Goal: Complete application form: Complete application form

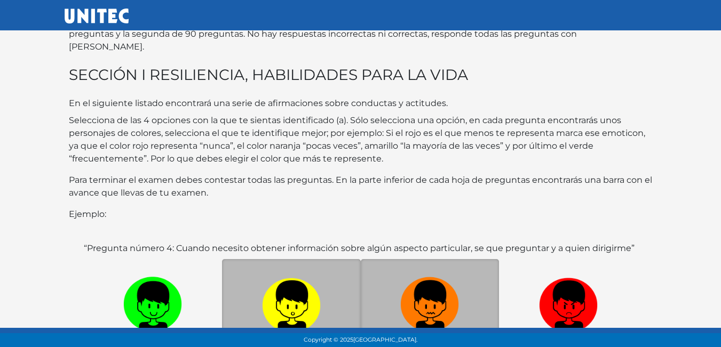
scroll to position [207, 0]
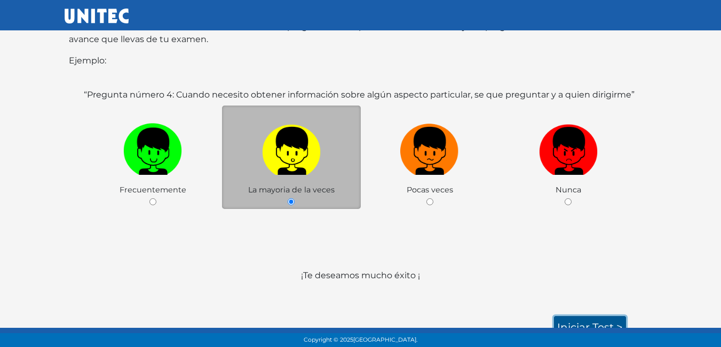
click at [608, 316] on link "Iniciar test >" at bounding box center [590, 327] width 72 height 22
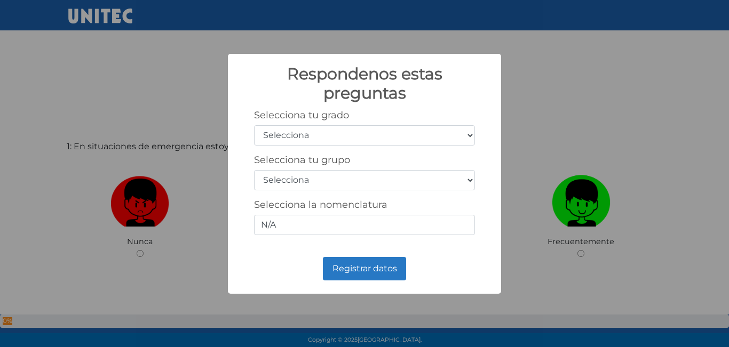
click at [380, 143] on select "Selecciona 1er grado 2do grado 3er grado 4to grado 5to grado 6to grado" at bounding box center [364, 135] width 221 height 20
select select "5"
click at [254, 125] on select "Selecciona 1er grado 2do grado 3er grado 4to grado 5to grado 6to grado" at bounding box center [364, 135] width 221 height 20
click at [329, 173] on select "Selecciona A B C D E F G H I J K L M N O P Q R S T U V W X Y Z" at bounding box center [364, 180] width 221 height 20
select select "c"
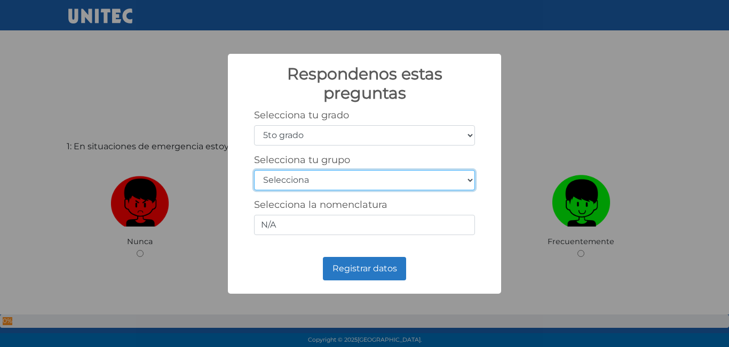
click at [254, 170] on select "Selecciona A B C D E F G H I J K L M N O P Q R S T U V W X Y Z" at bounding box center [364, 180] width 221 height 20
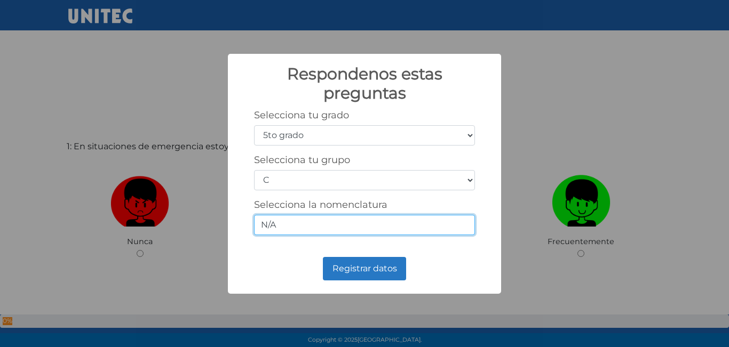
click at [300, 224] on input "N/A" at bounding box center [364, 225] width 221 height 20
type input "N"
type input "3.3"
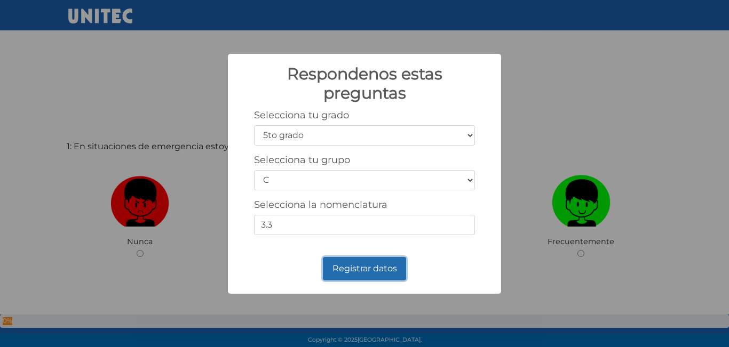
click at [362, 268] on button "Registrar datos" at bounding box center [364, 268] width 83 height 23
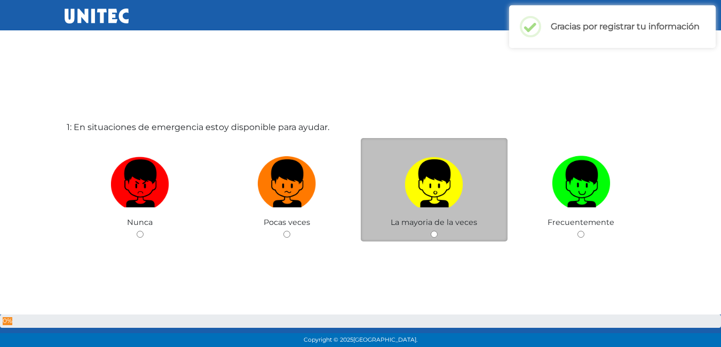
scroll to position [53, 0]
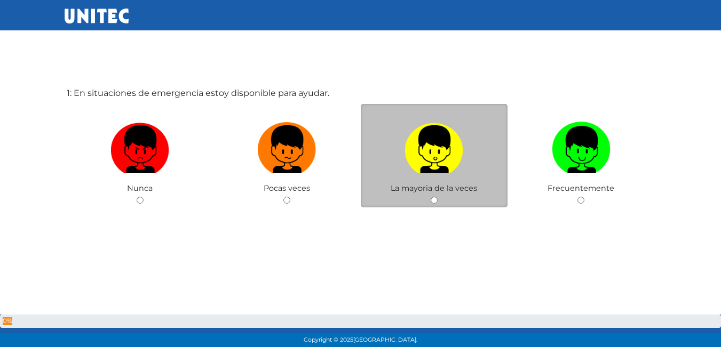
click at [447, 197] on div "La mayoria de la veces" at bounding box center [434, 156] width 147 height 104
click at [431, 203] on input "radio" at bounding box center [434, 200] width 7 height 7
radio input "true"
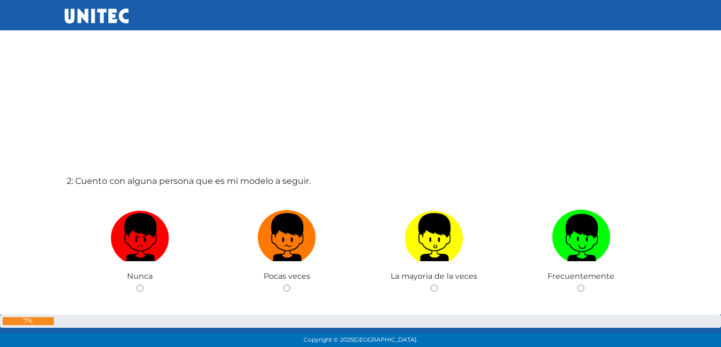
scroll to position [366, 0]
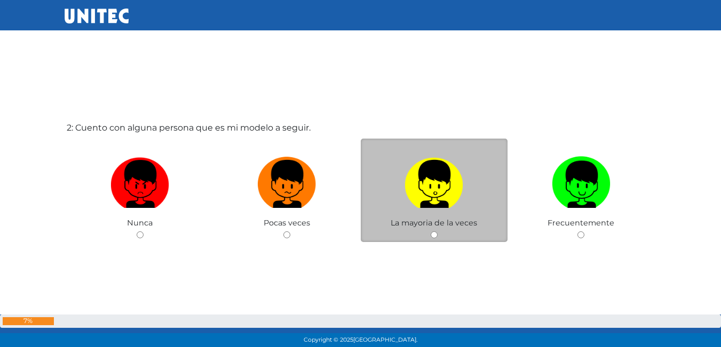
click at [432, 235] on input "radio" at bounding box center [434, 235] width 7 height 7
radio input "true"
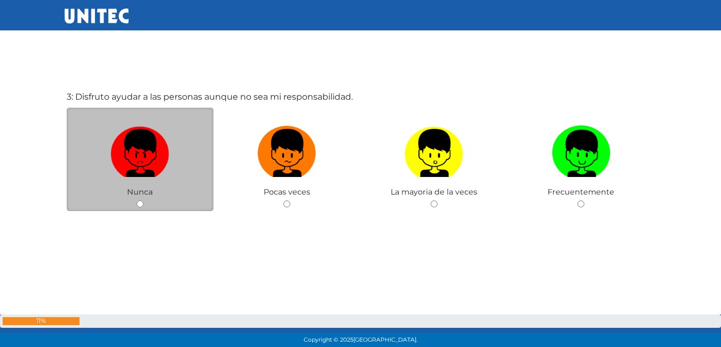
scroll to position [748, 0]
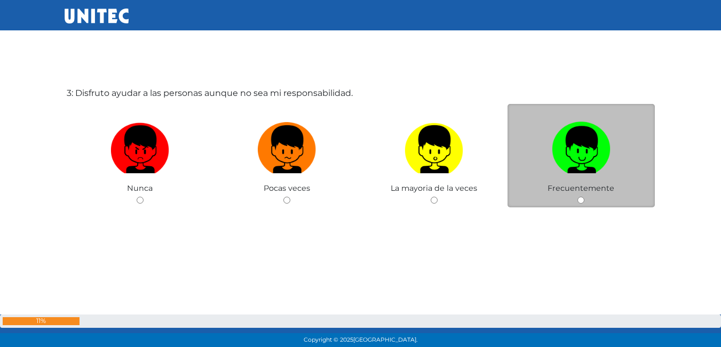
click at [583, 199] on input "radio" at bounding box center [580, 200] width 7 height 7
radio input "true"
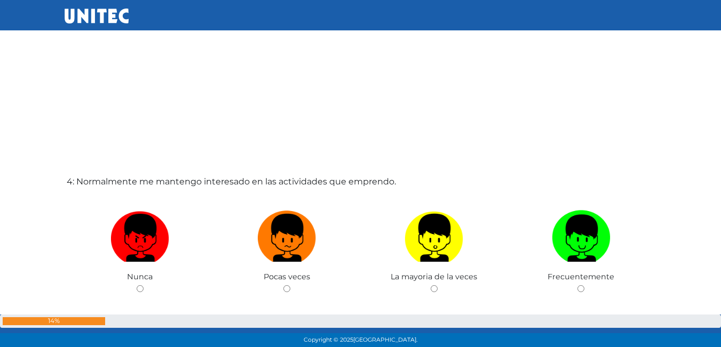
scroll to position [1060, 0]
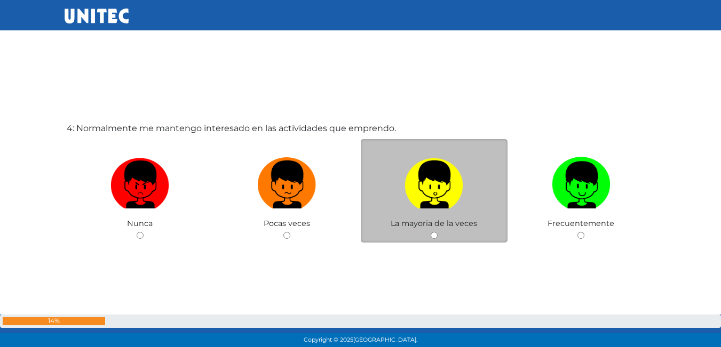
click at [440, 237] on div "La mayoria de la veces" at bounding box center [434, 191] width 147 height 104
click at [429, 236] on div "La mayoria de la veces" at bounding box center [434, 191] width 147 height 104
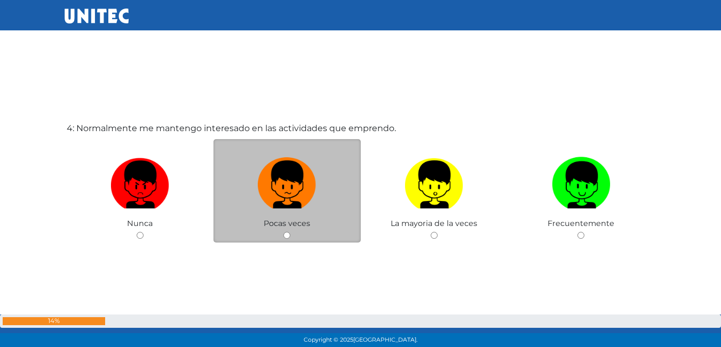
click at [287, 232] on div "Pocas veces" at bounding box center [286, 191] width 147 height 104
click at [281, 235] on div "Pocas veces" at bounding box center [286, 191] width 147 height 104
click at [287, 236] on input "radio" at bounding box center [286, 235] width 7 height 7
radio input "true"
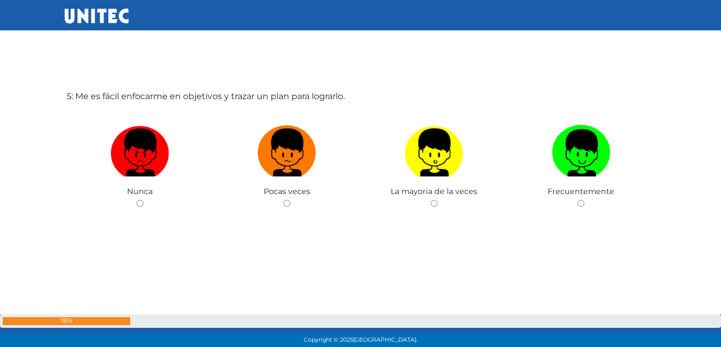
scroll to position [1443, 0]
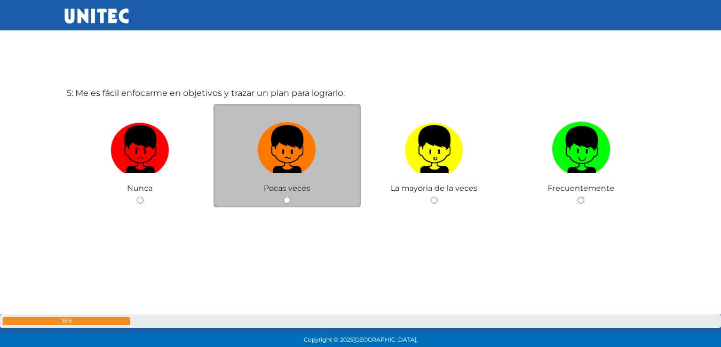
click at [289, 197] on input "radio" at bounding box center [286, 200] width 7 height 7
radio input "true"
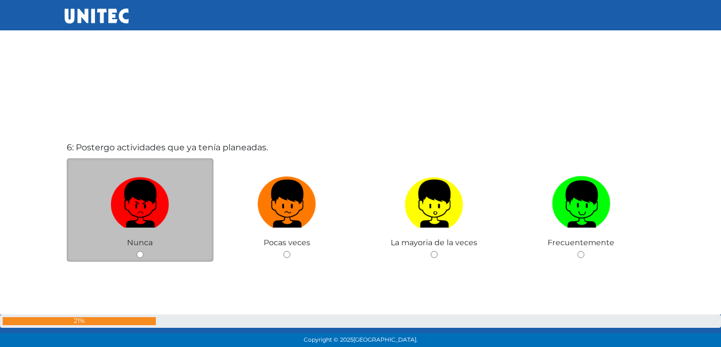
scroll to position [1754, 0]
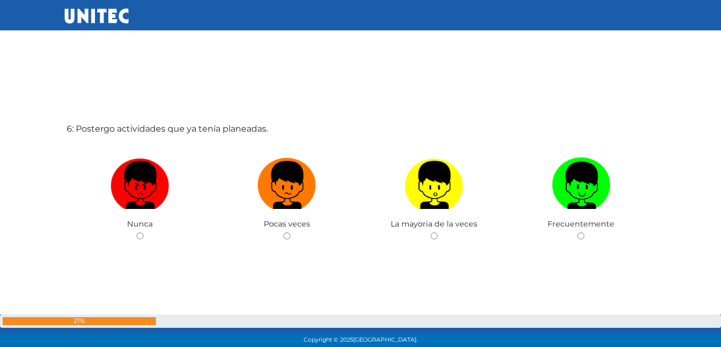
click at [99, 148] on div "Nunca" at bounding box center [140, 192] width 147 height 104
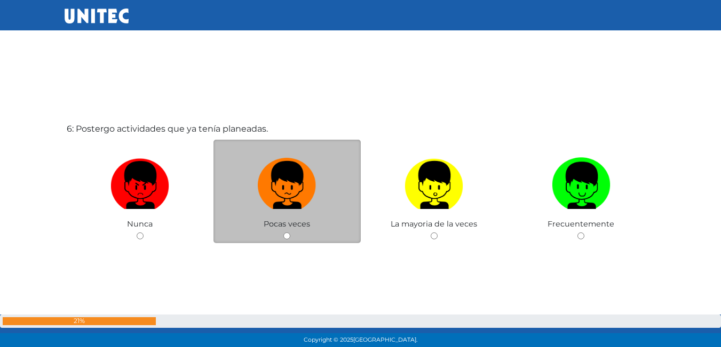
drag, startPoint x: 288, startPoint y: 234, endPoint x: 301, endPoint y: 232, distance: 14.1
click at [290, 234] on input "radio" at bounding box center [286, 236] width 7 height 7
radio input "true"
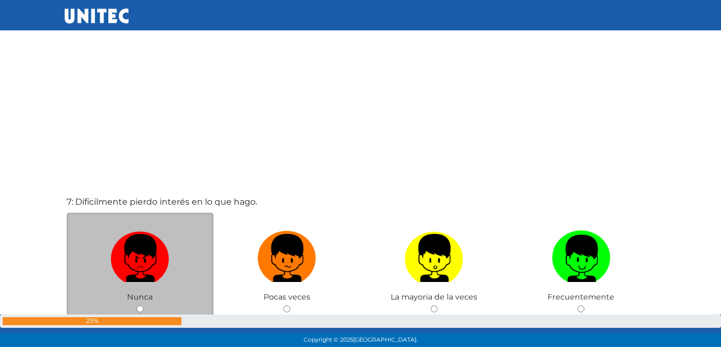
scroll to position [2114, 0]
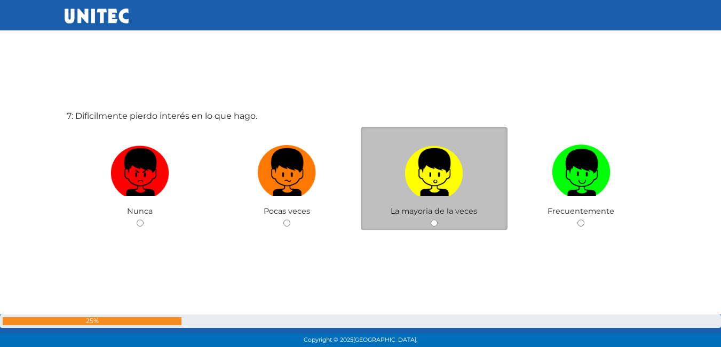
click at [434, 224] on input "radio" at bounding box center [434, 223] width 7 height 7
radio input "true"
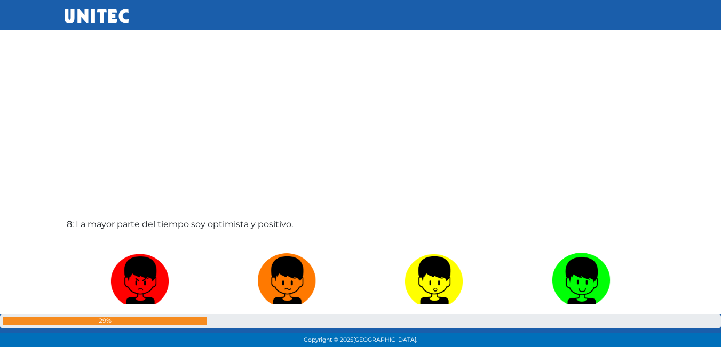
scroll to position [2420, 0]
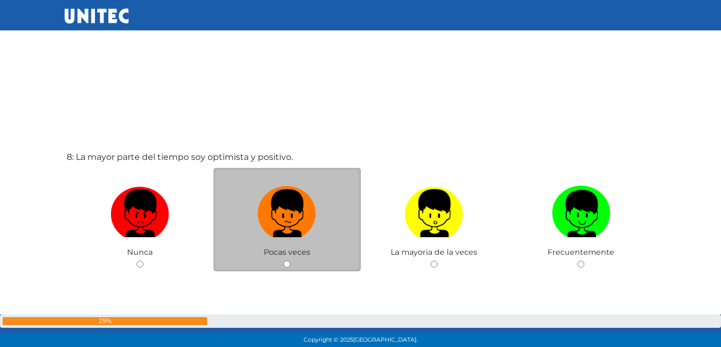
click at [288, 267] on input "radio" at bounding box center [286, 264] width 7 height 7
radio input "true"
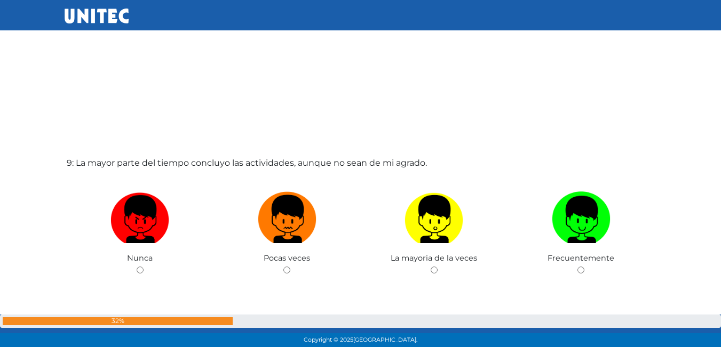
scroll to position [2781, 0]
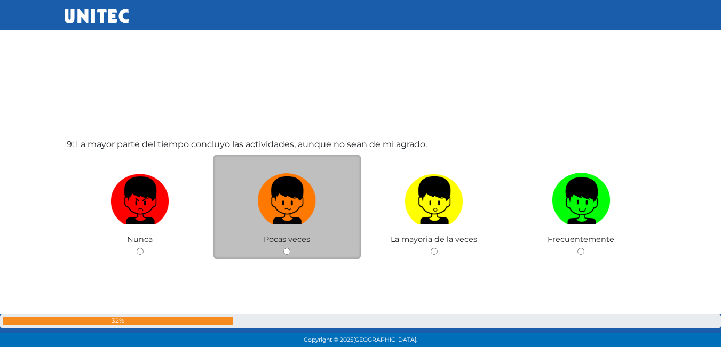
click at [292, 252] on div "Pocas veces" at bounding box center [286, 207] width 147 height 104
click at [283, 251] on div "Pocas veces" at bounding box center [286, 207] width 147 height 104
click at [291, 254] on div "Pocas veces" at bounding box center [286, 207] width 147 height 104
click at [288, 253] on input "radio" at bounding box center [286, 251] width 7 height 7
radio input "true"
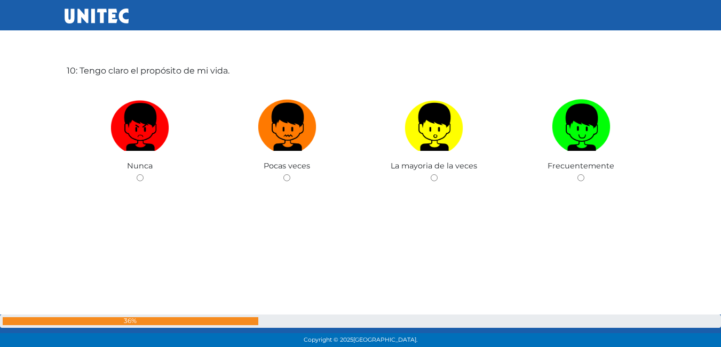
scroll to position [3202, 0]
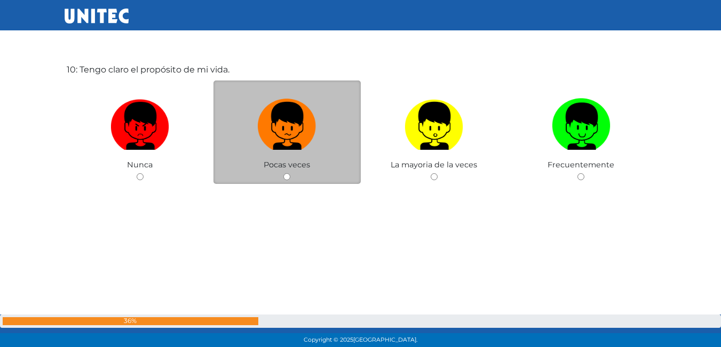
click at [286, 177] on input "radio" at bounding box center [286, 176] width 7 height 7
radio input "true"
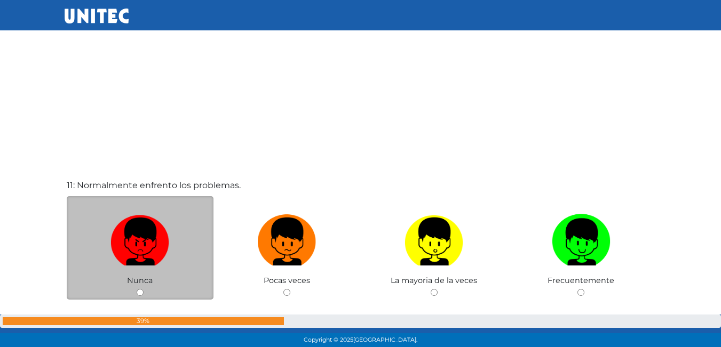
scroll to position [3453, 0]
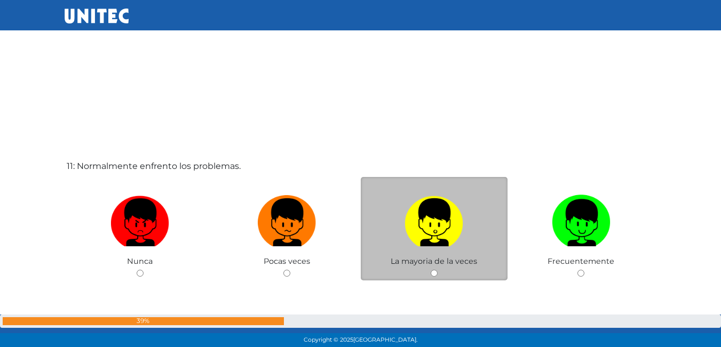
click at [440, 272] on div "La mayoria de la veces" at bounding box center [434, 229] width 147 height 104
click at [433, 275] on input "radio" at bounding box center [434, 273] width 7 height 7
radio input "true"
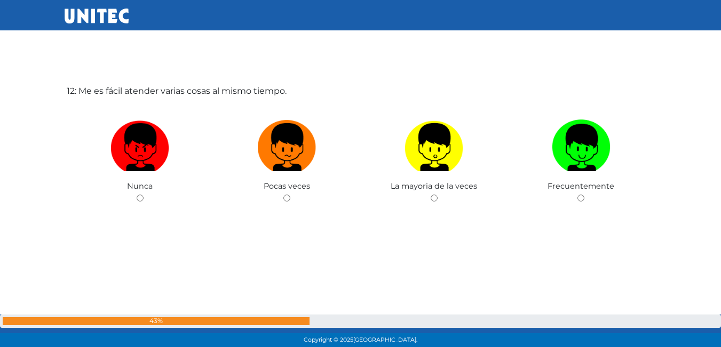
scroll to position [3880, 0]
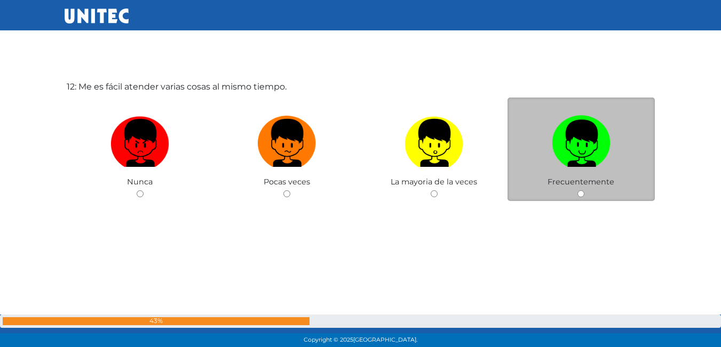
click at [582, 194] on input "radio" at bounding box center [580, 193] width 7 height 7
radio input "true"
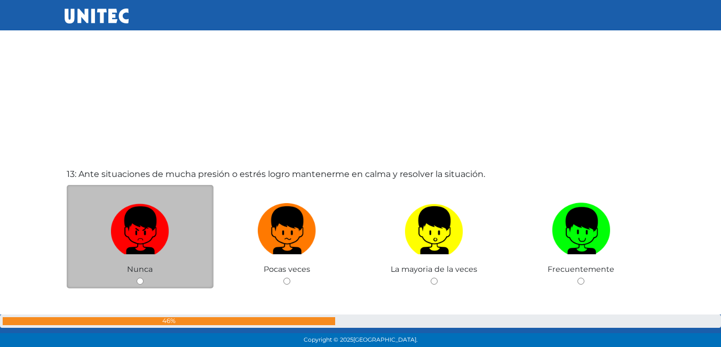
scroll to position [4193, 0]
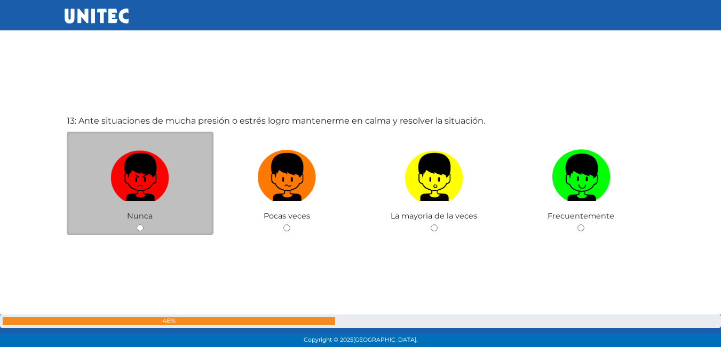
click at [136, 228] on div "Nunca" at bounding box center [140, 184] width 147 height 104
click at [145, 227] on div "Nunca" at bounding box center [140, 184] width 147 height 104
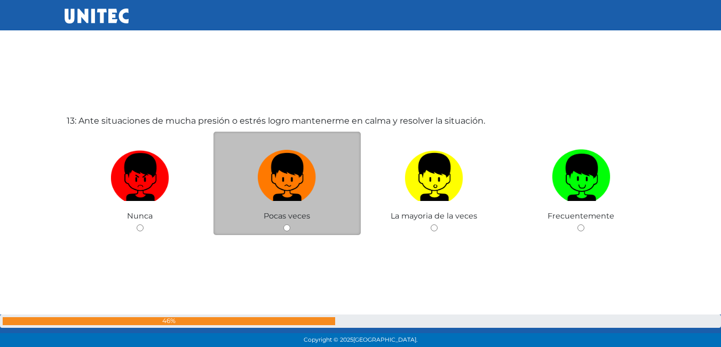
click at [284, 226] on input "radio" at bounding box center [286, 228] width 7 height 7
radio input "true"
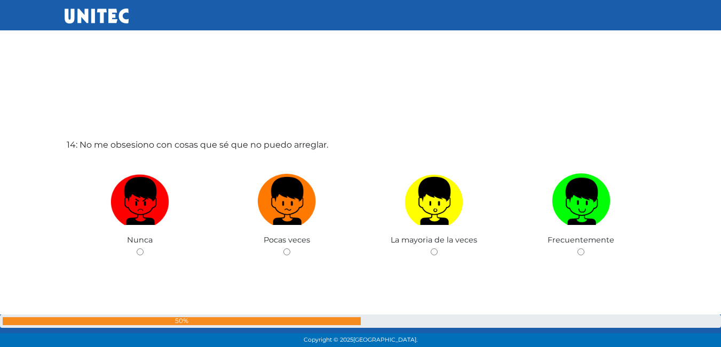
scroll to position [4556, 0]
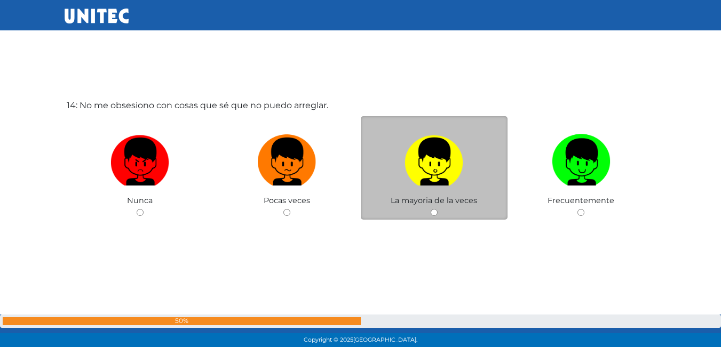
click at [431, 214] on input "radio" at bounding box center [434, 212] width 7 height 7
radio input "true"
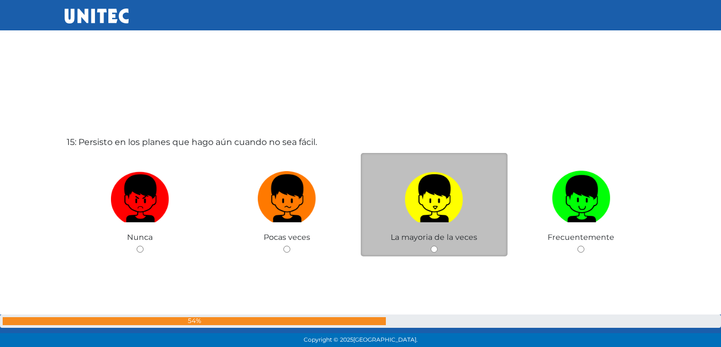
scroll to position [4920, 0]
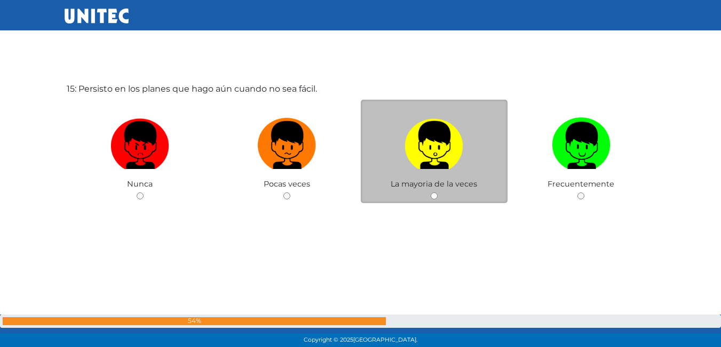
click at [433, 194] on input "radio" at bounding box center [434, 196] width 7 height 7
radio input "true"
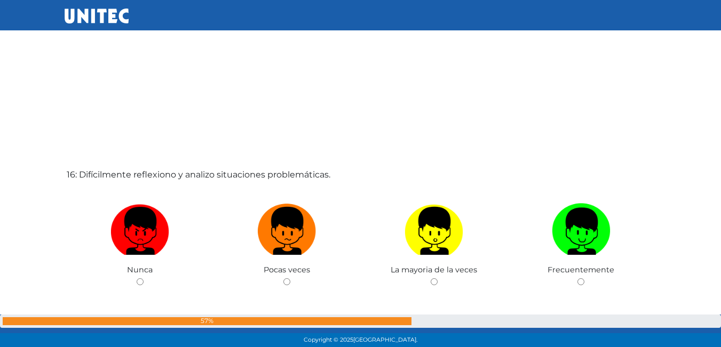
scroll to position [5235, 0]
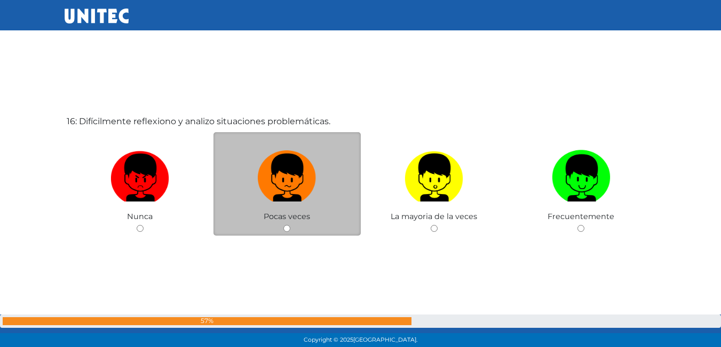
click at [288, 230] on input "radio" at bounding box center [286, 228] width 7 height 7
radio input "true"
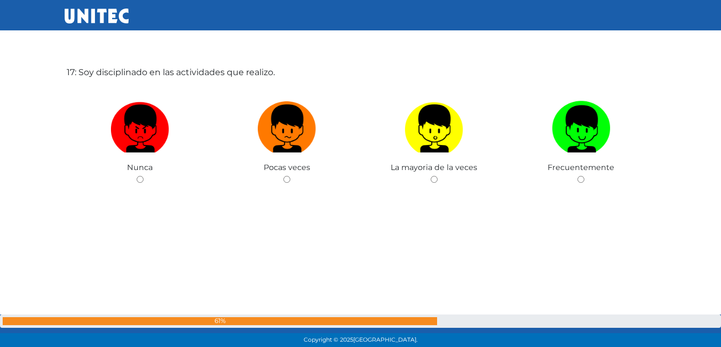
scroll to position [5645, 0]
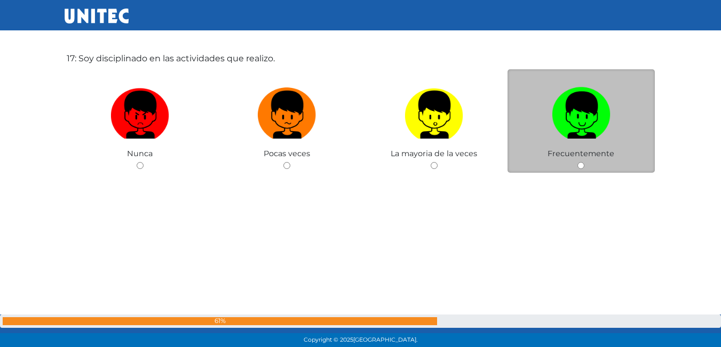
click at [578, 165] on input "radio" at bounding box center [580, 165] width 7 height 7
radio input "true"
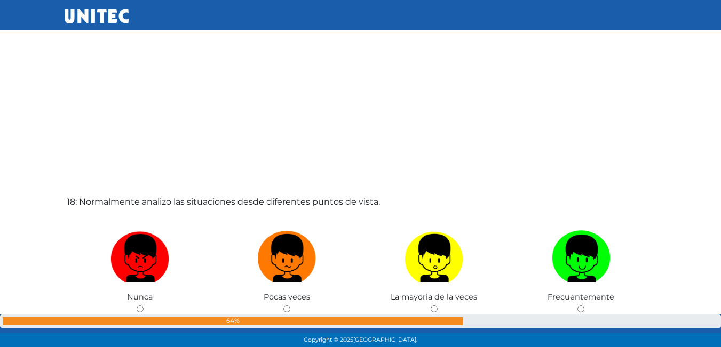
scroll to position [5902, 0]
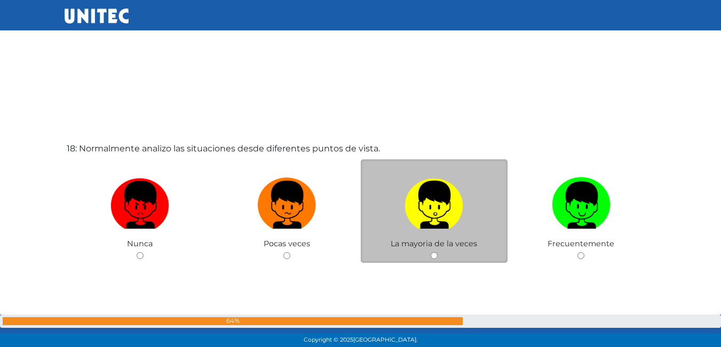
click at [435, 256] on input "radio" at bounding box center [434, 255] width 7 height 7
radio input "true"
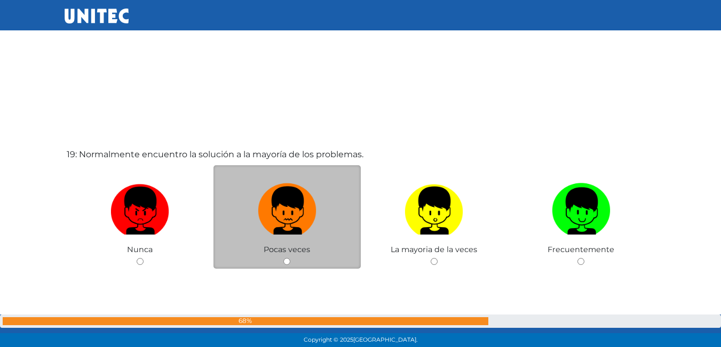
scroll to position [6261, 0]
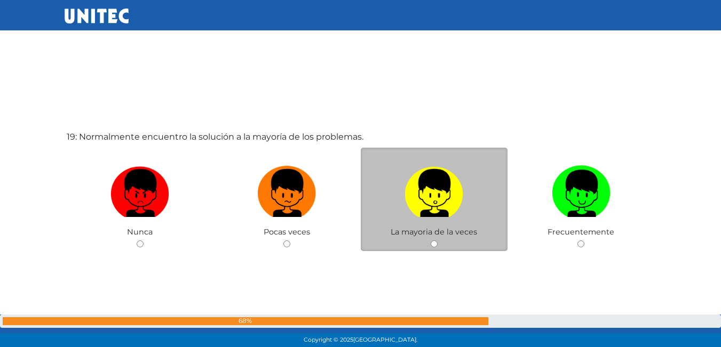
click at [429, 242] on div "La mayoria de la veces" at bounding box center [434, 200] width 147 height 104
click at [435, 241] on input "radio" at bounding box center [434, 244] width 7 height 7
radio input "true"
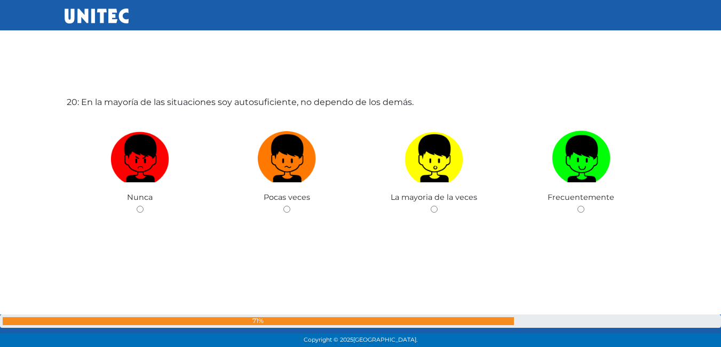
scroll to position [6652, 0]
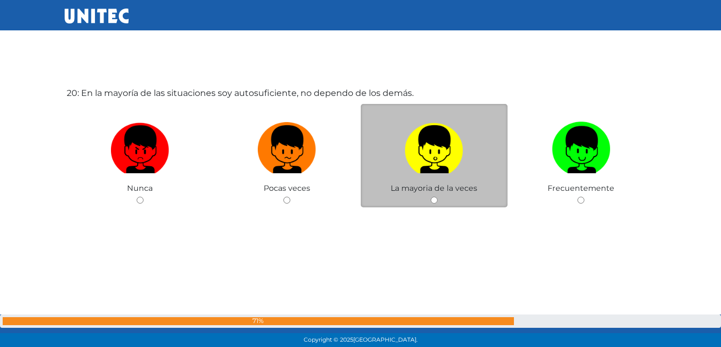
click at [434, 201] on input "radio" at bounding box center [434, 200] width 7 height 7
radio input "true"
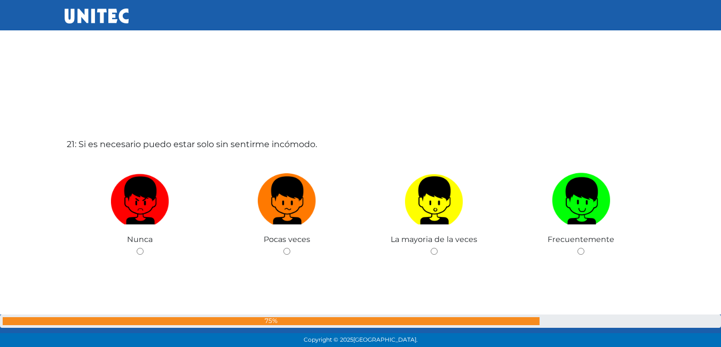
scroll to position [6962, 0]
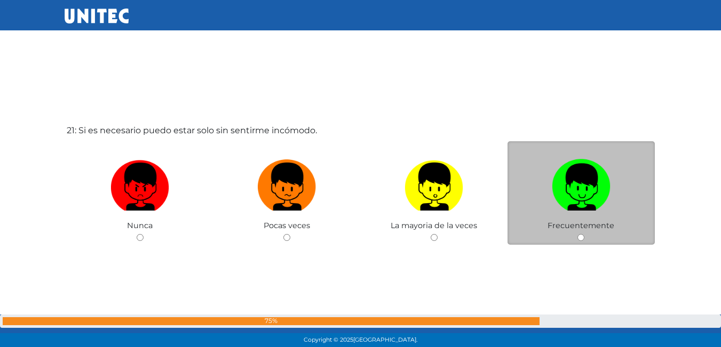
click at [581, 238] on input "radio" at bounding box center [580, 237] width 7 height 7
radio input "true"
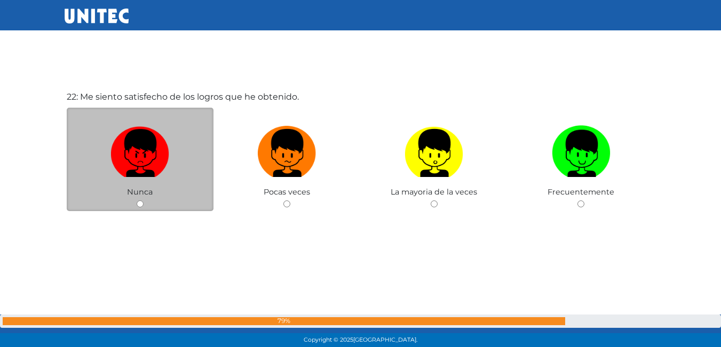
scroll to position [7347, 0]
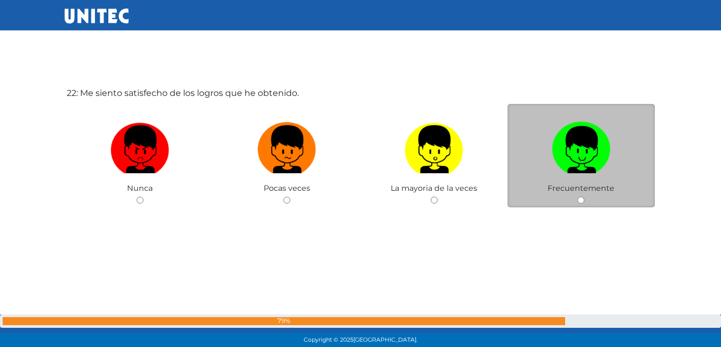
click at [582, 203] on input "radio" at bounding box center [580, 200] width 7 height 7
radio input "true"
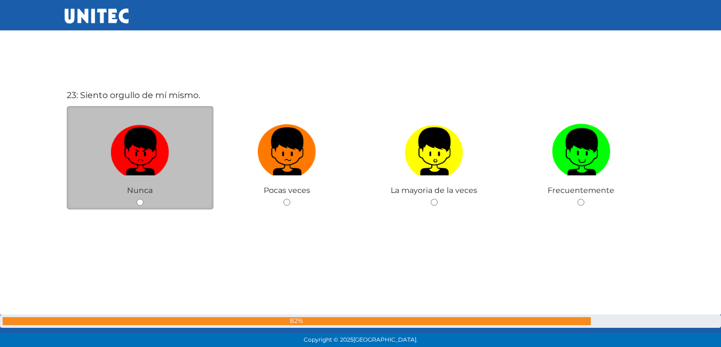
scroll to position [7694, 0]
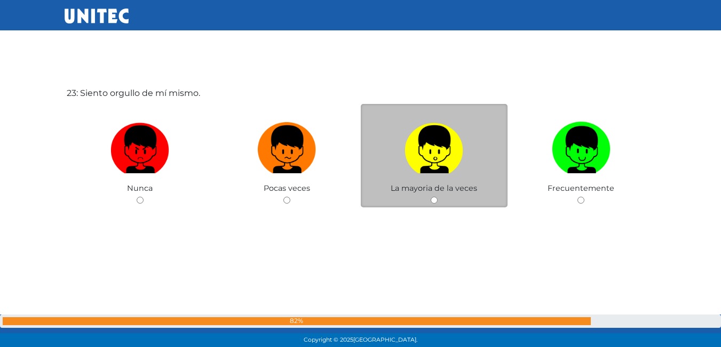
click at [434, 201] on input "radio" at bounding box center [434, 200] width 7 height 7
radio input "true"
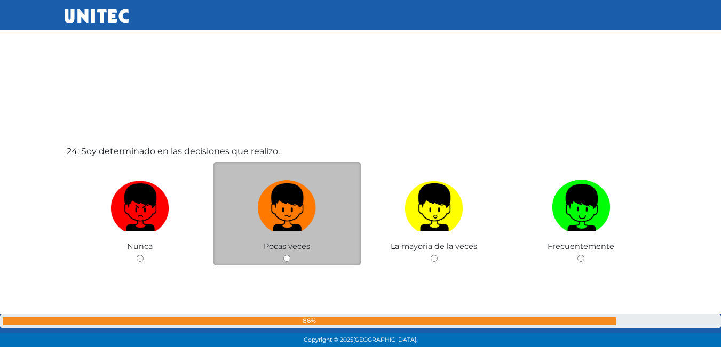
scroll to position [8050, 0]
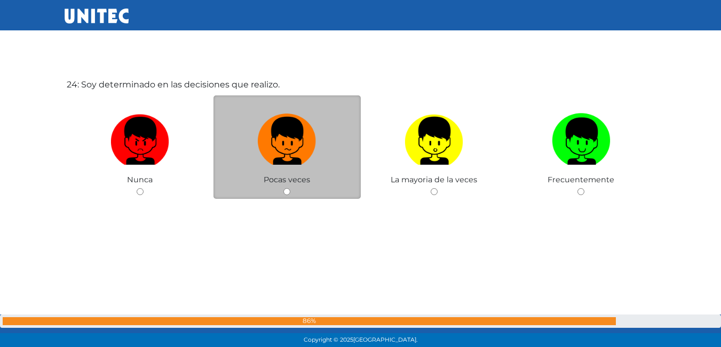
click at [289, 193] on input "radio" at bounding box center [286, 191] width 7 height 7
radio input "true"
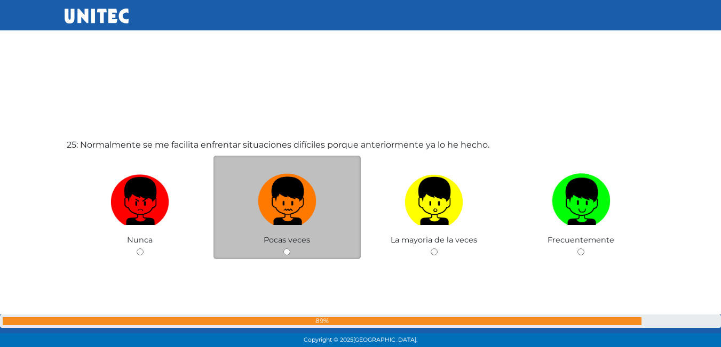
scroll to position [8355, 0]
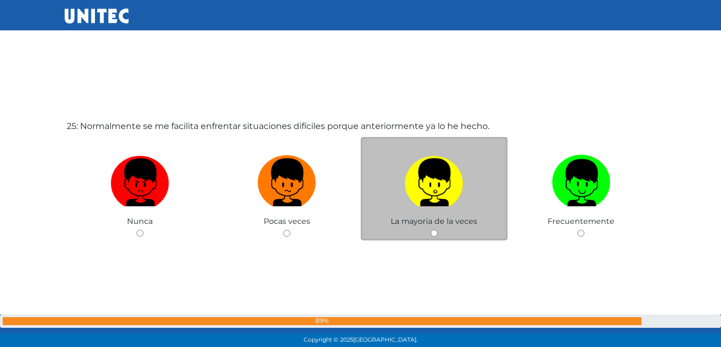
click at [435, 236] on input "radio" at bounding box center [434, 233] width 7 height 7
radio input "true"
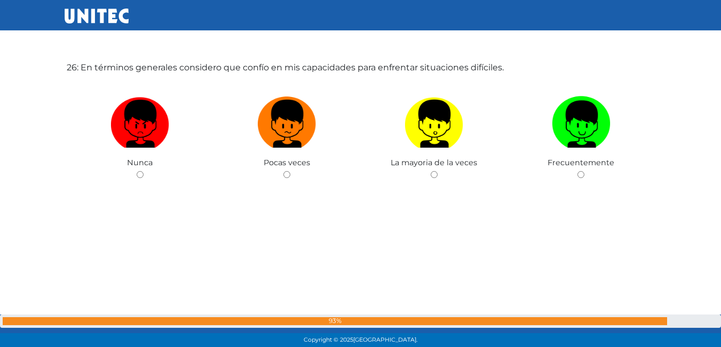
scroll to position [8708, 0]
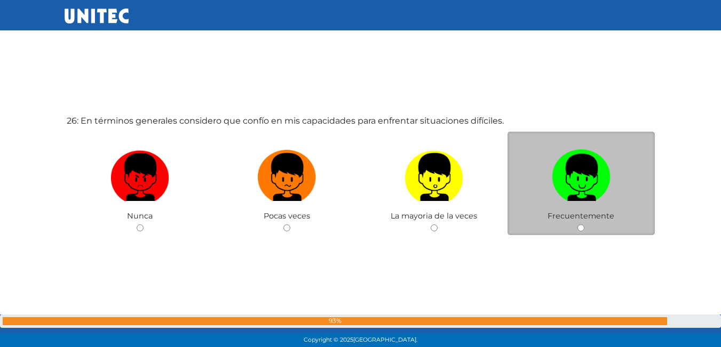
click at [577, 226] on div "Frecuentemente" at bounding box center [580, 184] width 147 height 104
click at [577, 231] on input "radio" at bounding box center [580, 228] width 7 height 7
radio input "true"
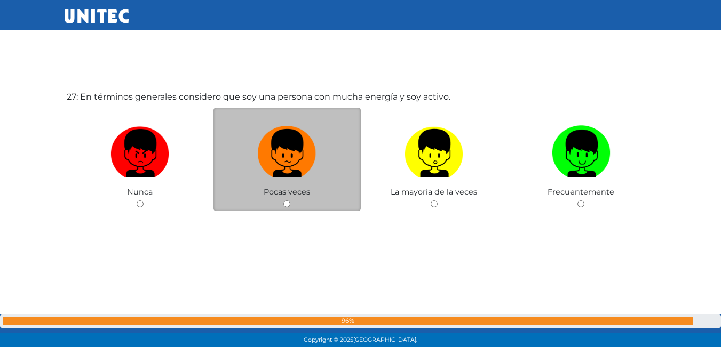
scroll to position [9083, 0]
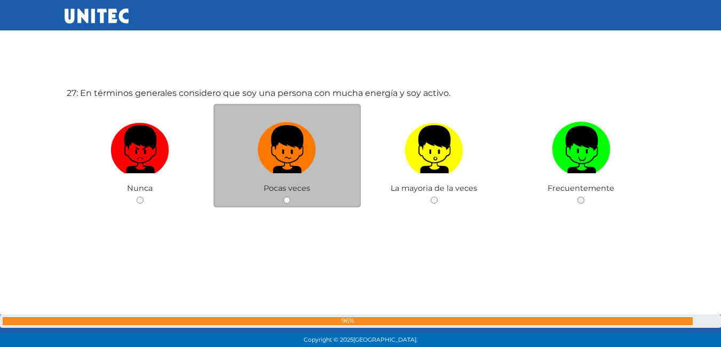
click at [289, 201] on input "radio" at bounding box center [286, 200] width 7 height 7
radio input "true"
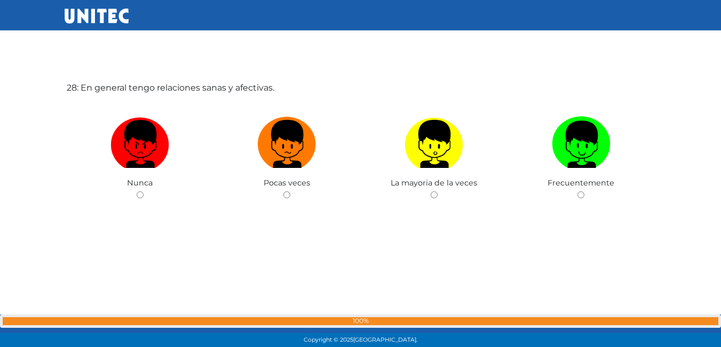
scroll to position [9437, 0]
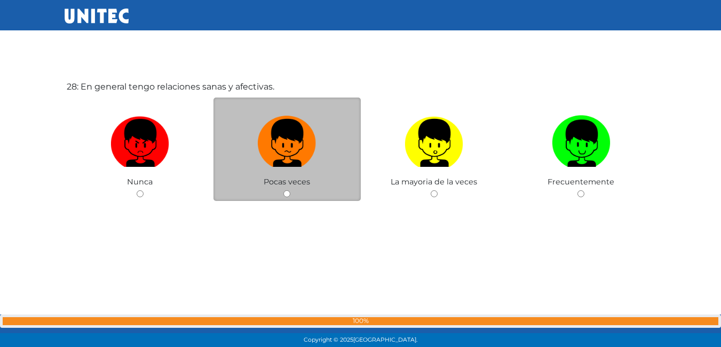
click at [288, 196] on input "radio" at bounding box center [286, 193] width 7 height 7
radio input "true"
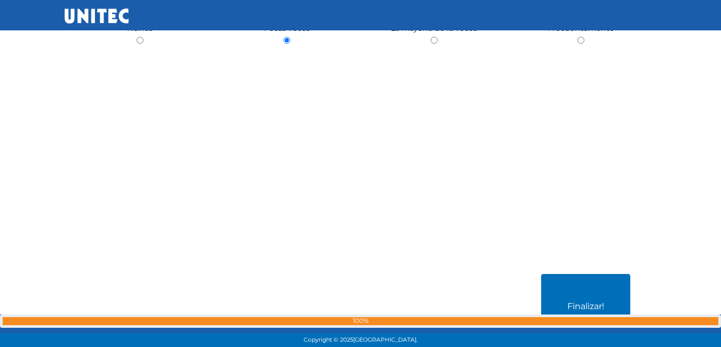
scroll to position [9684, 0]
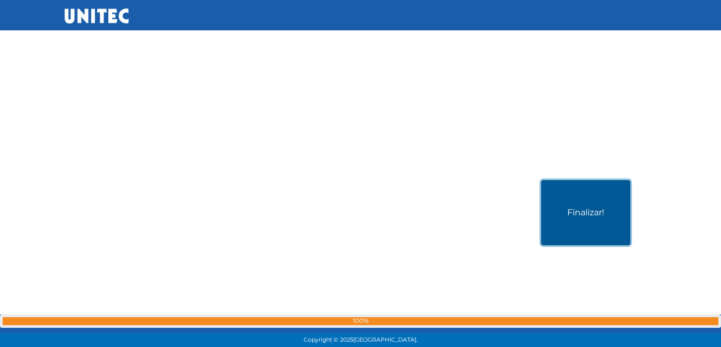
click at [587, 189] on button "Finalizar!" at bounding box center [585, 212] width 89 height 65
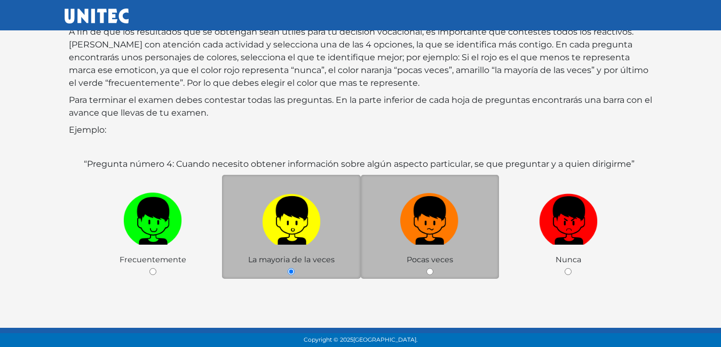
scroll to position [159, 0]
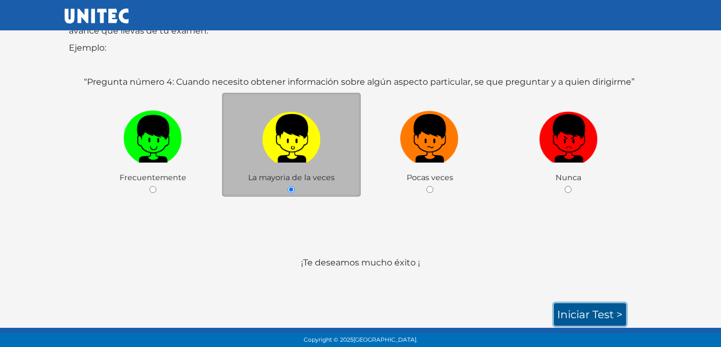
click at [593, 322] on link "Iniciar test >" at bounding box center [590, 315] width 72 height 22
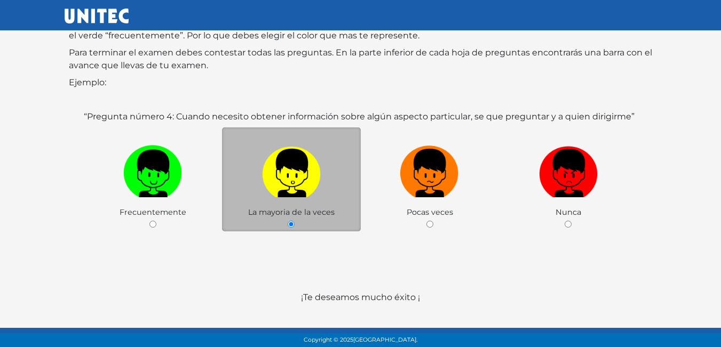
scroll to position [65, 0]
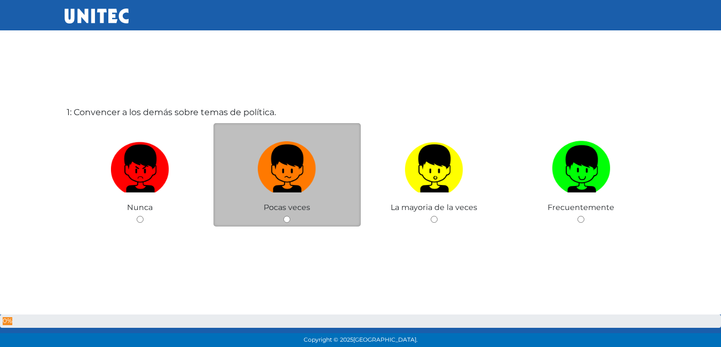
scroll to position [53, 0]
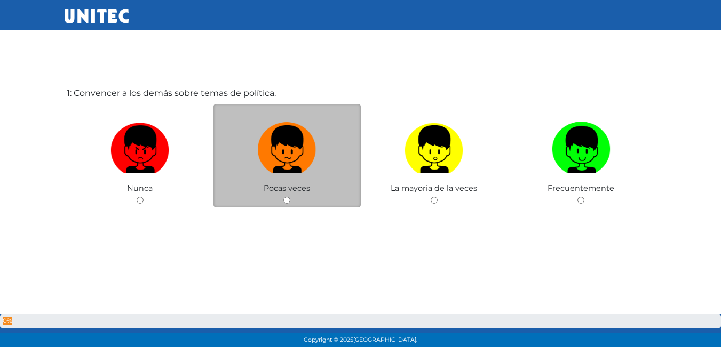
click at [289, 202] on input "radio" at bounding box center [286, 200] width 7 height 7
radio input "true"
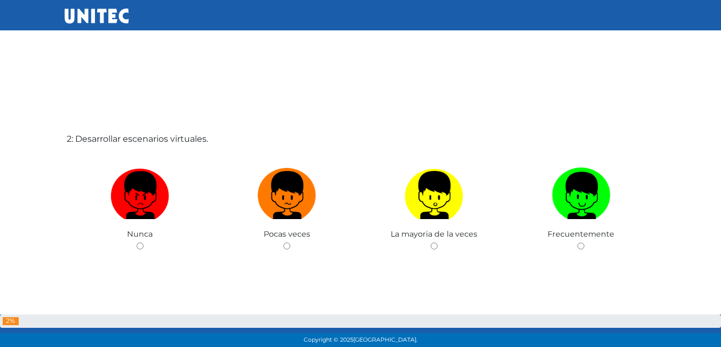
scroll to position [357, 0]
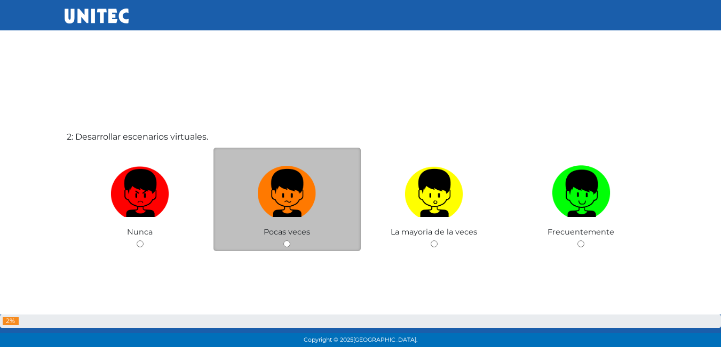
click at [286, 242] on input "radio" at bounding box center [286, 244] width 7 height 7
radio input "true"
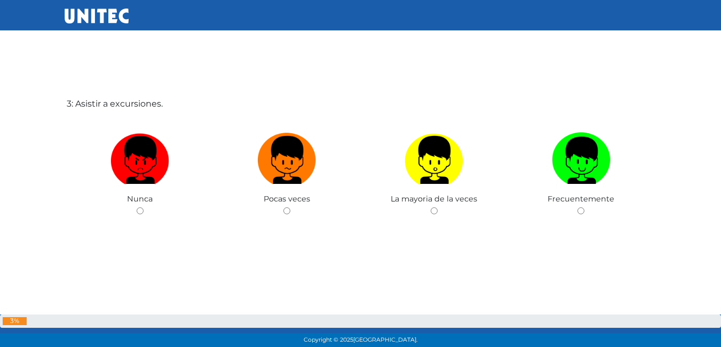
scroll to position [735, 0]
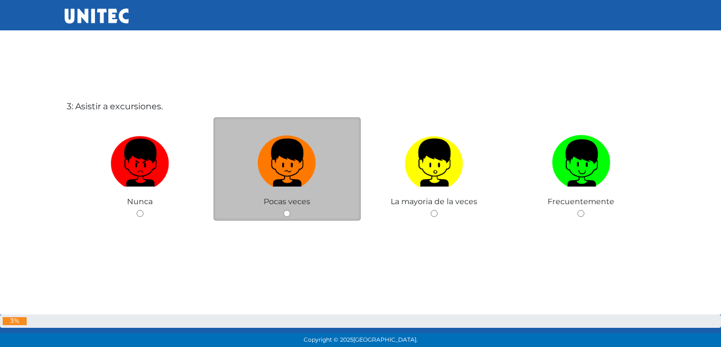
click at [288, 213] on input "radio" at bounding box center [286, 213] width 7 height 7
radio input "true"
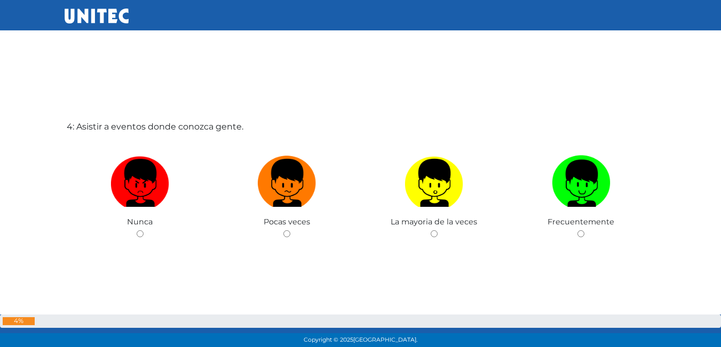
scroll to position [1095, 0]
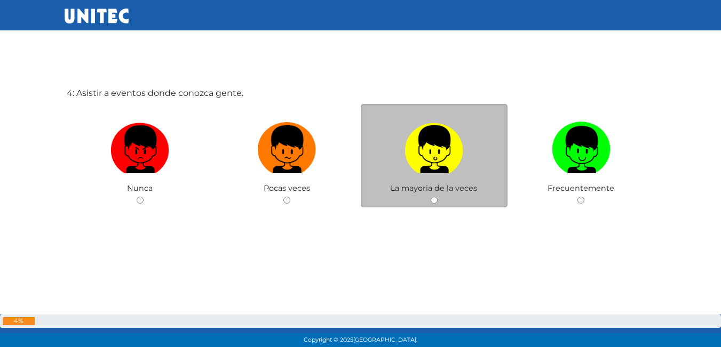
click at [433, 202] on input "radio" at bounding box center [434, 200] width 7 height 7
radio input "true"
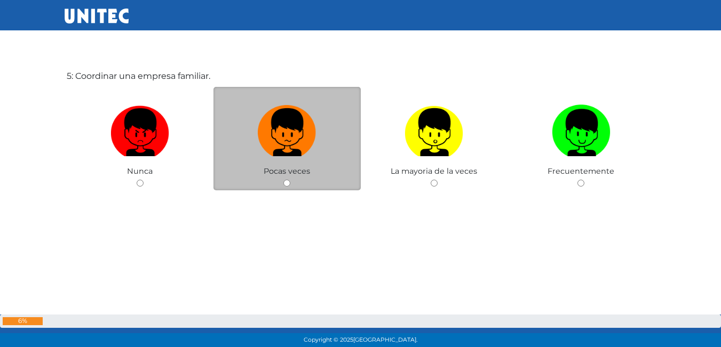
scroll to position [1436, 0]
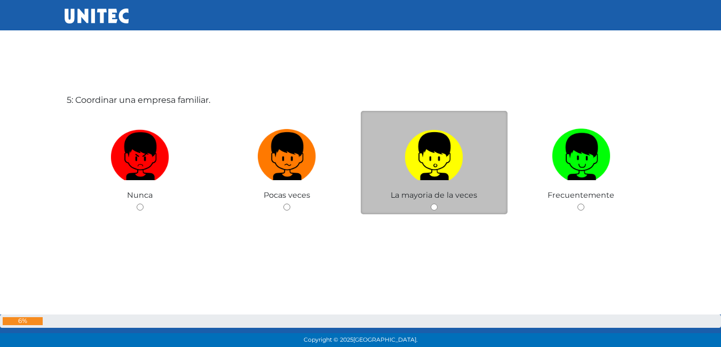
click at [440, 210] on div "La mayoria de la veces" at bounding box center [434, 163] width 147 height 104
click at [437, 206] on input "radio" at bounding box center [434, 207] width 7 height 7
radio input "true"
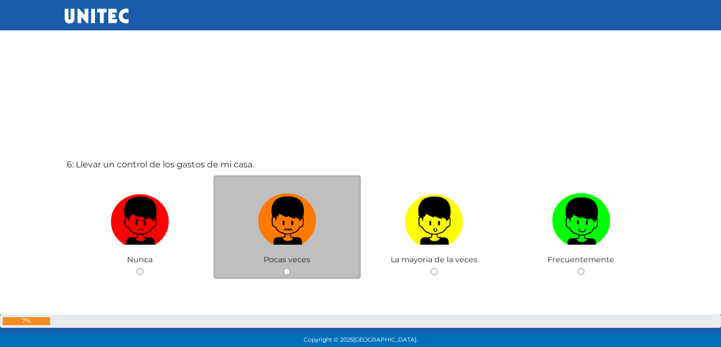
scroll to position [1735, 0]
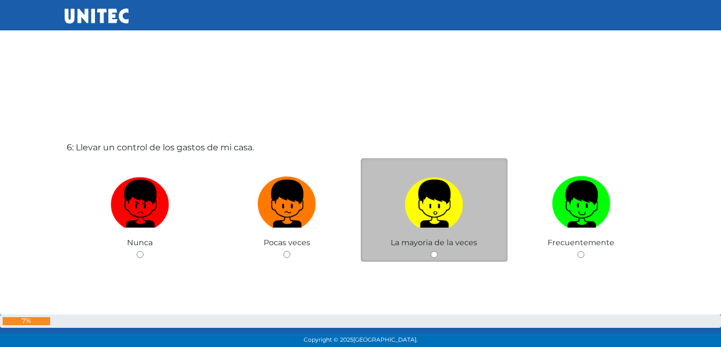
click at [433, 256] on input "radio" at bounding box center [434, 254] width 7 height 7
radio input "true"
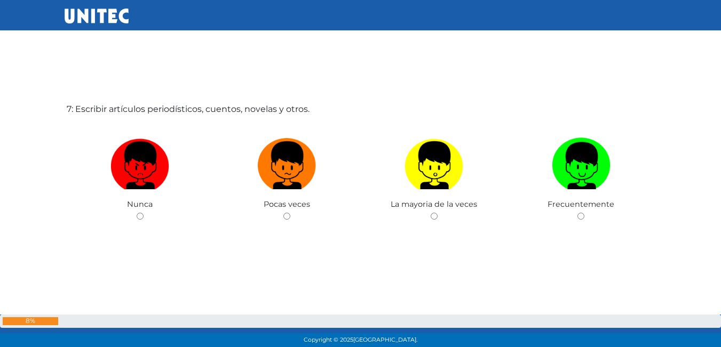
scroll to position [2137, 0]
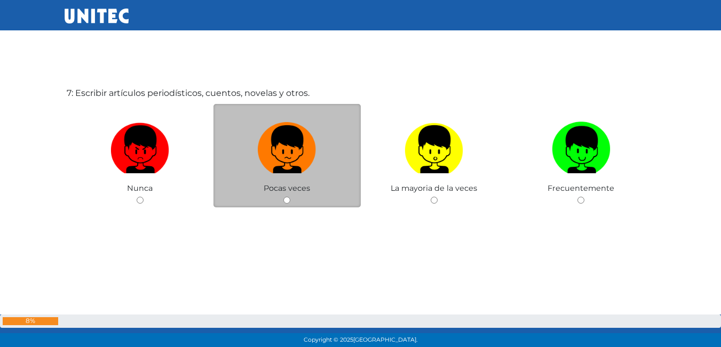
click at [288, 202] on input "radio" at bounding box center [286, 200] width 7 height 7
radio input "true"
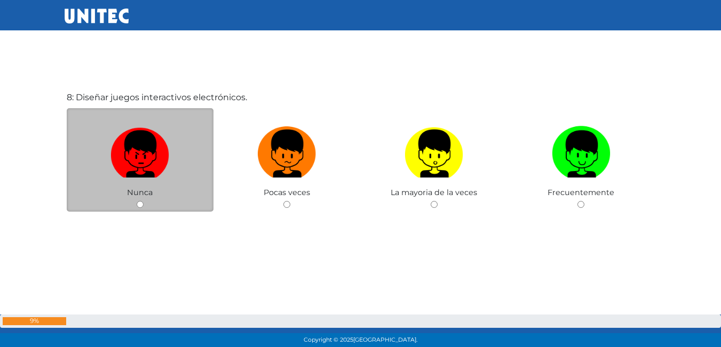
scroll to position [2484, 0]
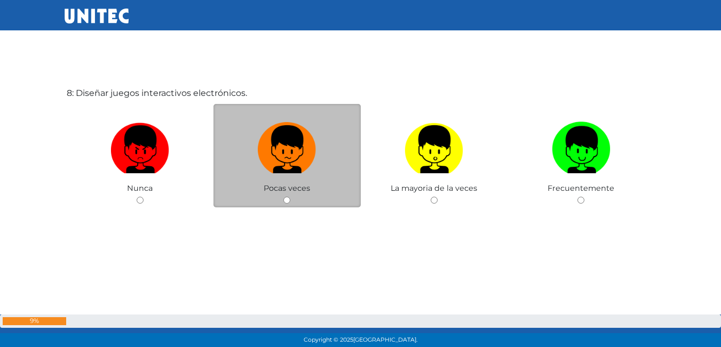
click at [291, 203] on div "Pocas veces" at bounding box center [286, 156] width 147 height 104
click at [288, 201] on input "radio" at bounding box center [286, 200] width 7 height 7
radio input "true"
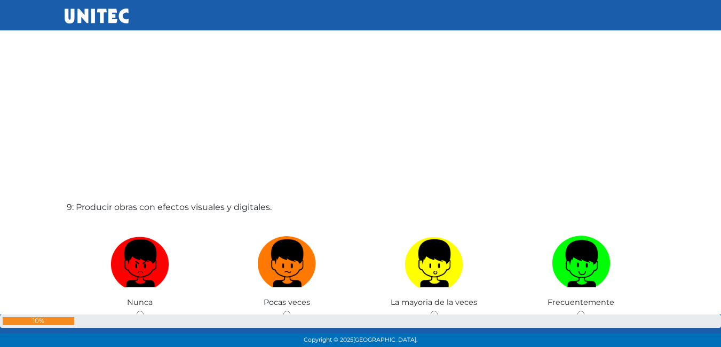
scroll to position [2832, 0]
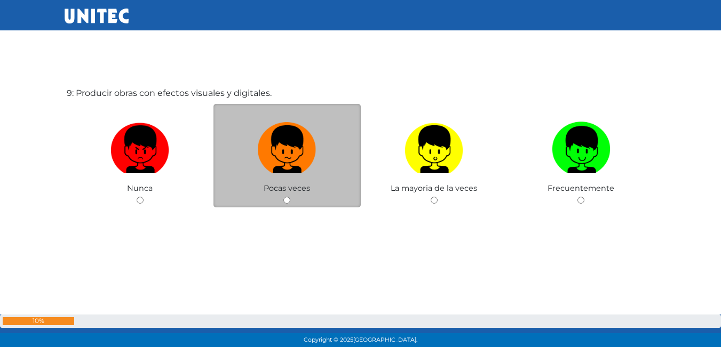
click at [288, 198] on input "radio" at bounding box center [286, 200] width 7 height 7
radio input "true"
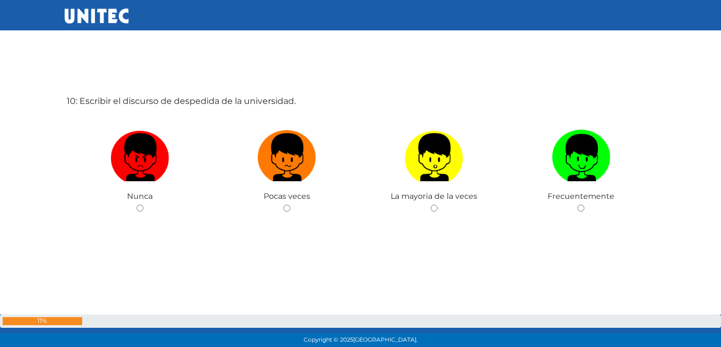
scroll to position [3179, 0]
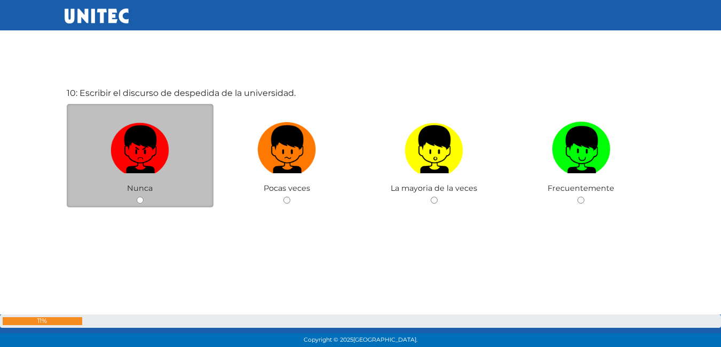
click at [140, 196] on div "Nunca" at bounding box center [140, 156] width 147 height 104
click at [136, 200] on div "Nunca" at bounding box center [140, 156] width 147 height 104
click at [139, 200] on input "radio" at bounding box center [140, 200] width 7 height 7
radio input "true"
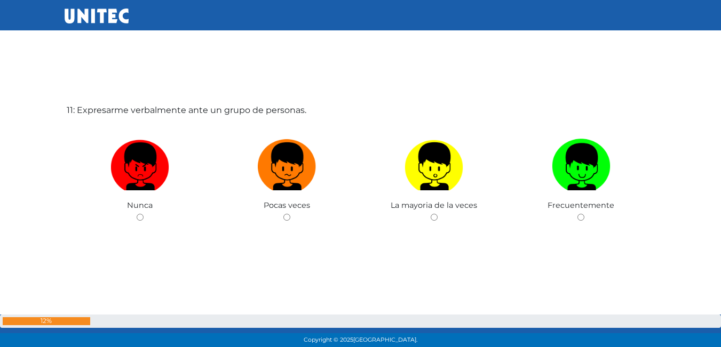
scroll to position [3526, 0]
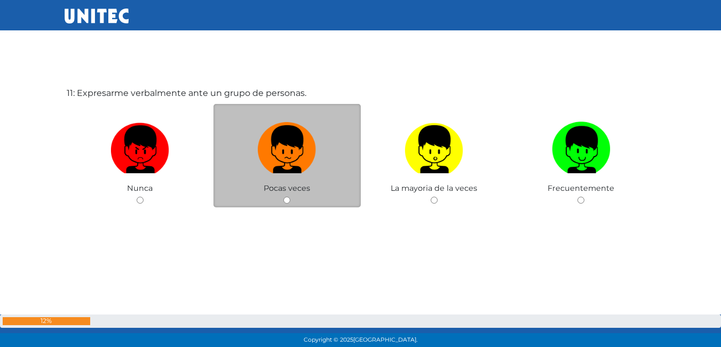
click at [284, 202] on input "radio" at bounding box center [286, 200] width 7 height 7
radio input "true"
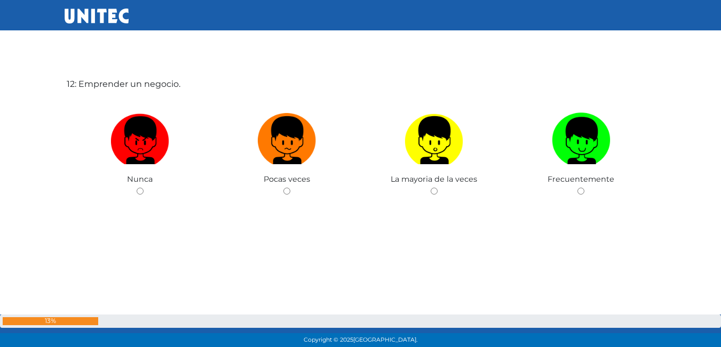
scroll to position [3883, 0]
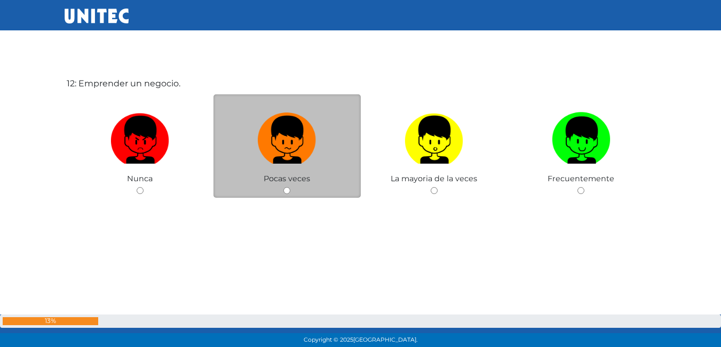
click at [284, 189] on input "radio" at bounding box center [286, 190] width 7 height 7
radio input "true"
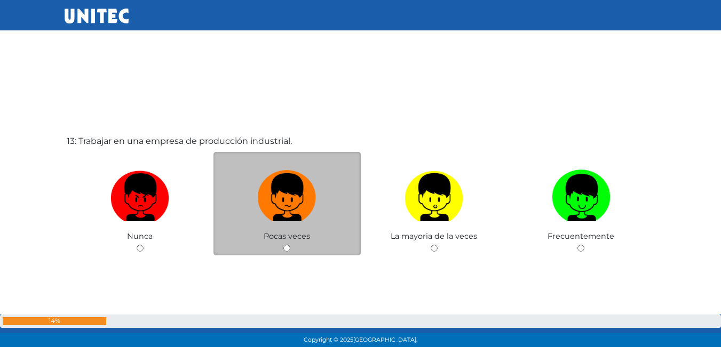
scroll to position [4190, 0]
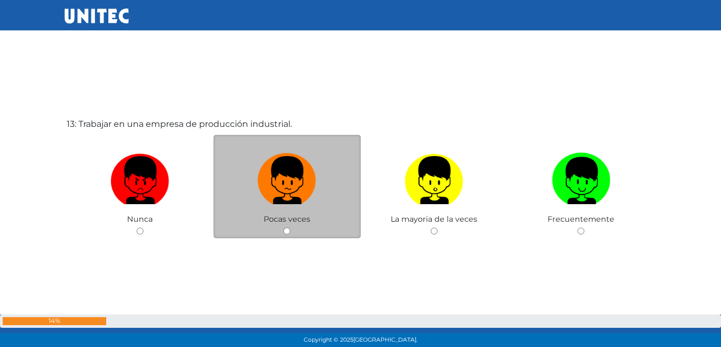
click at [287, 230] on input "radio" at bounding box center [286, 231] width 7 height 7
radio input "true"
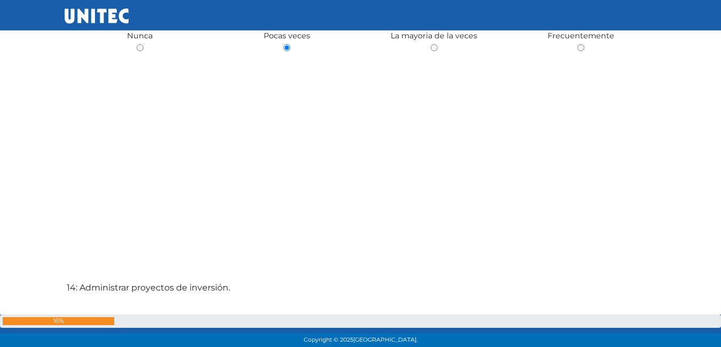
scroll to position [4433, 0]
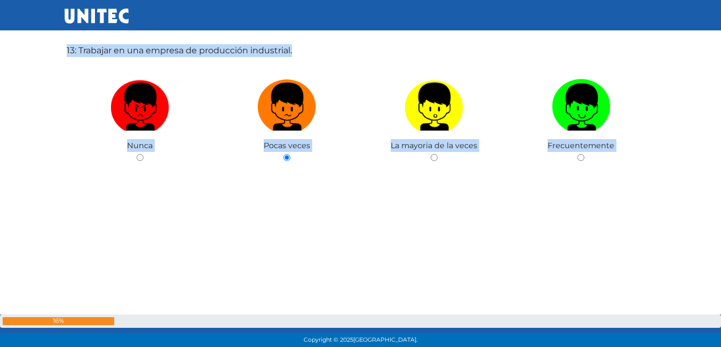
click at [296, 217] on div "13: Trabajar en una empresa de producción industrial. Nunca Pocas veces La mayo…" at bounding box center [361, 130] width 592 height 347
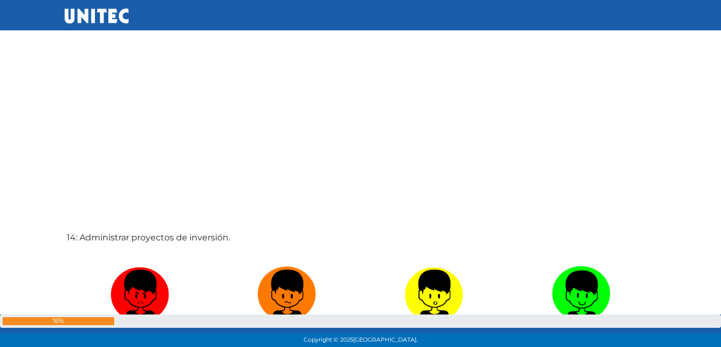
scroll to position [4530, 0]
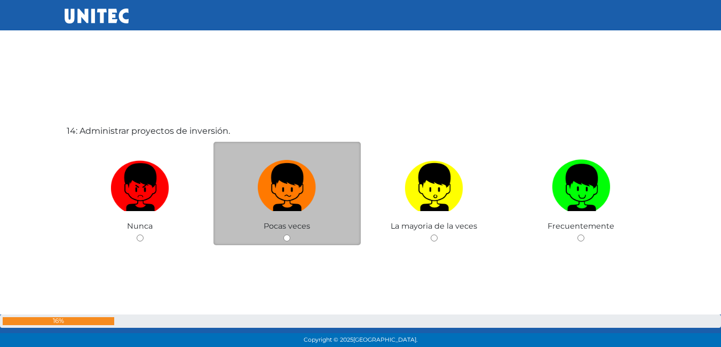
click at [288, 238] on input "radio" at bounding box center [286, 238] width 7 height 7
radio input "true"
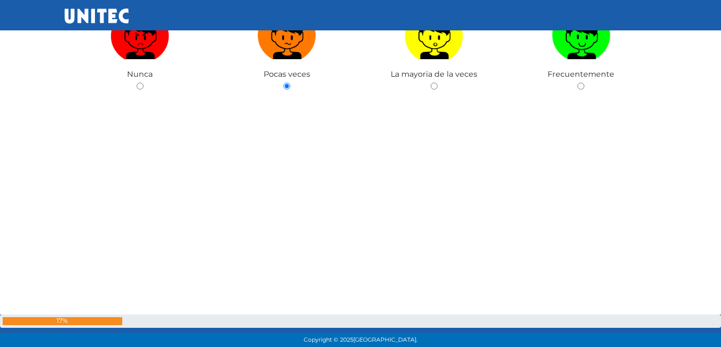
scroll to position [4851, 0]
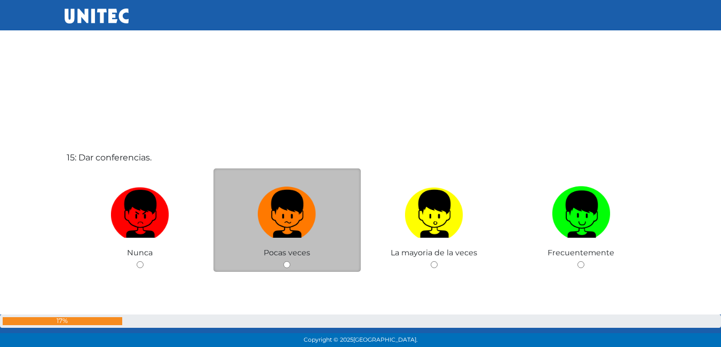
click at [282, 262] on div "Pocas veces" at bounding box center [286, 221] width 147 height 104
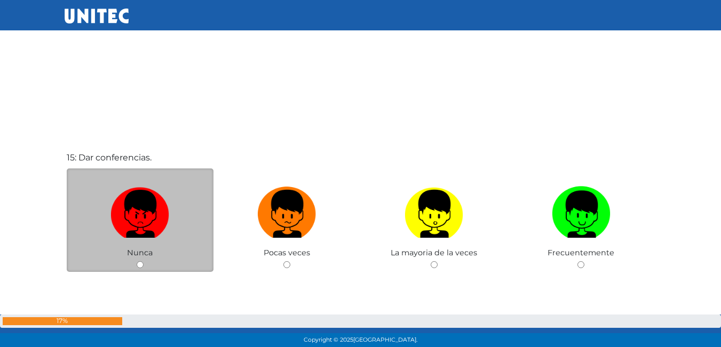
click at [146, 263] on div "Nunca" at bounding box center [140, 221] width 147 height 104
click at [138, 265] on input "radio" at bounding box center [140, 264] width 7 height 7
radio input "true"
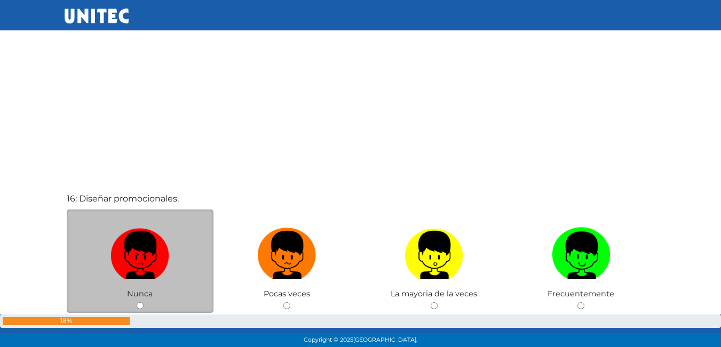
scroll to position [5259, 0]
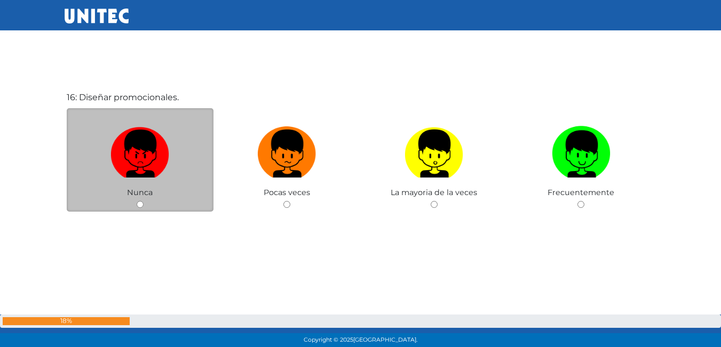
click at [136, 204] on div "Nunca" at bounding box center [140, 160] width 147 height 104
click at [141, 208] on input "radio" at bounding box center [140, 204] width 7 height 7
radio input "true"
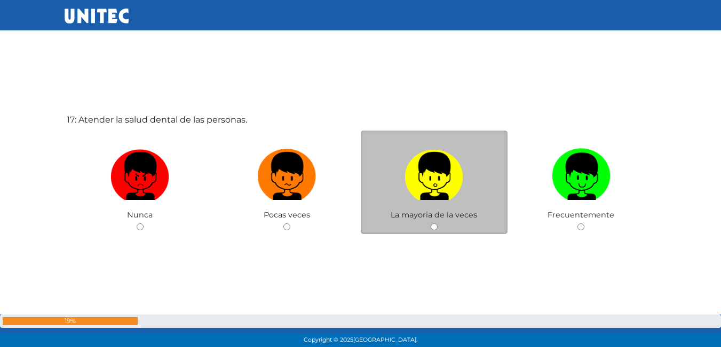
scroll to position [5557, 0]
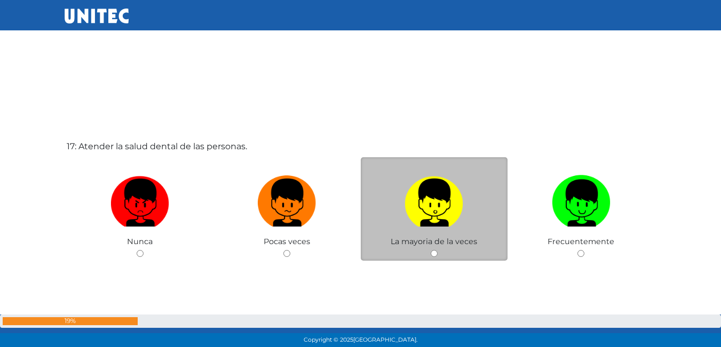
click at [438, 256] on div "La mayoria de la veces" at bounding box center [434, 209] width 147 height 104
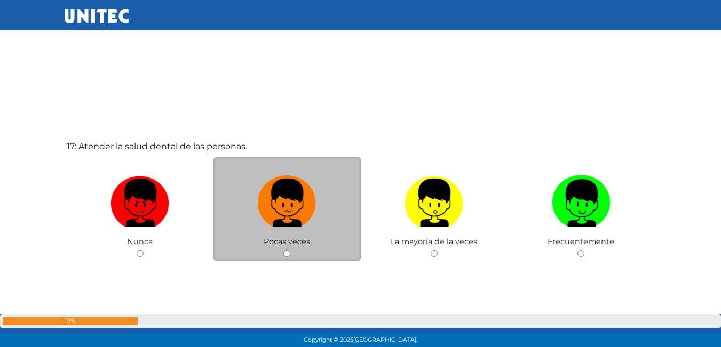
click at [289, 258] on div "Pocas veces" at bounding box center [286, 209] width 147 height 104
click at [288, 250] on input "radio" at bounding box center [286, 253] width 7 height 7
radio input "true"
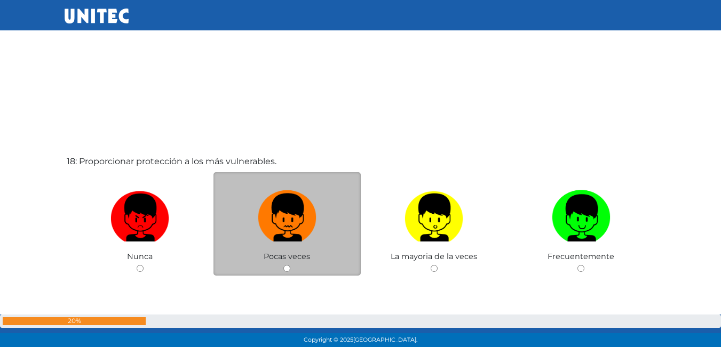
scroll to position [5908, 0]
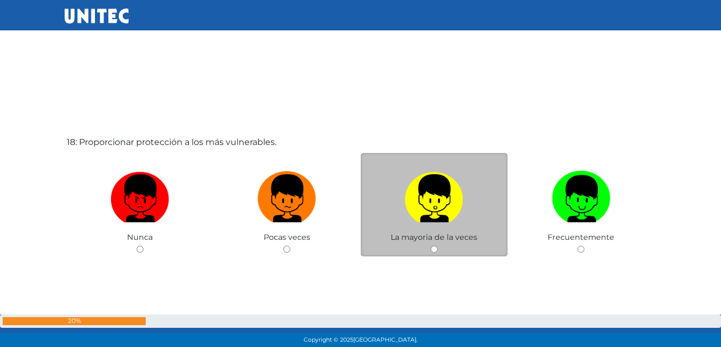
click at [432, 250] on input "radio" at bounding box center [434, 249] width 7 height 7
radio input "true"
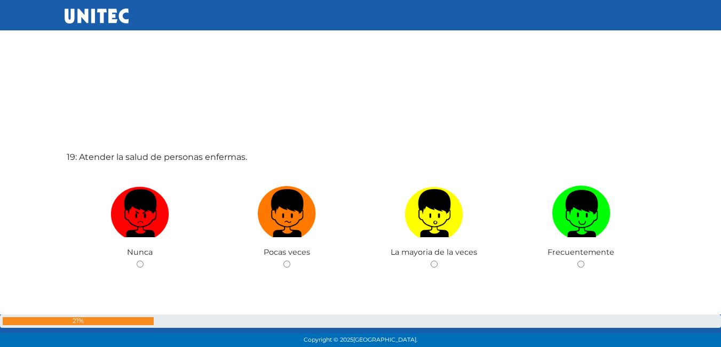
scroll to position [6262, 0]
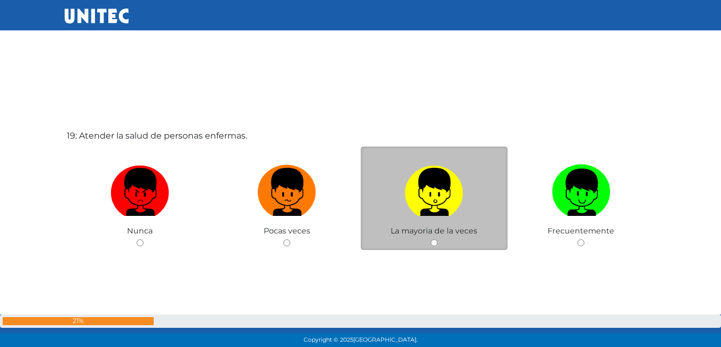
click at [434, 241] on input "radio" at bounding box center [434, 243] width 7 height 7
radio input "true"
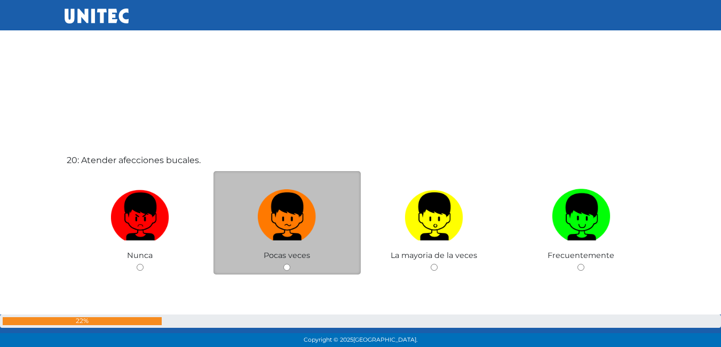
scroll to position [6636, 0]
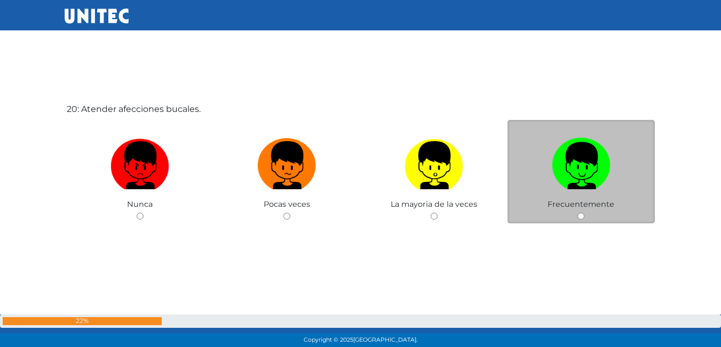
click at [572, 215] on div "Frecuentemente" at bounding box center [580, 172] width 147 height 104
click at [584, 212] on div "Frecuentemente" at bounding box center [580, 172] width 147 height 104
click at [583, 216] on input "radio" at bounding box center [580, 216] width 7 height 7
radio input "true"
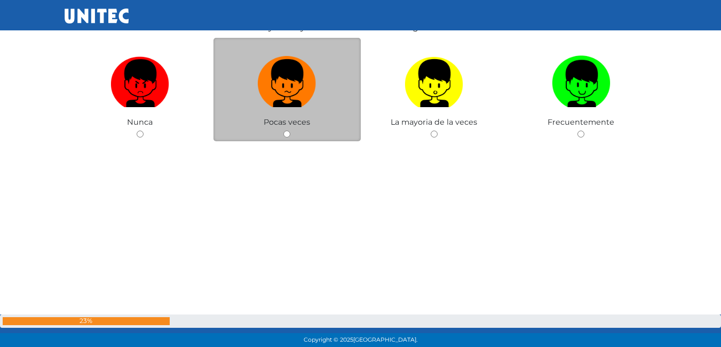
scroll to position [6903, 0]
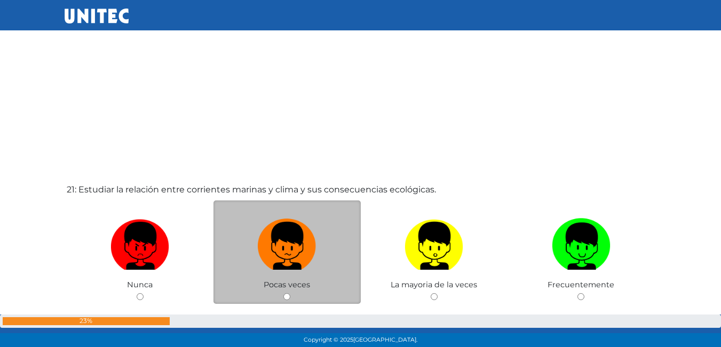
click at [289, 297] on input "radio" at bounding box center [286, 296] width 7 height 7
radio input "true"
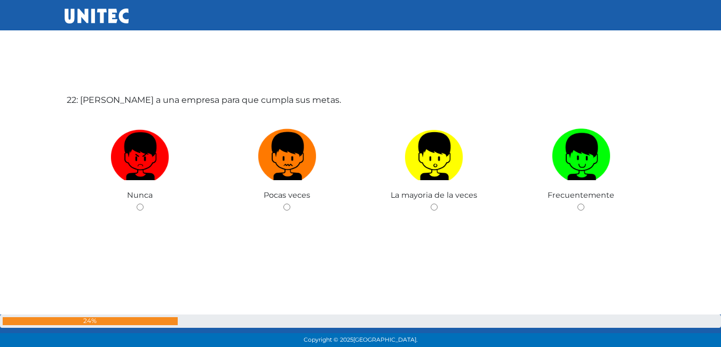
scroll to position [7347, 0]
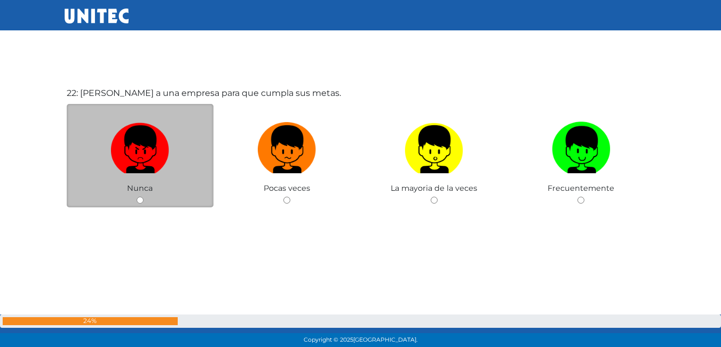
click at [139, 199] on input "radio" at bounding box center [140, 200] width 7 height 7
radio input "true"
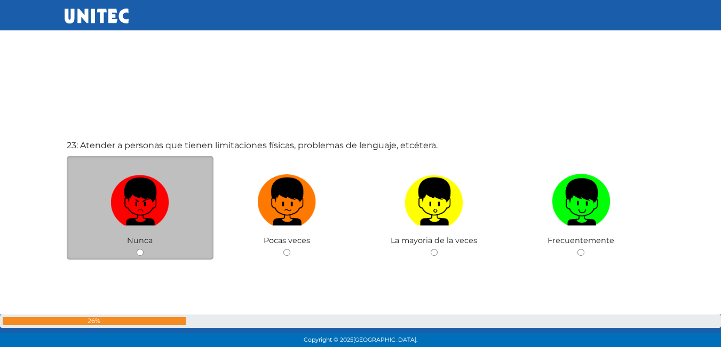
scroll to position [7649, 0]
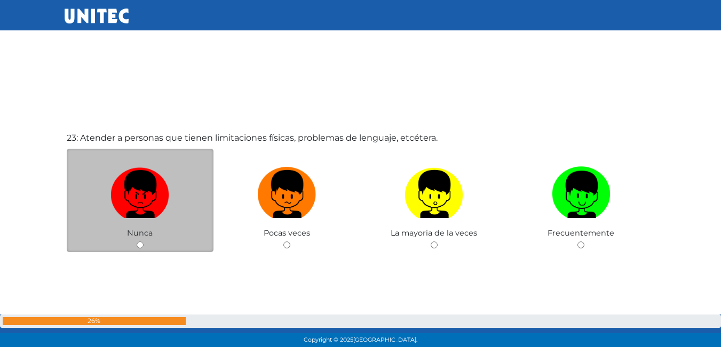
click at [144, 242] on div "Nunca" at bounding box center [140, 201] width 147 height 104
click at [138, 245] on input "radio" at bounding box center [140, 245] width 7 height 7
radio input "true"
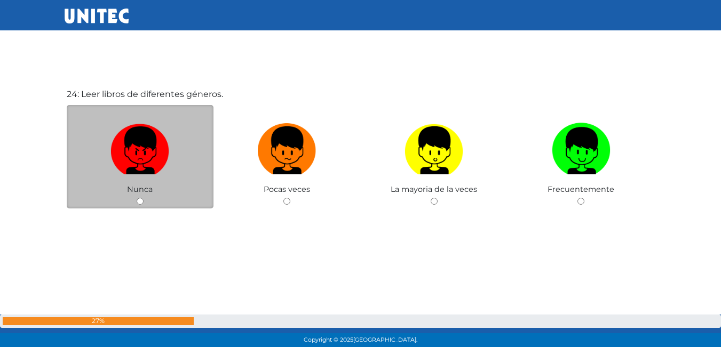
scroll to position [8041, 0]
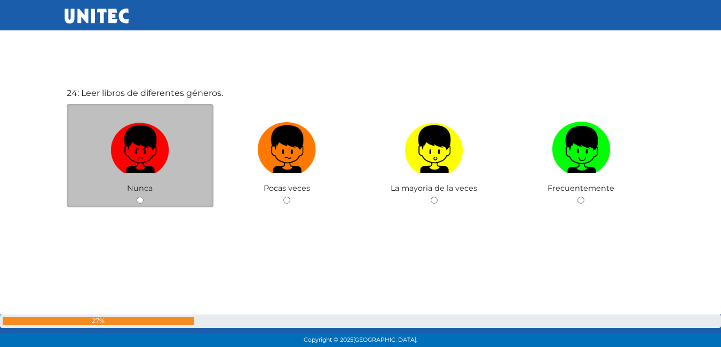
click at [143, 199] on input "radio" at bounding box center [140, 200] width 7 height 7
radio input "true"
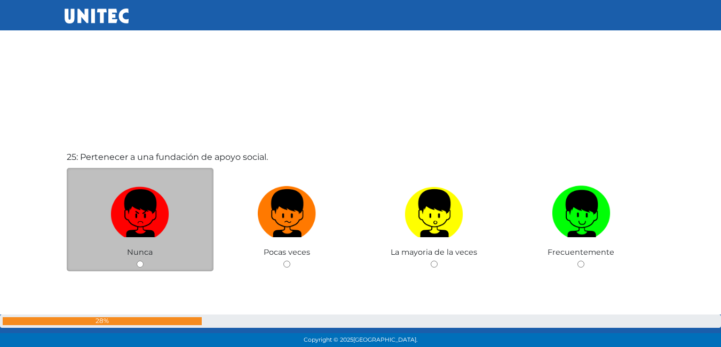
scroll to position [8344, 0]
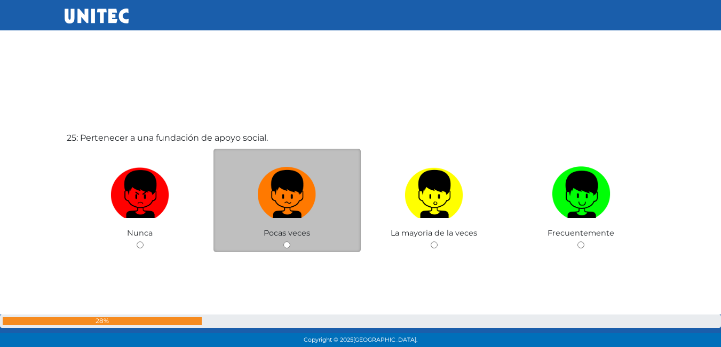
click at [288, 246] on input "radio" at bounding box center [286, 245] width 7 height 7
radio input "true"
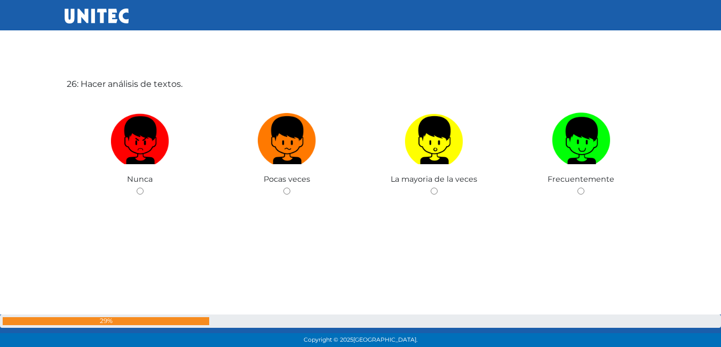
scroll to position [8749, 0]
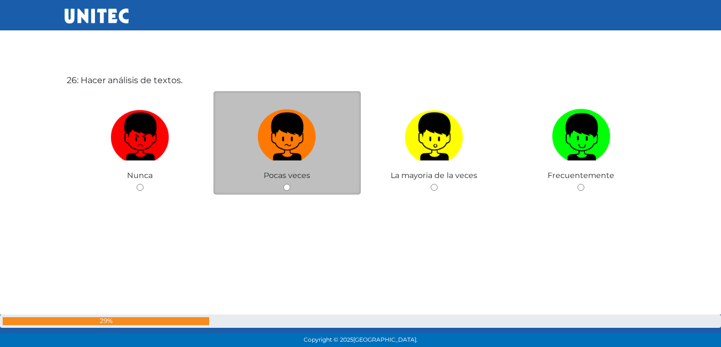
click at [287, 185] on input "radio" at bounding box center [286, 187] width 7 height 7
radio input "true"
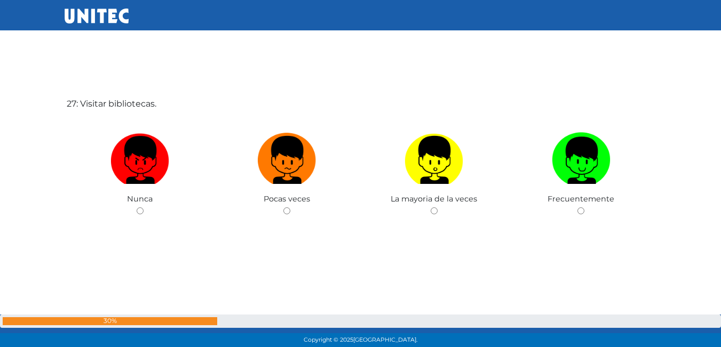
scroll to position [9083, 0]
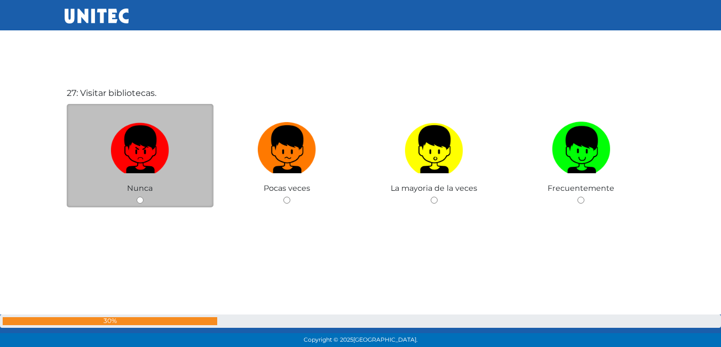
click at [142, 204] on input "radio" at bounding box center [140, 200] width 7 height 7
radio input "true"
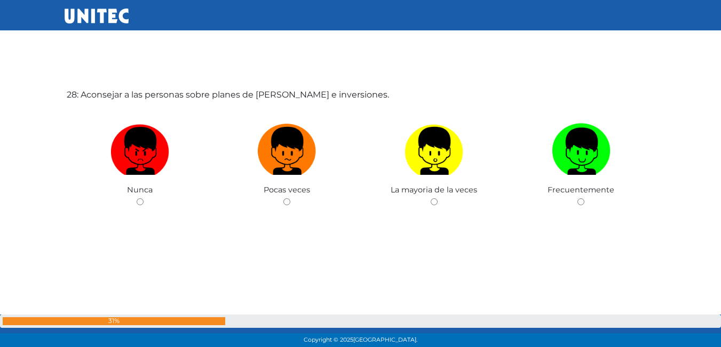
scroll to position [9430, 0]
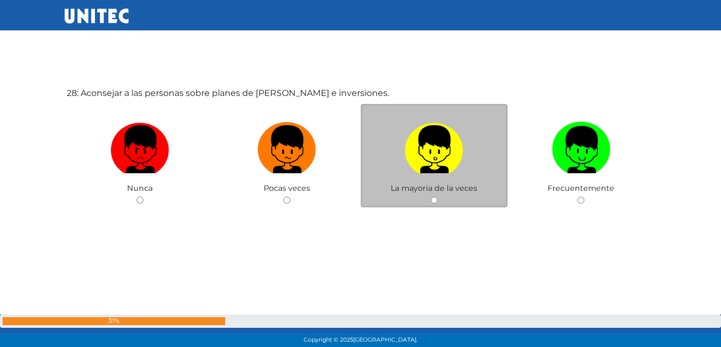
click at [432, 202] on input "radio" at bounding box center [434, 200] width 7 height 7
radio input "true"
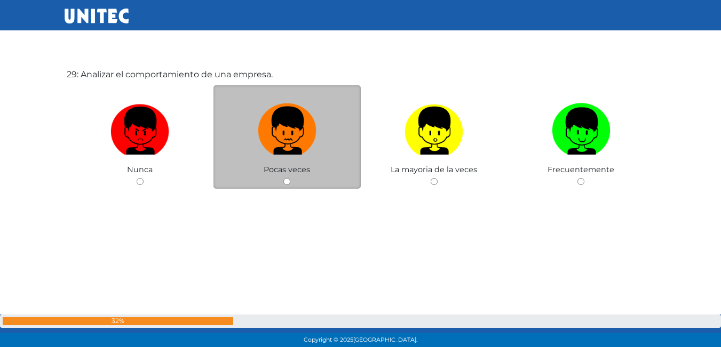
scroll to position [9778, 0]
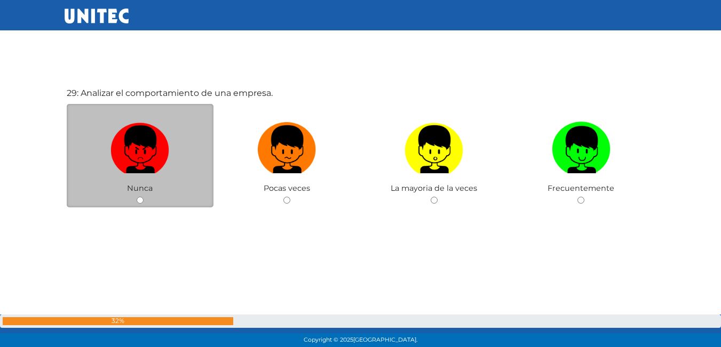
click at [140, 203] on input "radio" at bounding box center [140, 200] width 7 height 7
radio input "true"
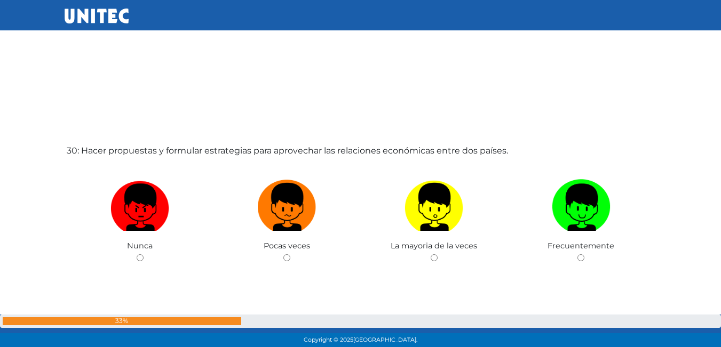
scroll to position [10072, 0]
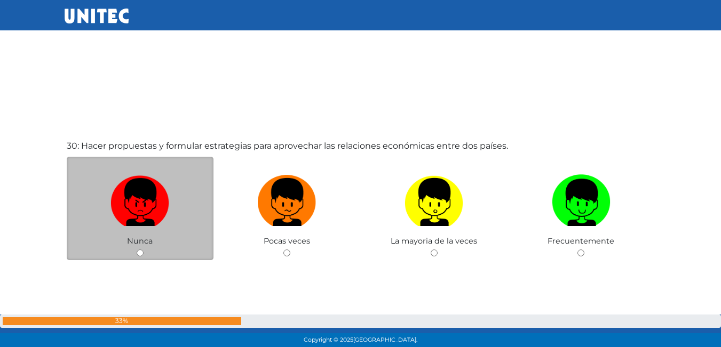
click at [141, 254] on input "radio" at bounding box center [140, 253] width 7 height 7
radio input "true"
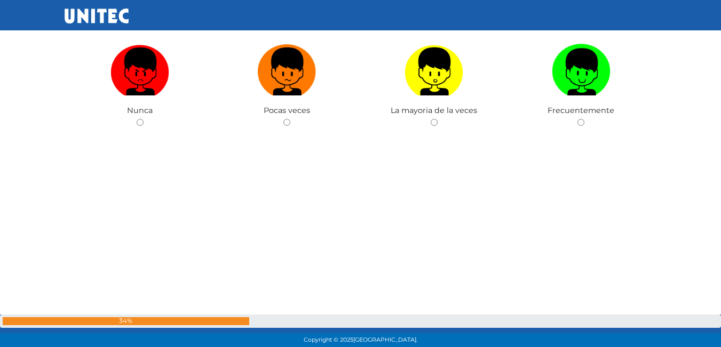
scroll to position [10552, 0]
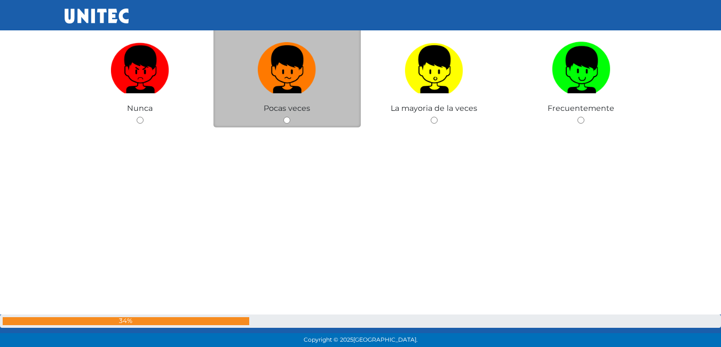
drag, startPoint x: 277, startPoint y: 121, endPoint x: 284, endPoint y: 118, distance: 7.3
click at [283, 118] on div "Pocas veces" at bounding box center [286, 76] width 147 height 104
click at [285, 118] on input "radio" at bounding box center [286, 120] width 7 height 7
radio input "true"
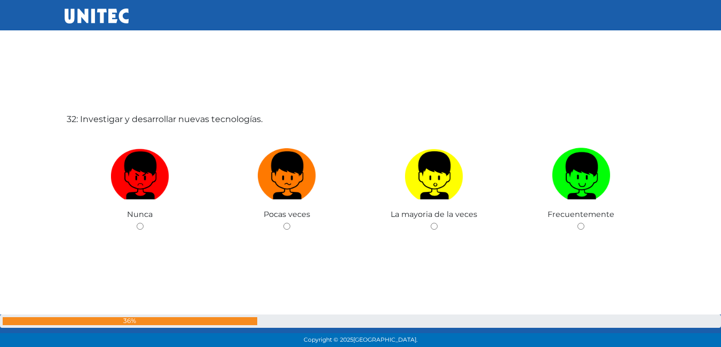
scroll to position [10819, 0]
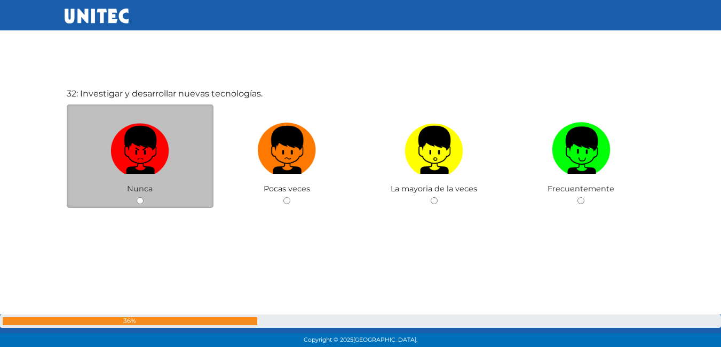
drag, startPoint x: 133, startPoint y: 209, endPoint x: 141, endPoint y: 194, distance: 16.7
click at [133, 209] on div "32: Investigar y desarrollar nuevas tecnologías. Nunca Pocas veces La mayoria d…" at bounding box center [361, 174] width 592 height 347
drag, startPoint x: 142, startPoint y: 194, endPoint x: 138, endPoint y: 204, distance: 11.3
click at [142, 197] on div "Nunca" at bounding box center [140, 157] width 147 height 104
click at [139, 201] on input "radio" at bounding box center [140, 200] width 7 height 7
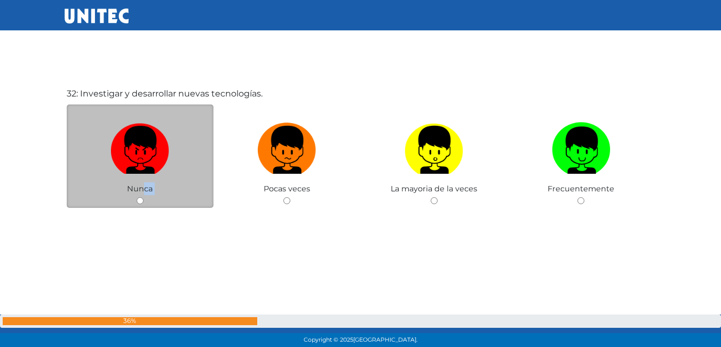
radio input "true"
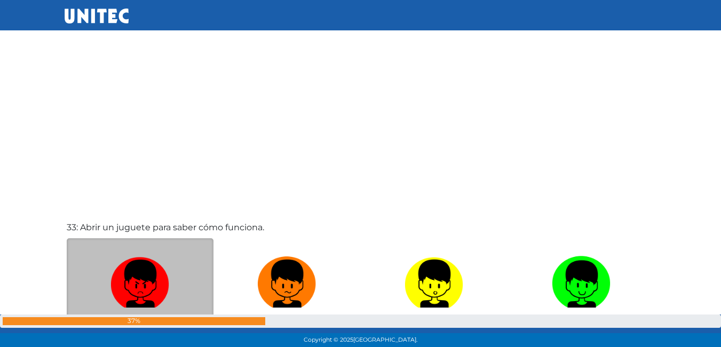
scroll to position [11125, 0]
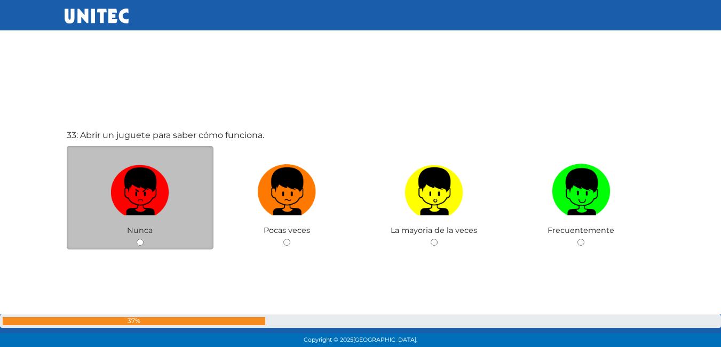
click at [138, 241] on input "radio" at bounding box center [140, 242] width 7 height 7
radio input "true"
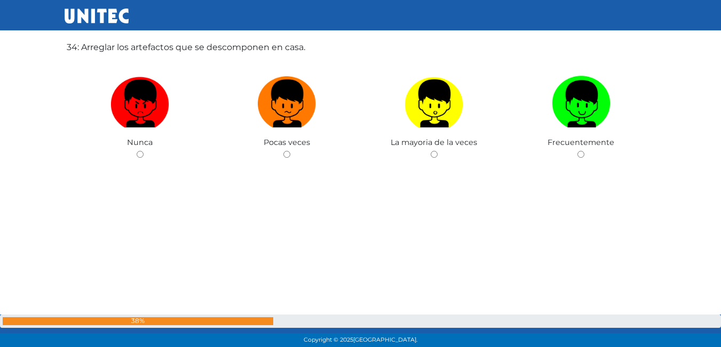
scroll to position [11453, 0]
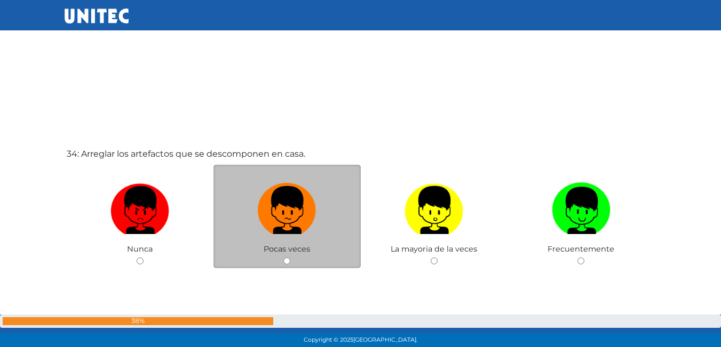
click at [293, 262] on div "Pocas veces" at bounding box center [286, 217] width 147 height 104
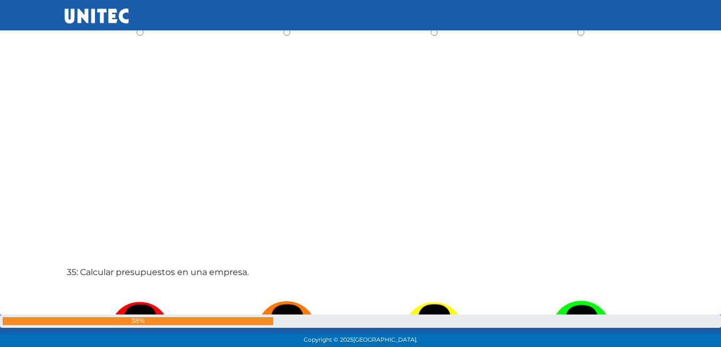
scroll to position [11613, 0]
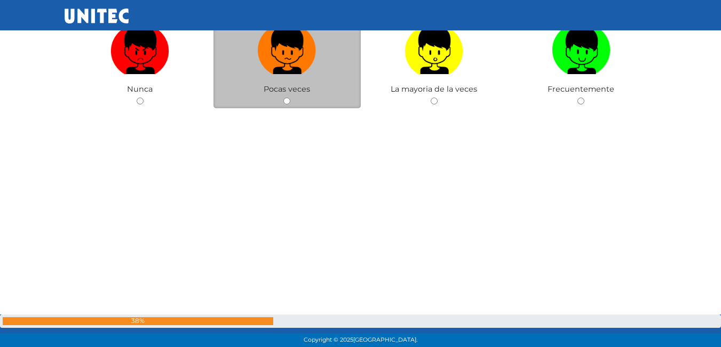
click at [290, 100] on input "radio" at bounding box center [286, 101] width 7 height 7
radio input "true"
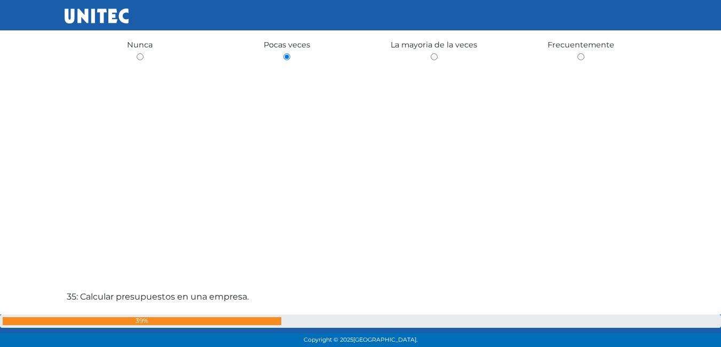
scroll to position [11863, 0]
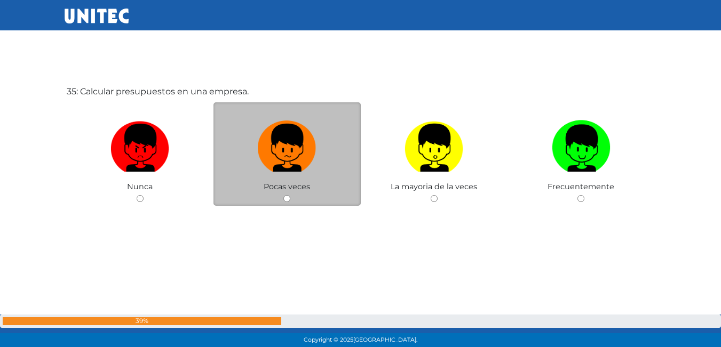
click at [288, 201] on input "radio" at bounding box center [286, 198] width 7 height 7
radio input "true"
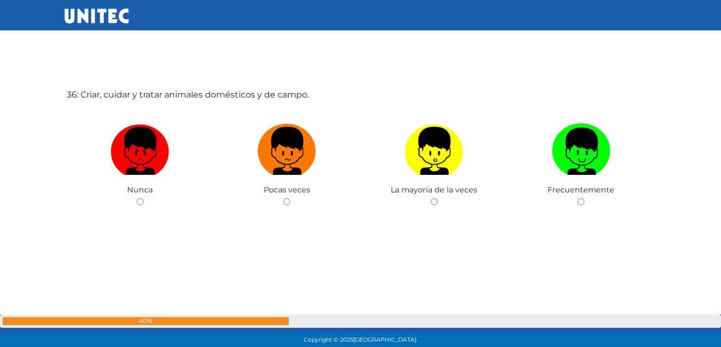
scroll to position [12213, 0]
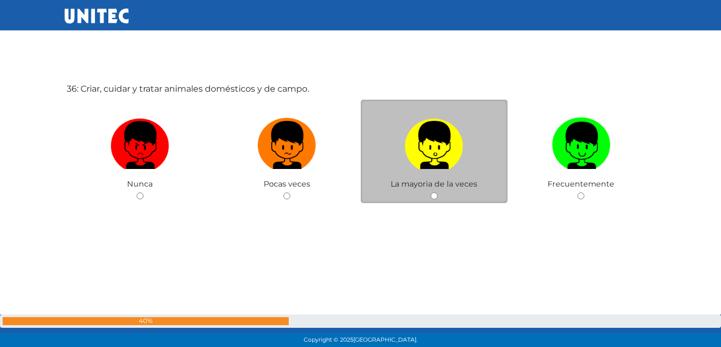
click at [432, 193] on input "radio" at bounding box center [434, 196] width 7 height 7
radio input "true"
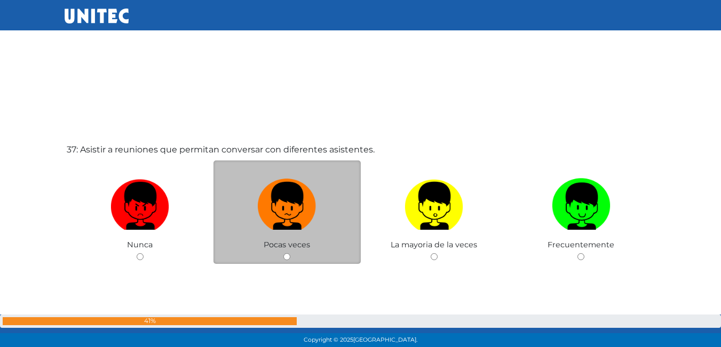
scroll to position [12512, 0]
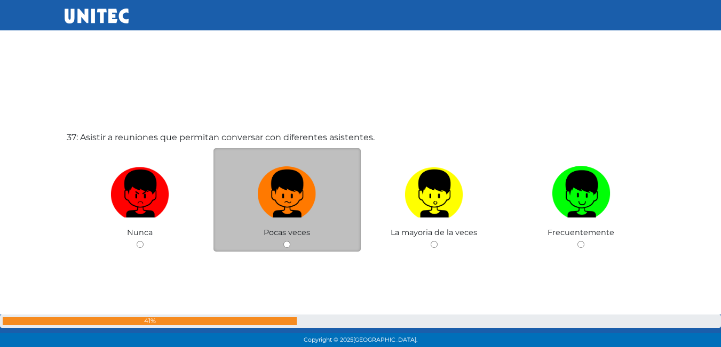
click at [286, 242] on input "radio" at bounding box center [286, 244] width 7 height 7
radio input "true"
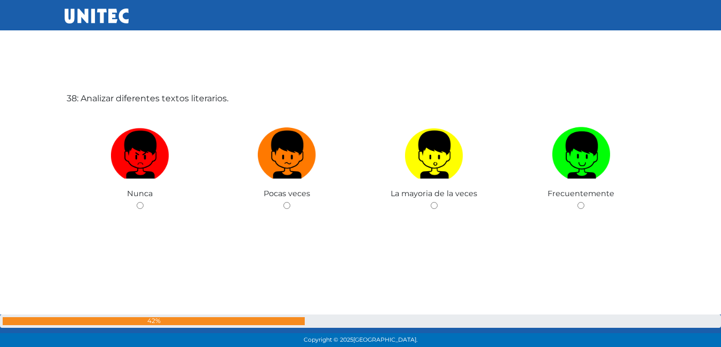
scroll to position [12903, 0]
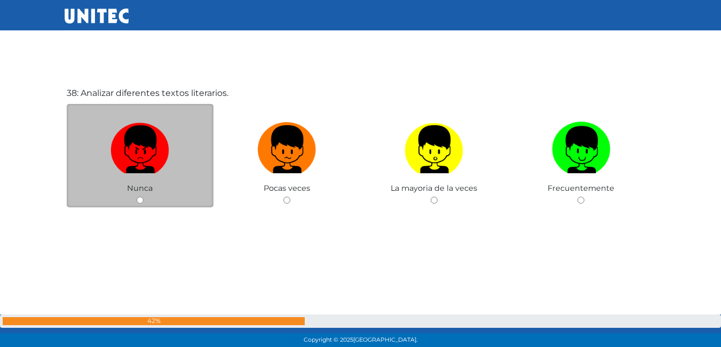
click at [141, 198] on input "radio" at bounding box center [140, 200] width 7 height 7
radio input "true"
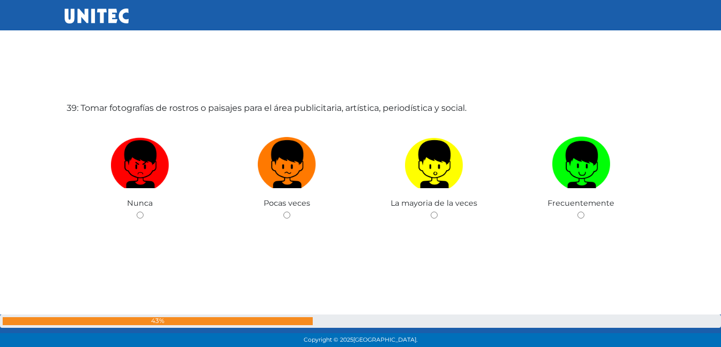
scroll to position [13251, 0]
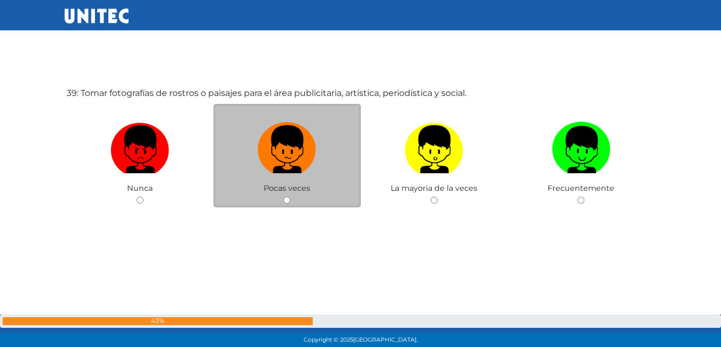
click at [283, 199] on div "Pocas veces" at bounding box center [286, 156] width 147 height 104
click at [286, 201] on input "radio" at bounding box center [286, 200] width 7 height 7
radio input "true"
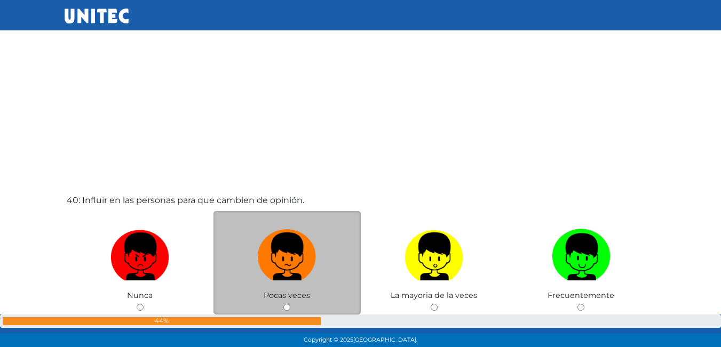
scroll to position [13544, 0]
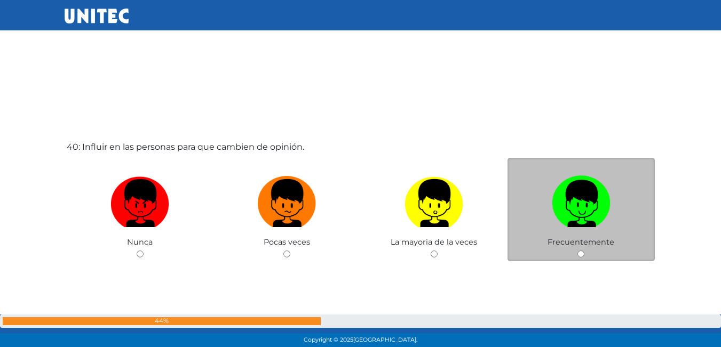
click at [580, 258] on div "Frecuentemente" at bounding box center [580, 210] width 147 height 104
click at [584, 256] on input "radio" at bounding box center [580, 254] width 7 height 7
radio input "true"
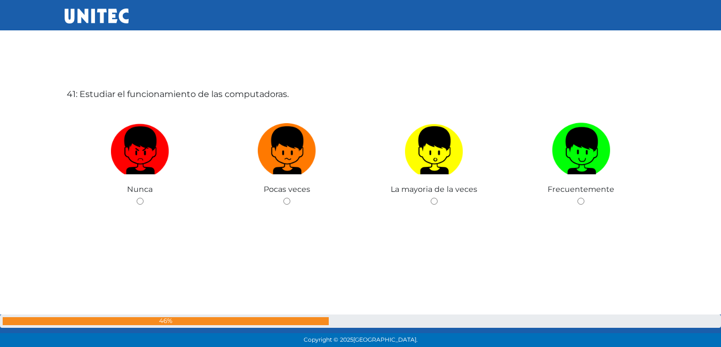
scroll to position [13945, 0]
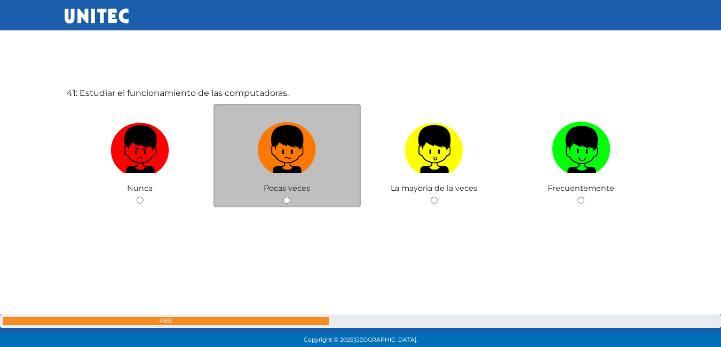
click at [285, 198] on input "radio" at bounding box center [286, 200] width 7 height 7
radio input "true"
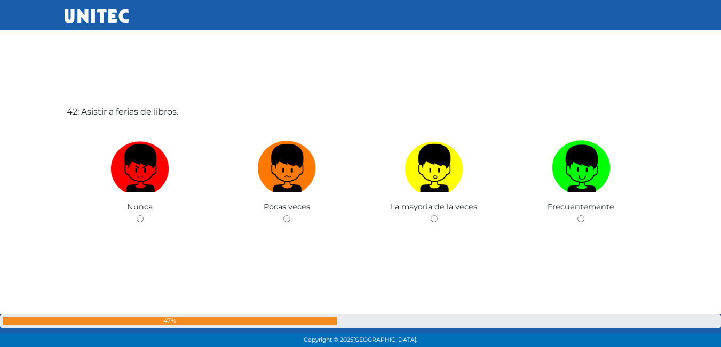
scroll to position [14293, 0]
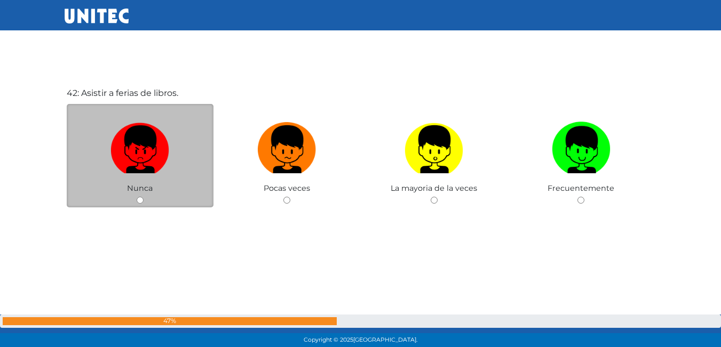
click at [136, 200] on div "Nunca" at bounding box center [140, 156] width 147 height 104
click at [143, 202] on input "radio" at bounding box center [140, 200] width 7 height 7
radio input "true"
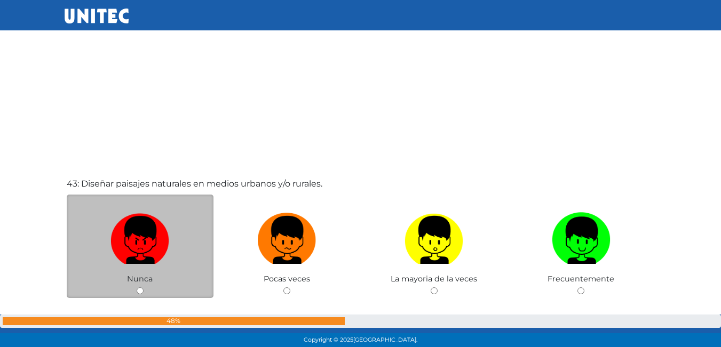
scroll to position [14602, 0]
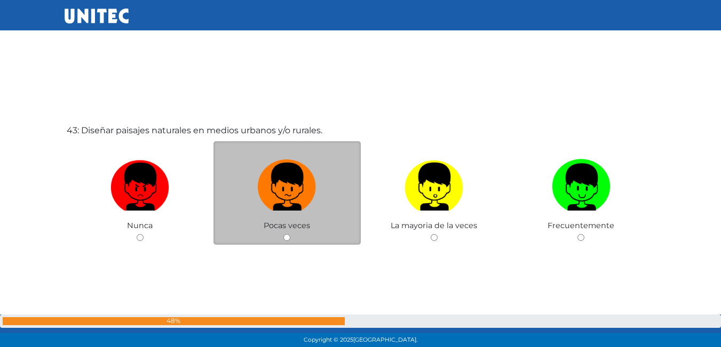
click at [288, 232] on div "Pocas veces" at bounding box center [286, 193] width 147 height 104
click at [288, 236] on input "radio" at bounding box center [286, 237] width 7 height 7
radio input "true"
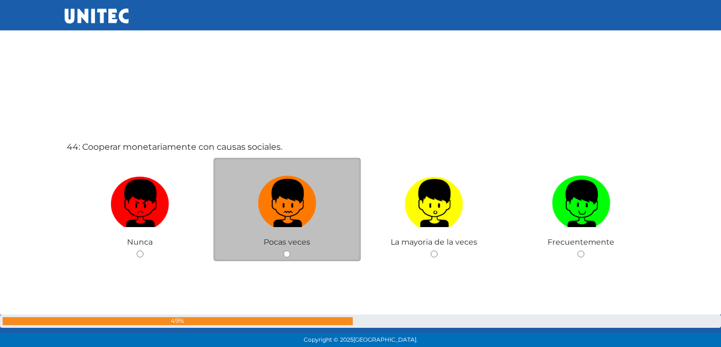
scroll to position [14952, 0]
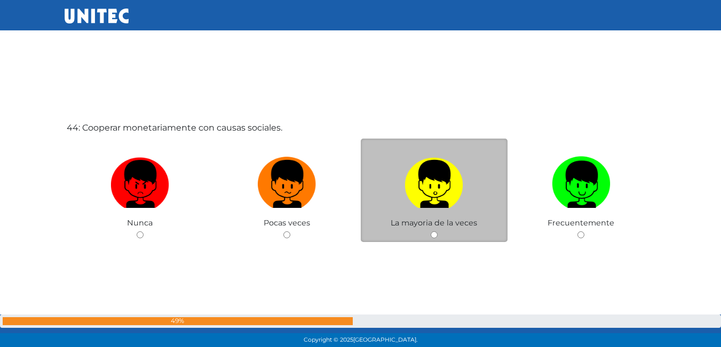
click at [435, 238] on input "radio" at bounding box center [434, 235] width 7 height 7
radio input "true"
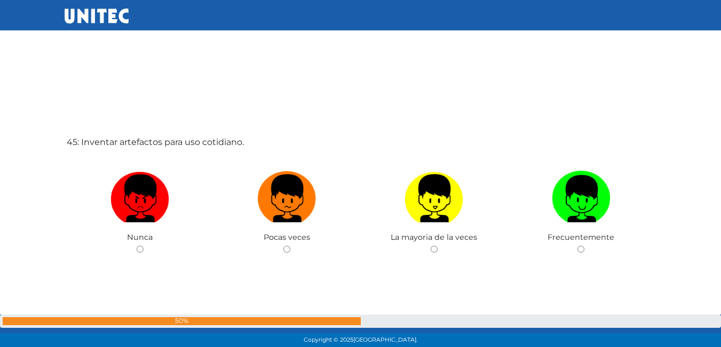
scroll to position [15302, 0]
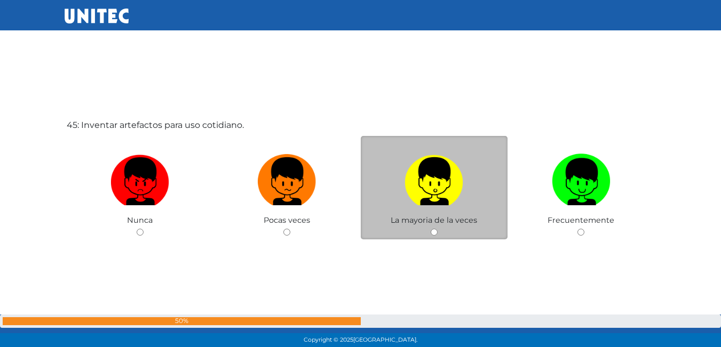
click at [433, 230] on input "radio" at bounding box center [434, 232] width 7 height 7
radio input "true"
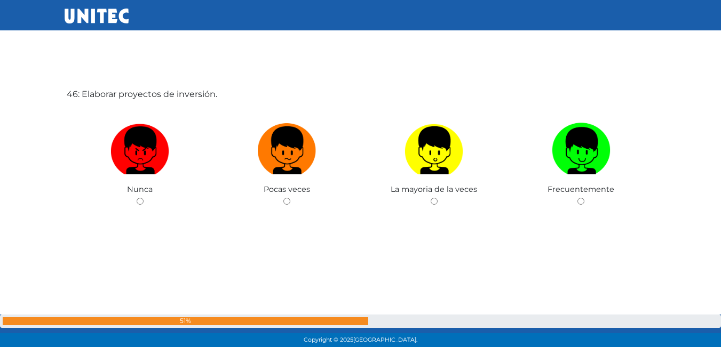
scroll to position [15682, 0]
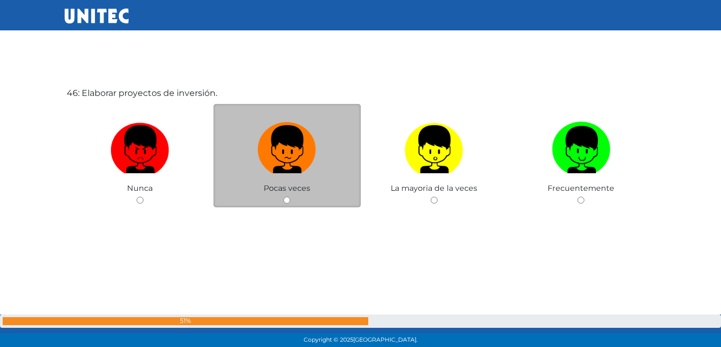
click at [285, 200] on input "radio" at bounding box center [286, 200] width 7 height 7
radio input "true"
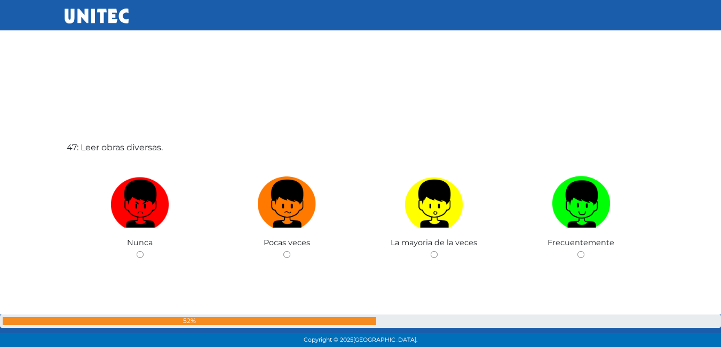
scroll to position [16030, 0]
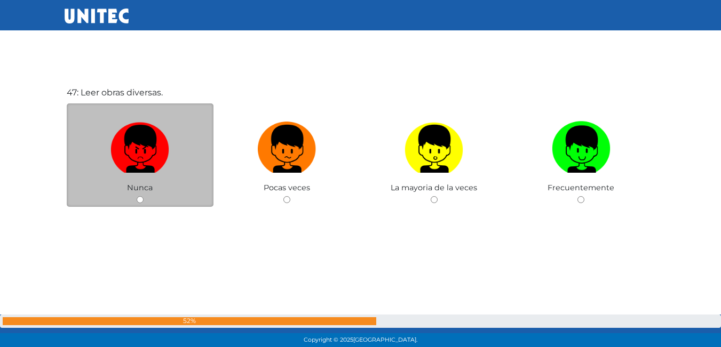
click at [140, 201] on input "radio" at bounding box center [140, 199] width 7 height 7
radio input "true"
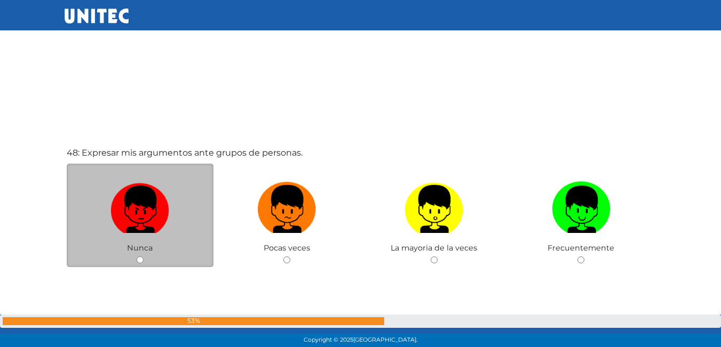
scroll to position [16384, 0]
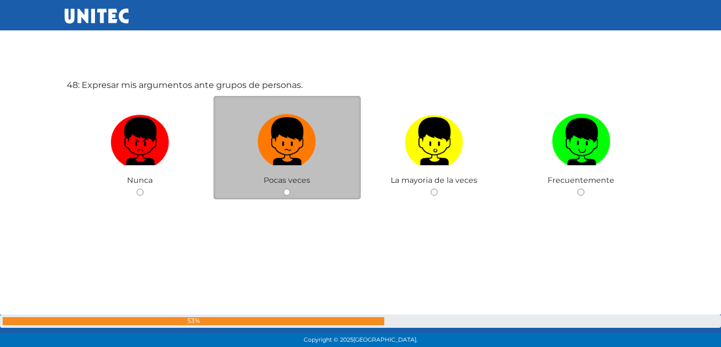
click at [280, 190] on div "Pocas veces" at bounding box center [286, 148] width 147 height 104
click at [285, 193] on input "radio" at bounding box center [286, 192] width 7 height 7
radio input "true"
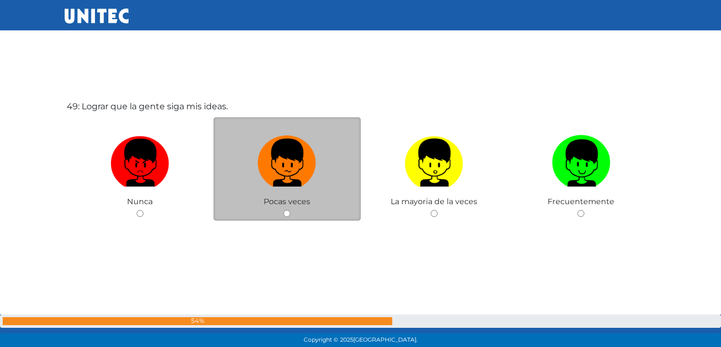
scroll to position [16724, 0]
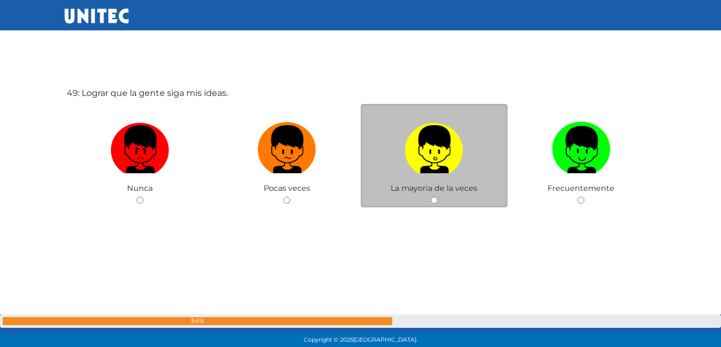
click at [436, 203] on input "radio" at bounding box center [434, 200] width 7 height 7
radio input "true"
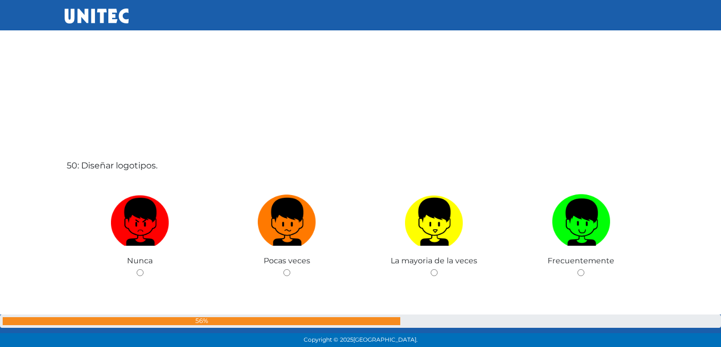
scroll to position [17018, 0]
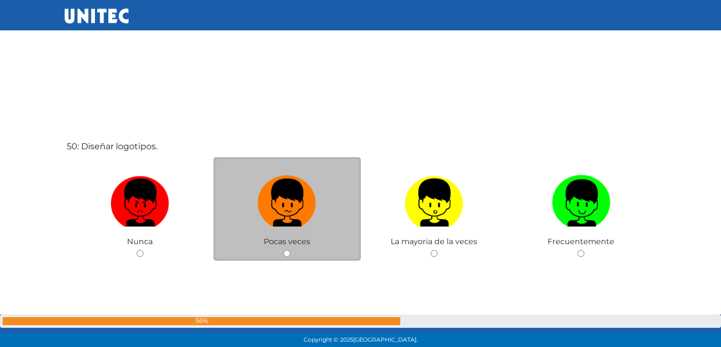
click at [286, 255] on input "radio" at bounding box center [286, 253] width 7 height 7
radio input "true"
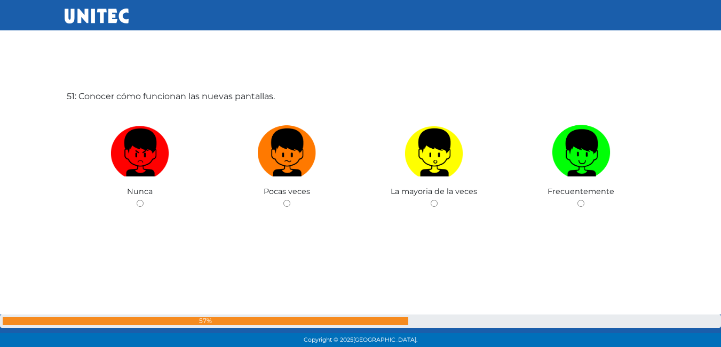
scroll to position [17418, 0]
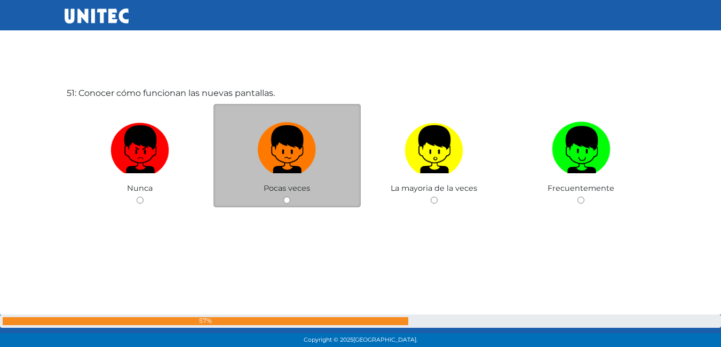
click at [283, 194] on div "Pocas veces" at bounding box center [286, 156] width 147 height 104
click at [288, 200] on input "radio" at bounding box center [286, 200] width 7 height 7
radio input "true"
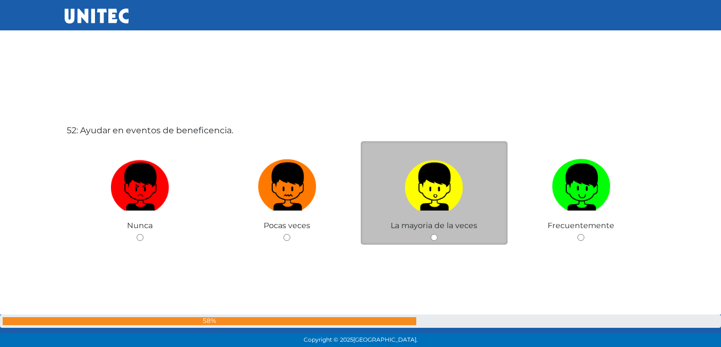
scroll to position [17712, 0]
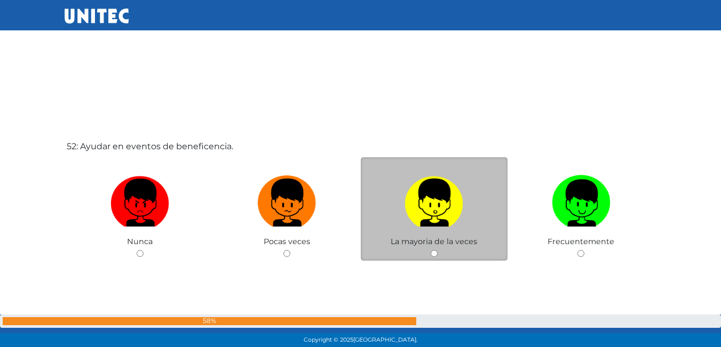
click at [433, 250] on input "radio" at bounding box center [434, 253] width 7 height 7
radio input "true"
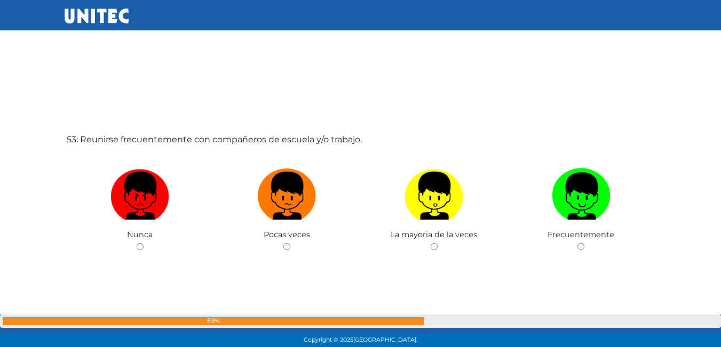
scroll to position [18086, 0]
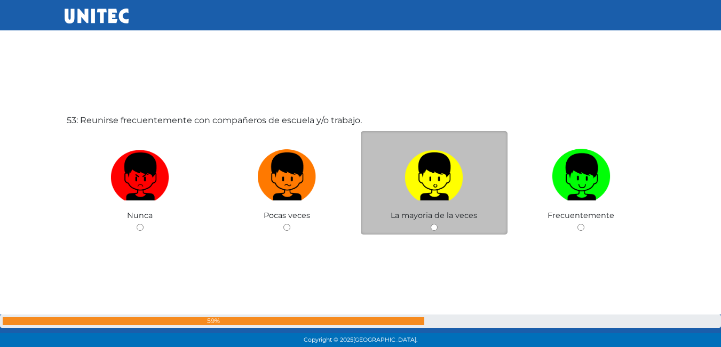
click at [431, 227] on input "radio" at bounding box center [434, 227] width 7 height 7
radio input "true"
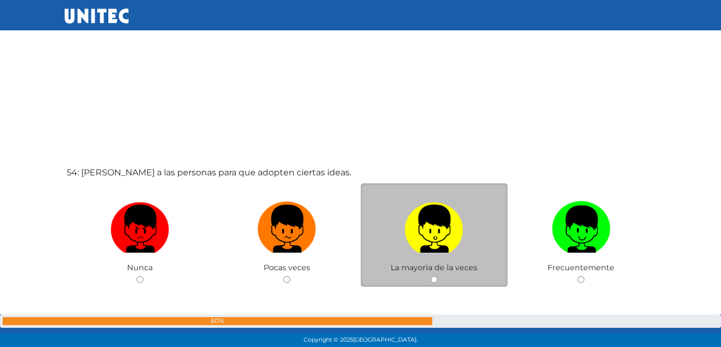
scroll to position [18434, 0]
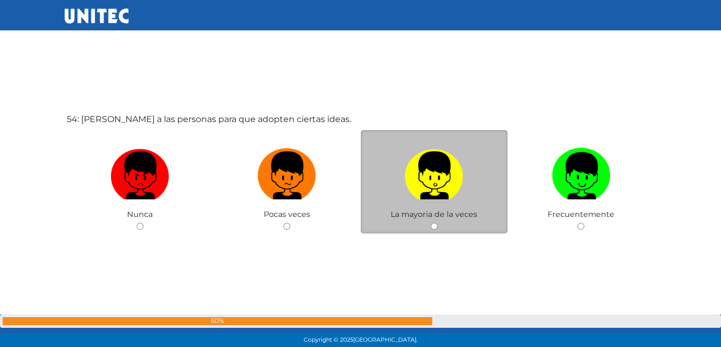
click at [436, 227] on input "radio" at bounding box center [434, 226] width 7 height 7
radio input "true"
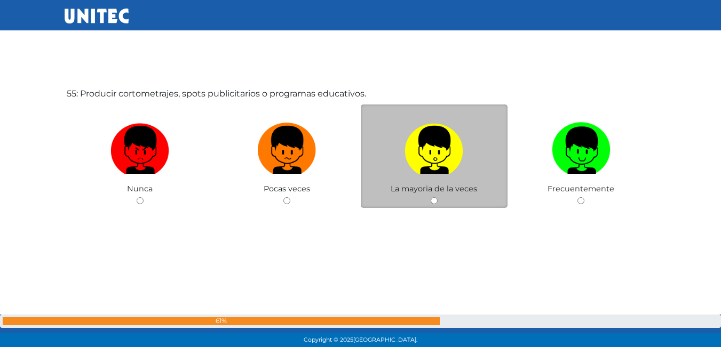
scroll to position [18807, 0]
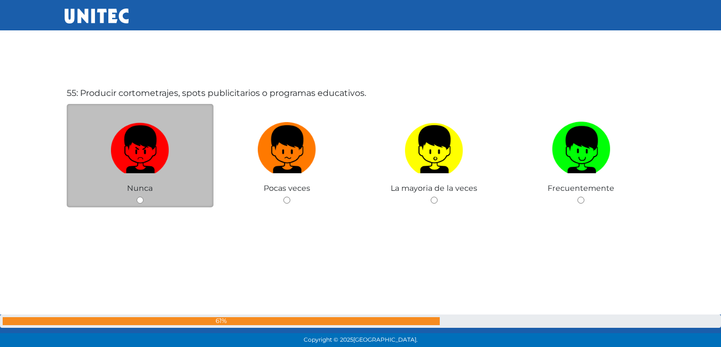
click at [139, 199] on input "radio" at bounding box center [140, 200] width 7 height 7
radio input "true"
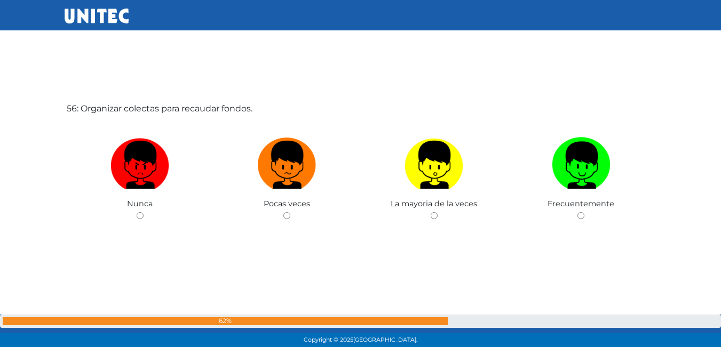
scroll to position [19155, 0]
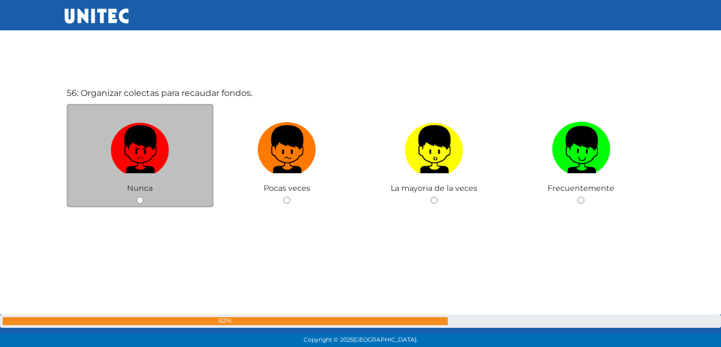
click at [136, 197] on div "Nunca" at bounding box center [140, 156] width 147 height 104
click at [138, 203] on input "radio" at bounding box center [140, 200] width 7 height 7
radio input "true"
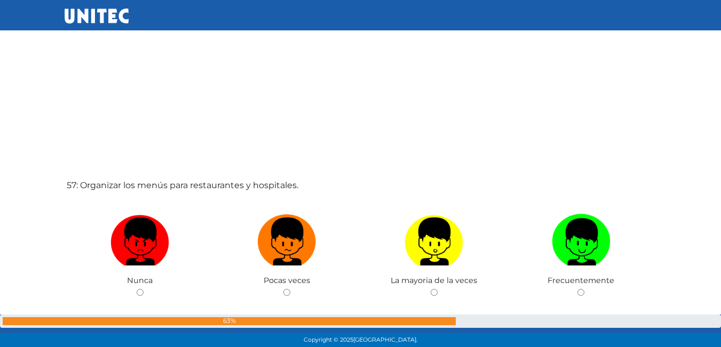
scroll to position [19391, 0]
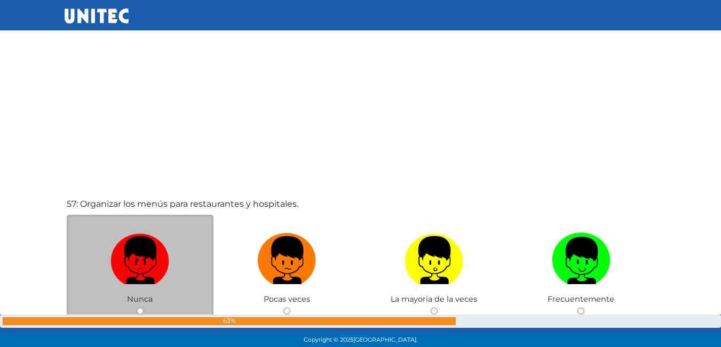
drag, startPoint x: 139, startPoint y: 310, endPoint x: 142, endPoint y: 302, distance: 7.9
click at [140, 310] on input "radio" at bounding box center [140, 311] width 7 height 7
radio input "true"
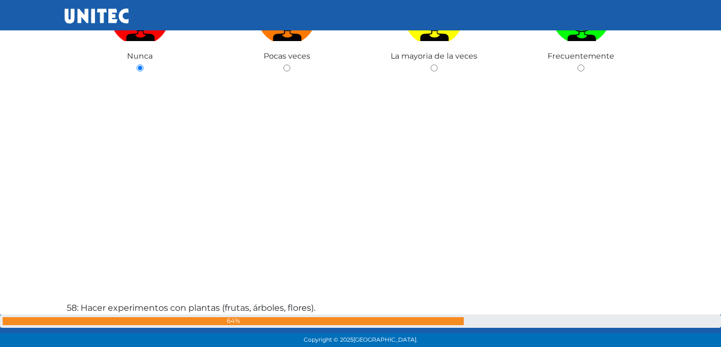
scroll to position [19794, 0]
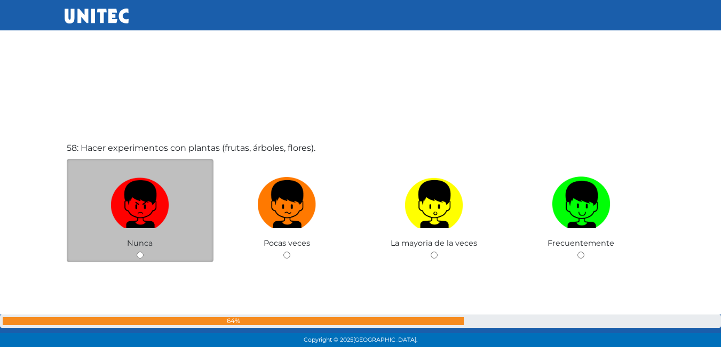
click at [139, 257] on input "radio" at bounding box center [140, 255] width 7 height 7
radio input "true"
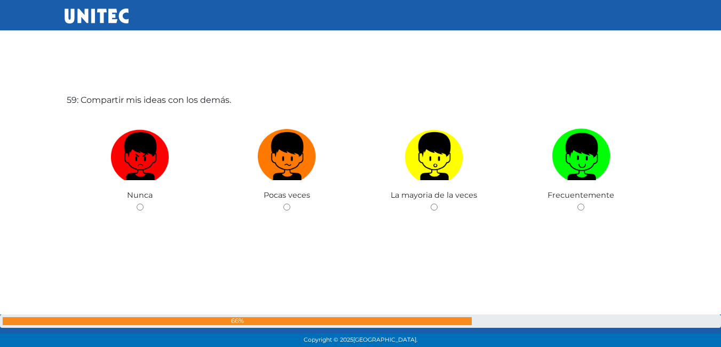
scroll to position [20197, 0]
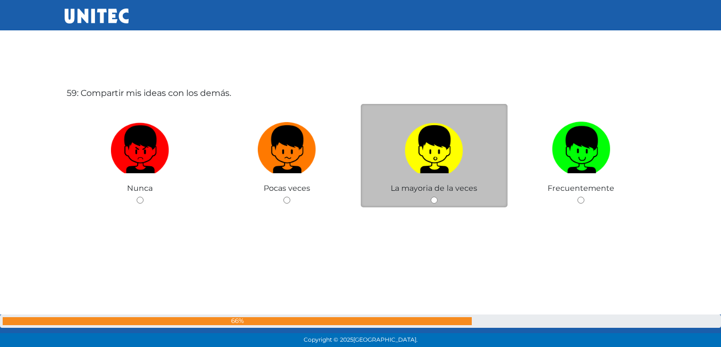
click at [436, 202] on input "radio" at bounding box center [434, 200] width 7 height 7
radio input "true"
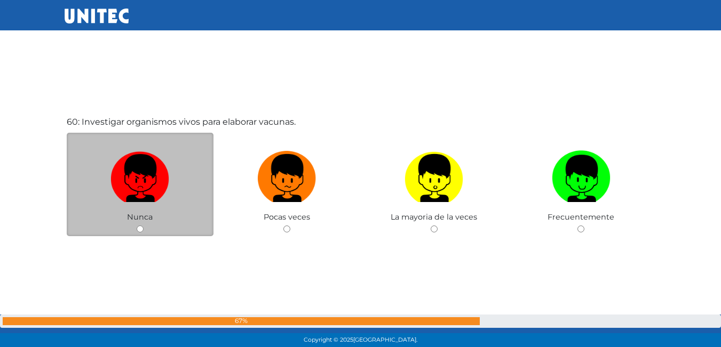
scroll to position [20490, 0]
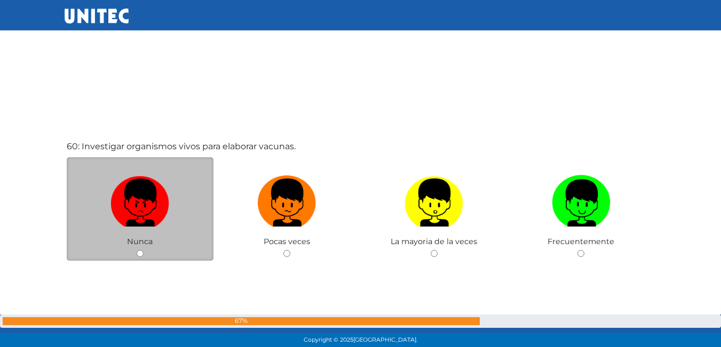
click at [141, 258] on div "Nunca" at bounding box center [140, 209] width 147 height 104
click at [138, 254] on input "radio" at bounding box center [140, 253] width 7 height 7
radio input "true"
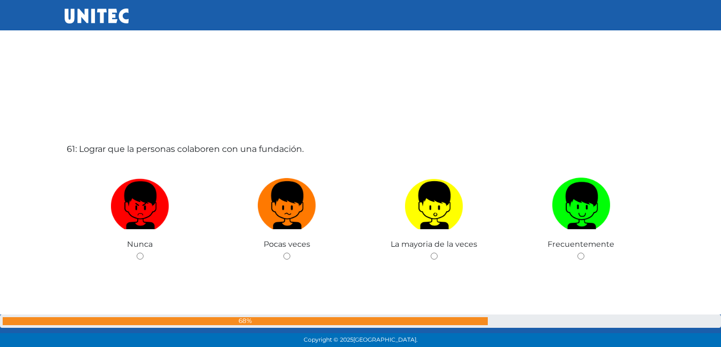
scroll to position [20837, 0]
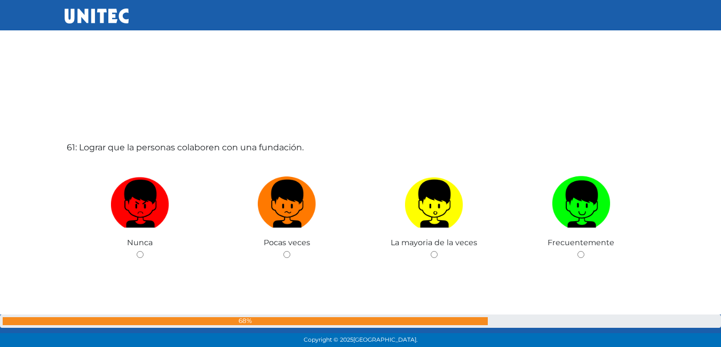
drag, startPoint x: 289, startPoint y: 258, endPoint x: 284, endPoint y: 256, distance: 5.7
click at [288, 258] on input "radio" at bounding box center [286, 254] width 7 height 7
radio input "true"
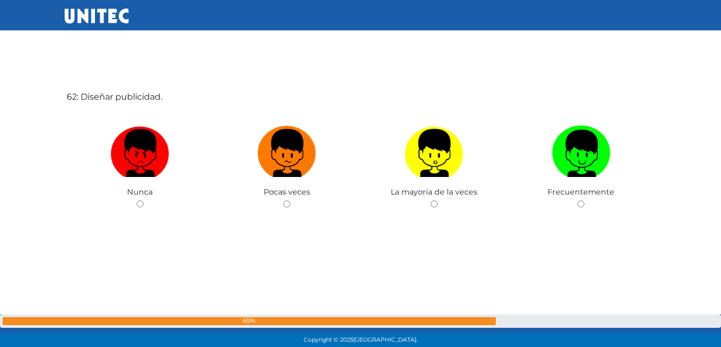
scroll to position [21238, 0]
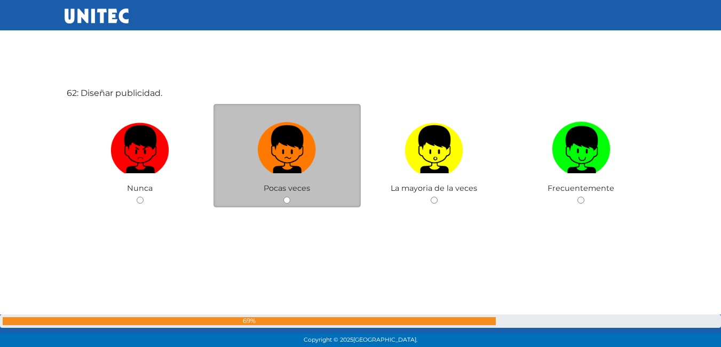
click at [284, 201] on input "radio" at bounding box center [286, 200] width 7 height 7
radio input "true"
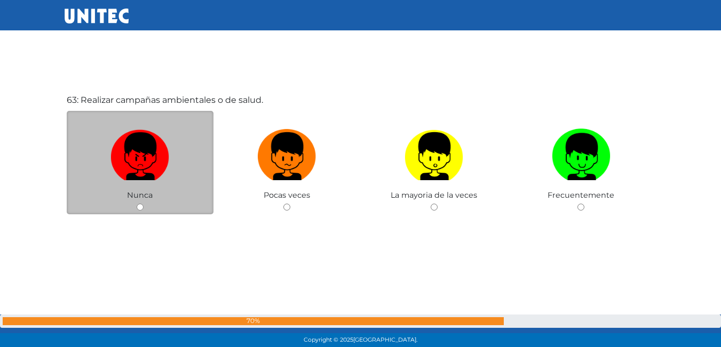
scroll to position [21586, 0]
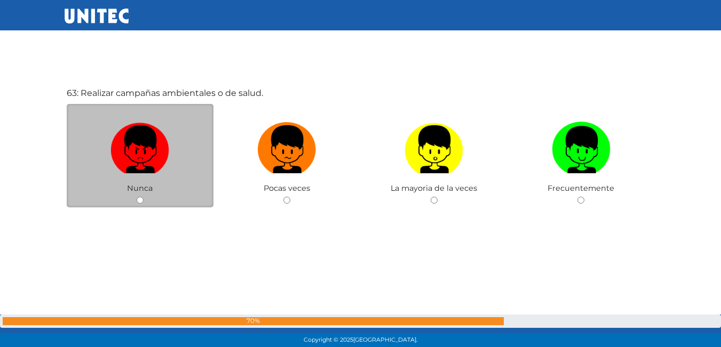
click at [135, 208] on div "Nunca" at bounding box center [140, 156] width 147 height 104
click at [143, 198] on input "radio" at bounding box center [140, 200] width 7 height 7
radio input "true"
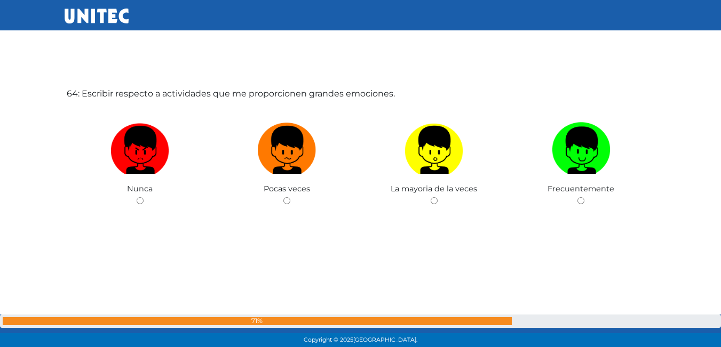
scroll to position [21933, 0]
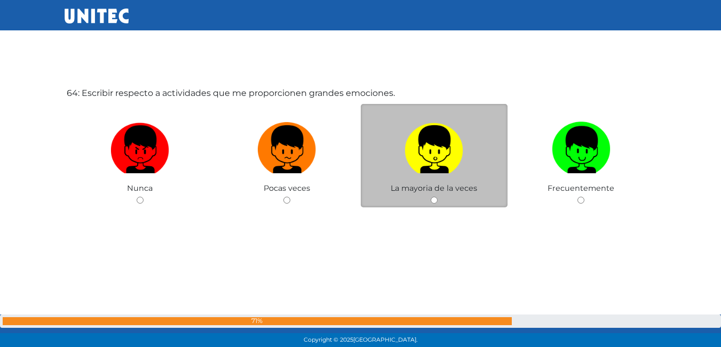
click at [433, 199] on input "radio" at bounding box center [434, 200] width 7 height 7
radio input "true"
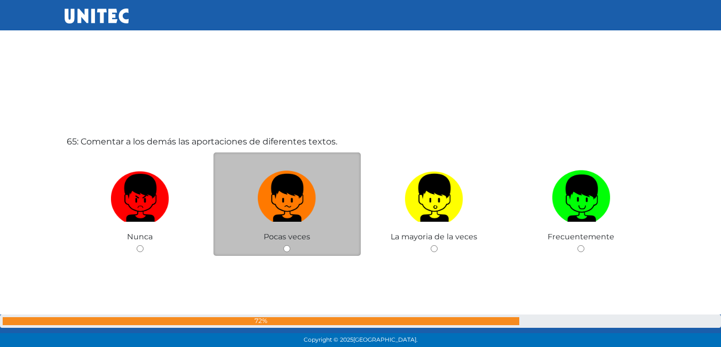
scroll to position [22280, 0]
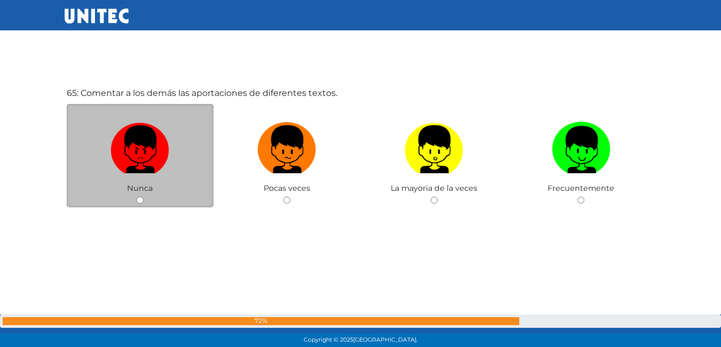
click at [143, 198] on input "radio" at bounding box center [140, 200] width 7 height 7
radio input "true"
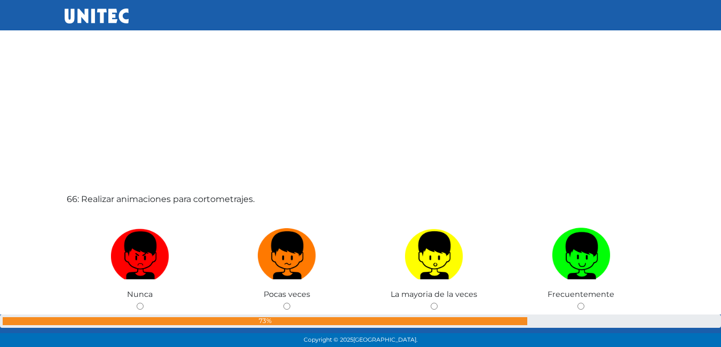
scroll to position [22628, 0]
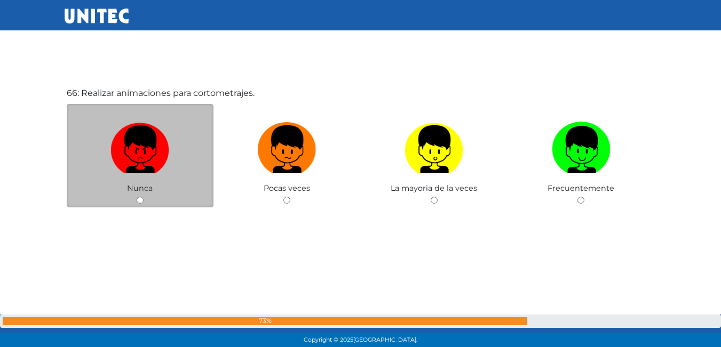
click at [141, 199] on input "radio" at bounding box center [140, 200] width 7 height 7
radio input "true"
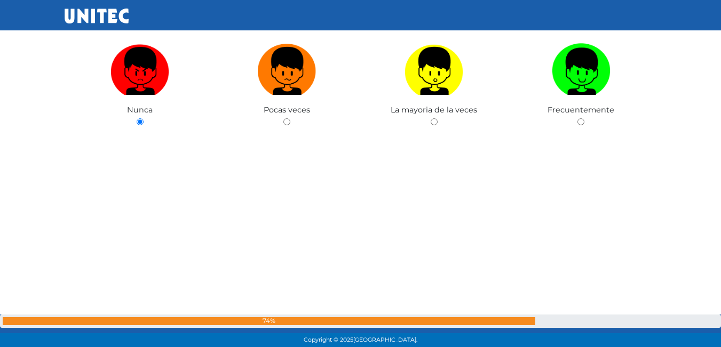
scroll to position [22918, 0]
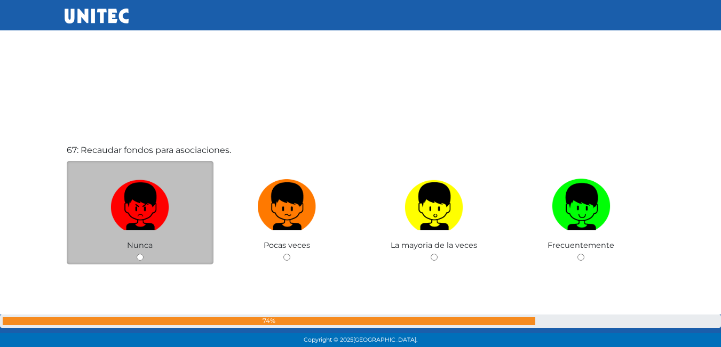
click at [139, 254] on input "radio" at bounding box center [140, 257] width 7 height 7
radio input "true"
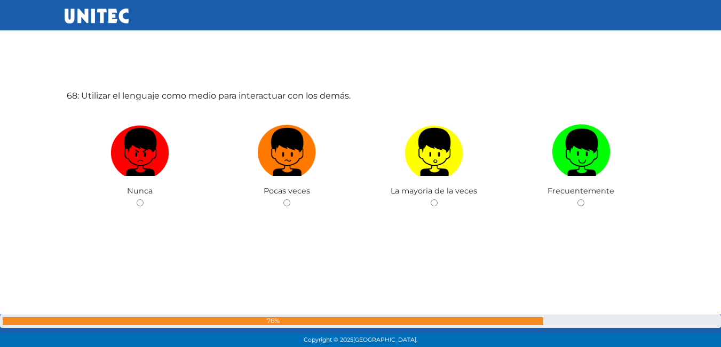
scroll to position [23322, 0]
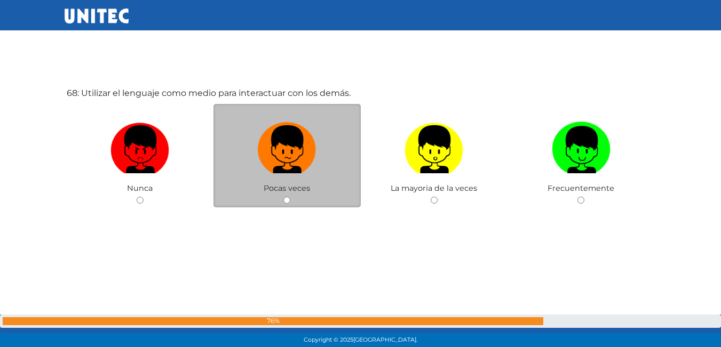
click at [285, 200] on input "radio" at bounding box center [286, 200] width 7 height 7
radio input "true"
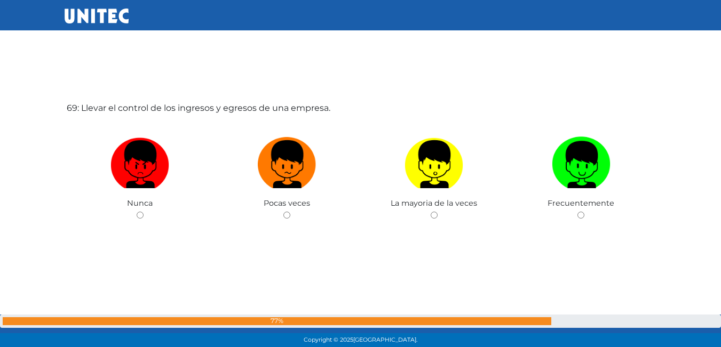
scroll to position [23670, 0]
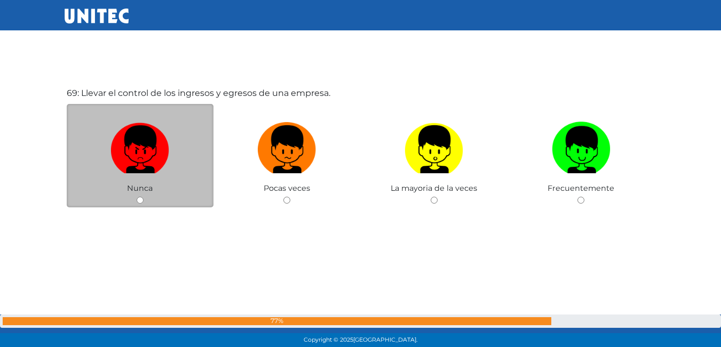
click at [139, 197] on div "Nunca" at bounding box center [140, 156] width 147 height 104
click at [139, 201] on input "radio" at bounding box center [140, 200] width 7 height 7
radio input "true"
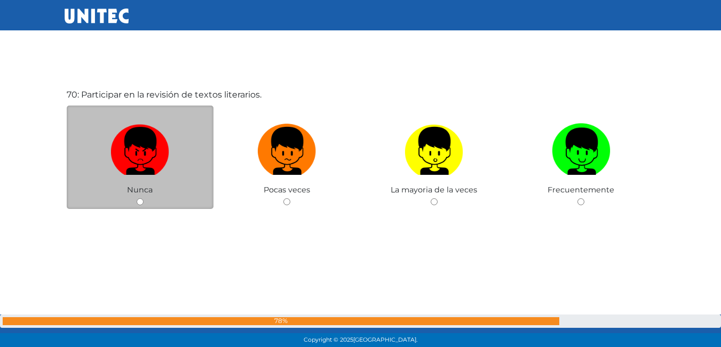
scroll to position [24017, 0]
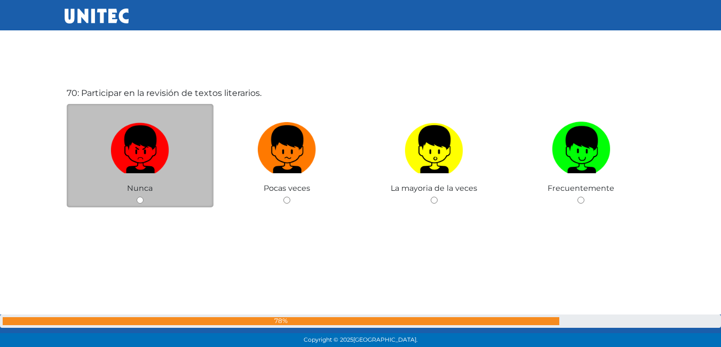
click at [139, 201] on input "radio" at bounding box center [140, 200] width 7 height 7
radio input "true"
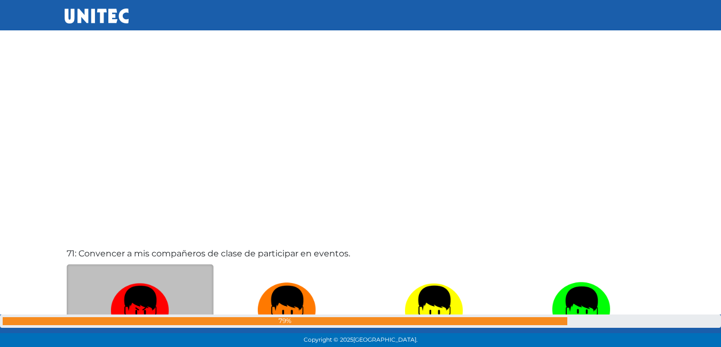
scroll to position [24310, 0]
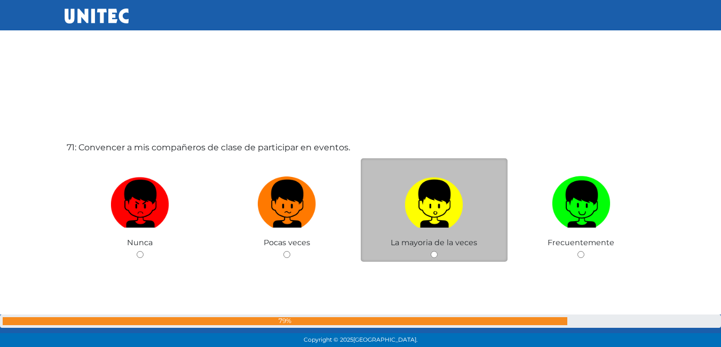
click at [433, 255] on input "radio" at bounding box center [434, 254] width 7 height 7
radio input "true"
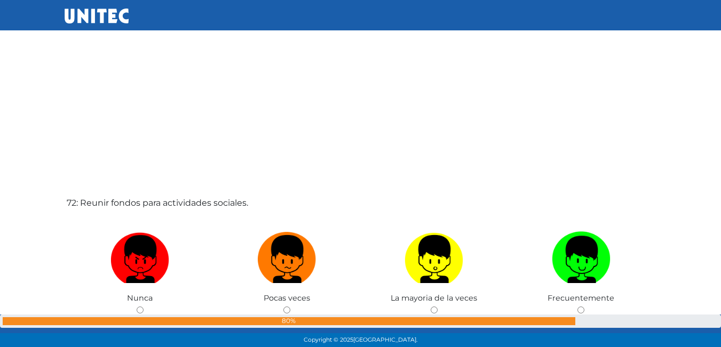
scroll to position [24660, 0]
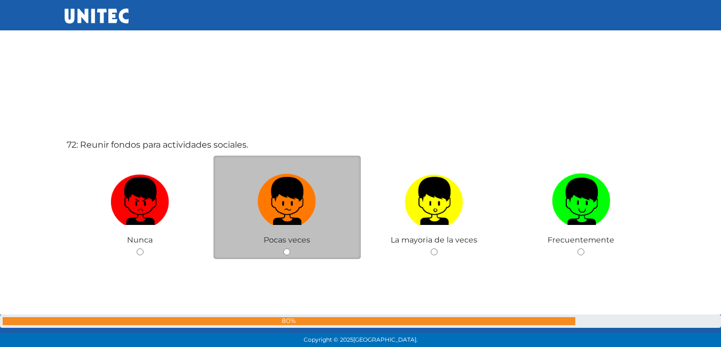
click at [286, 256] on input "radio" at bounding box center [286, 252] width 7 height 7
radio input "true"
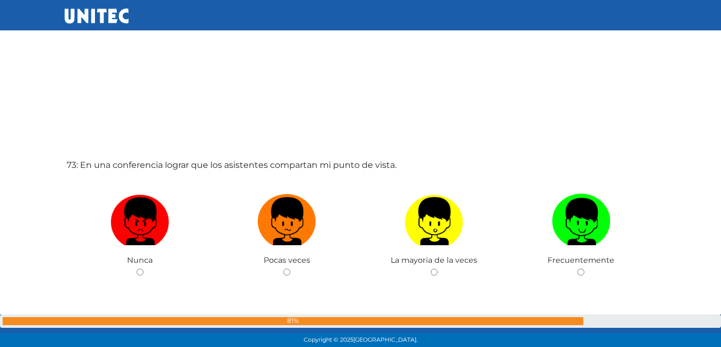
scroll to position [25086, 0]
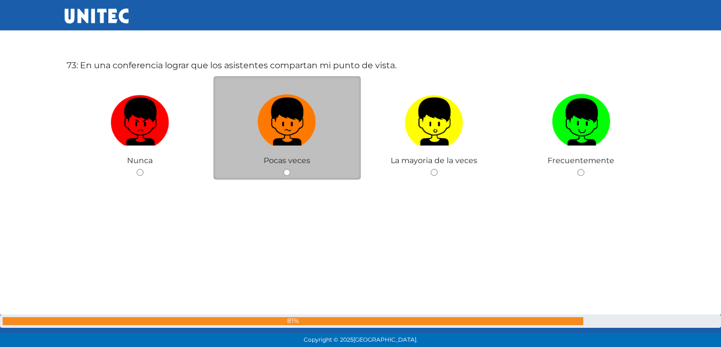
click at [286, 171] on input "radio" at bounding box center [286, 172] width 7 height 7
radio input "true"
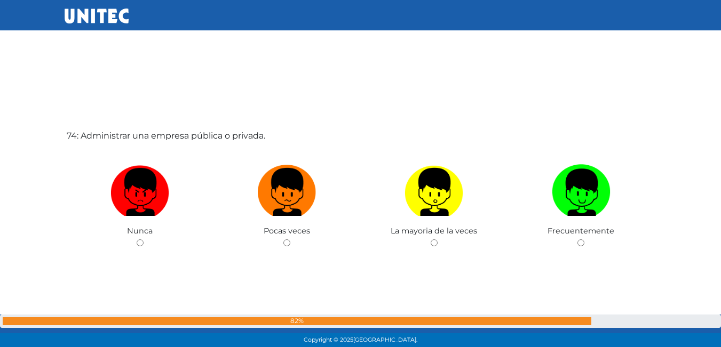
scroll to position [25436, 0]
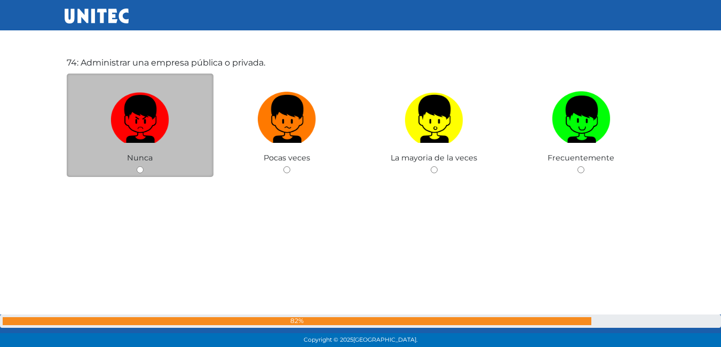
click at [137, 170] on div "Nunca" at bounding box center [140, 126] width 147 height 104
click at [141, 170] on input "radio" at bounding box center [140, 169] width 7 height 7
radio input "true"
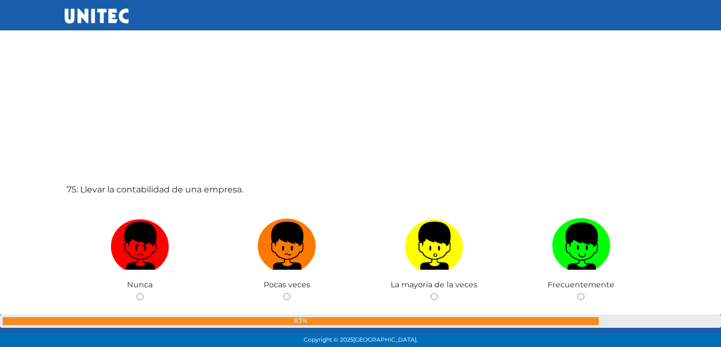
scroll to position [25675, 0]
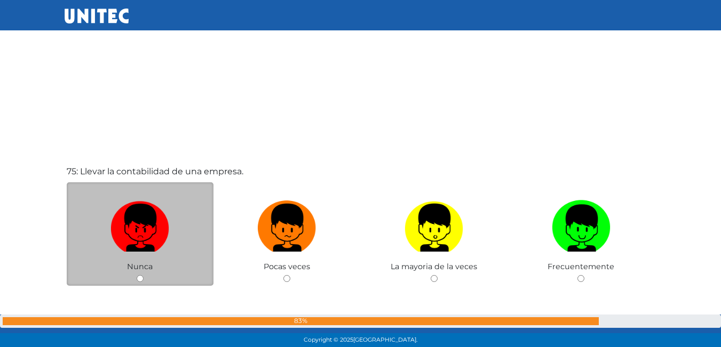
click at [140, 278] on input "radio" at bounding box center [140, 278] width 7 height 7
radio input "true"
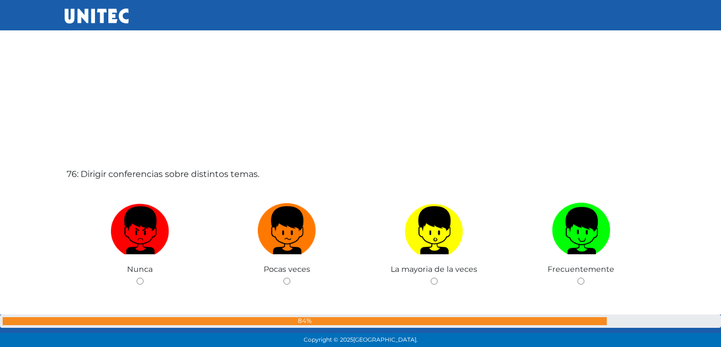
scroll to position [26073, 0]
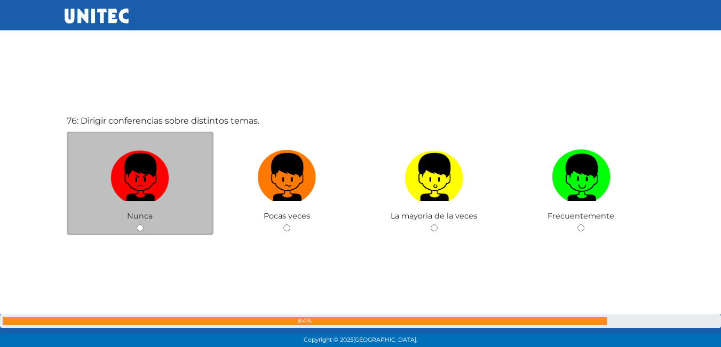
click at [141, 225] on input "radio" at bounding box center [140, 228] width 7 height 7
radio input "true"
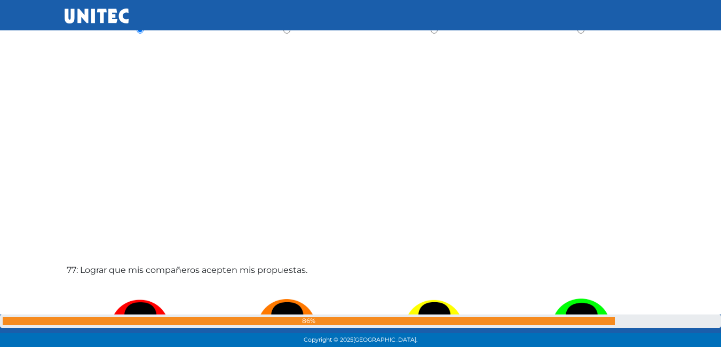
scroll to position [26366, 0]
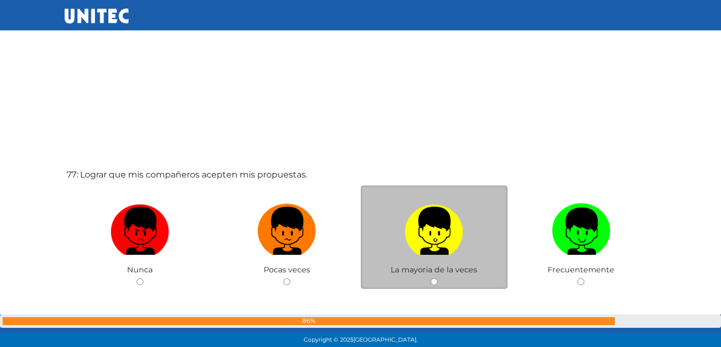
click at [432, 286] on div "La mayoria de la veces" at bounding box center [434, 238] width 147 height 104
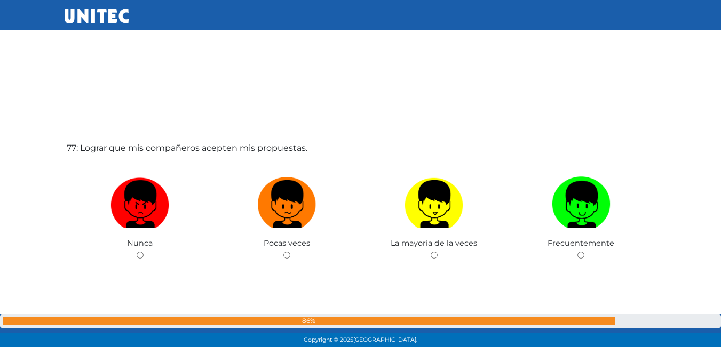
scroll to position [26420, 0]
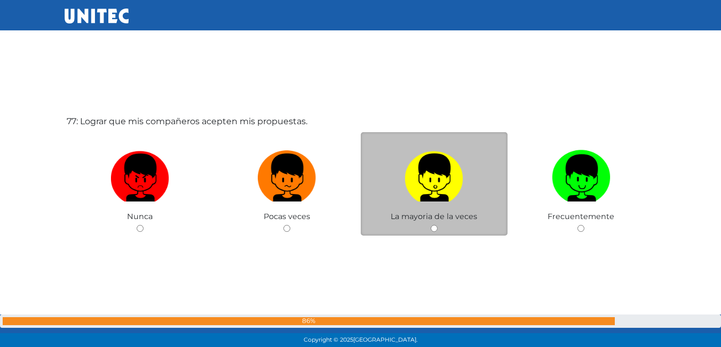
click at [433, 230] on input "radio" at bounding box center [434, 228] width 7 height 7
radio input "true"
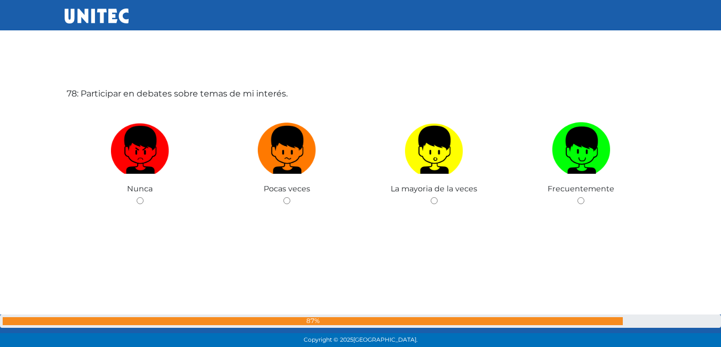
scroll to position [26795, 0]
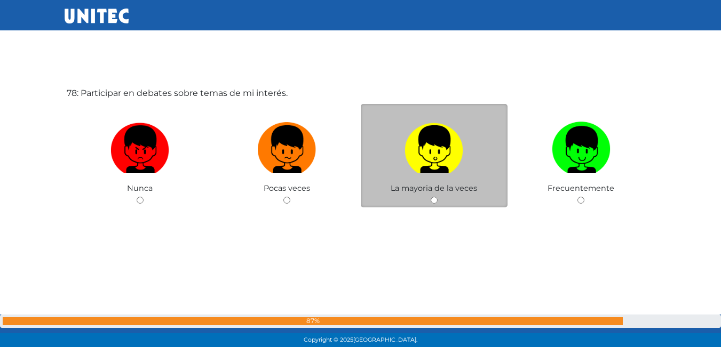
click at [433, 201] on input "radio" at bounding box center [434, 200] width 7 height 7
radio input "true"
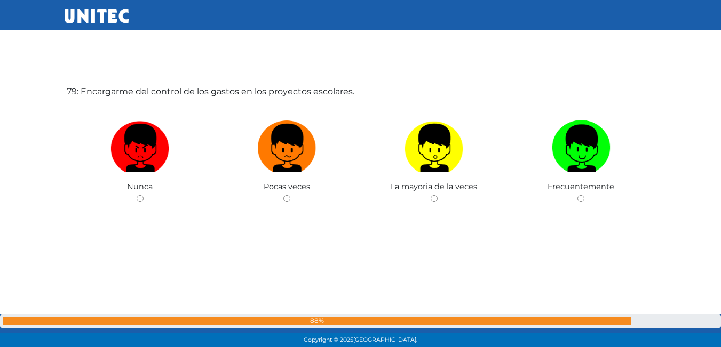
scroll to position [27154, 0]
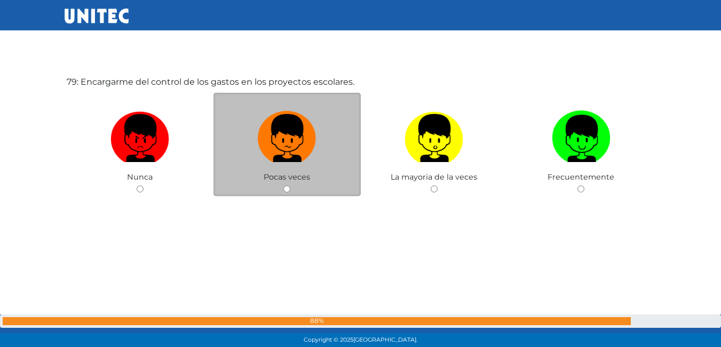
click at [286, 187] on input "radio" at bounding box center [286, 189] width 7 height 7
radio input "true"
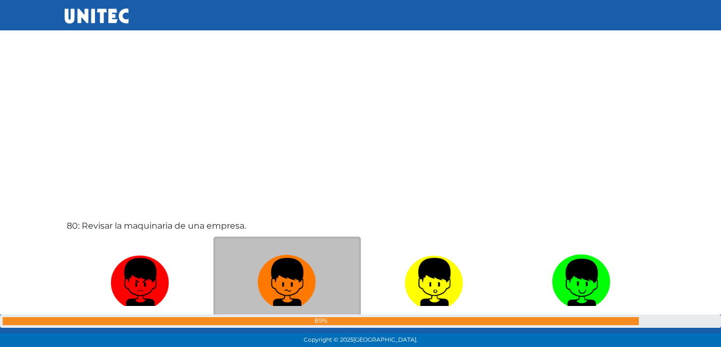
scroll to position [27456, 0]
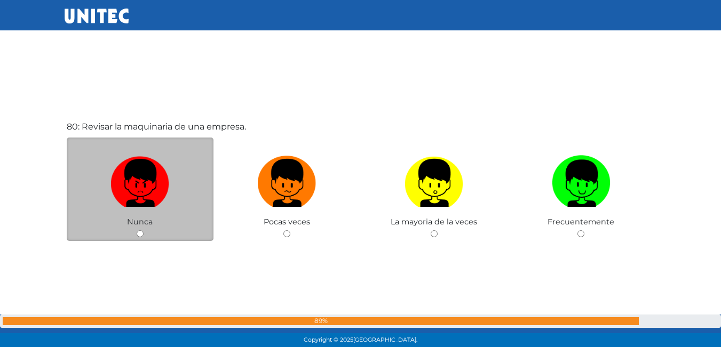
click at [140, 238] on div "Nunca" at bounding box center [140, 190] width 147 height 104
click at [142, 232] on input "radio" at bounding box center [140, 233] width 7 height 7
radio input "true"
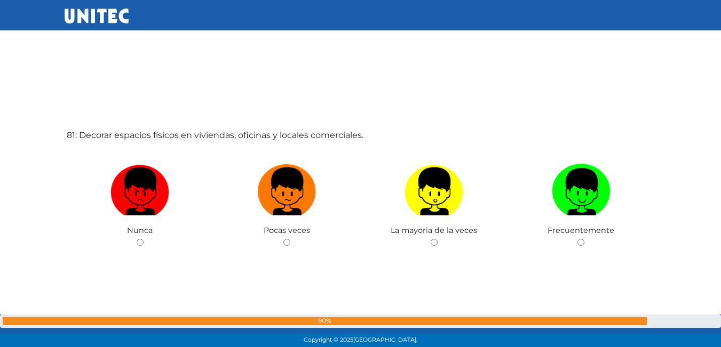
scroll to position [27804, 0]
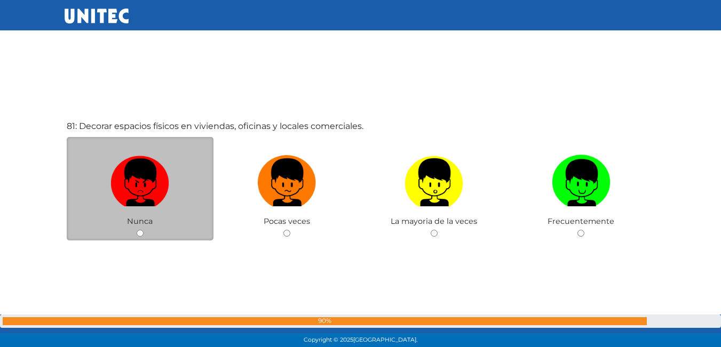
click at [140, 235] on input "radio" at bounding box center [140, 233] width 7 height 7
radio input "true"
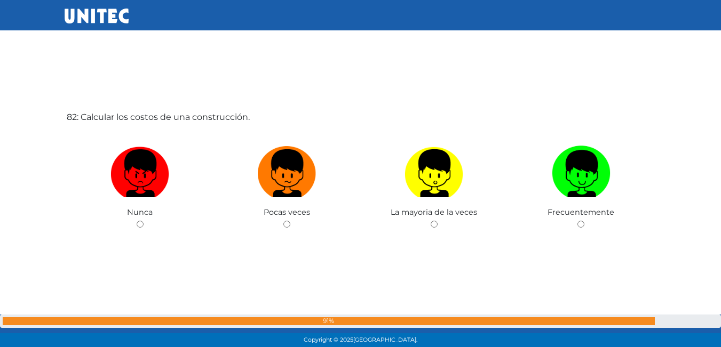
scroll to position [28184, 0]
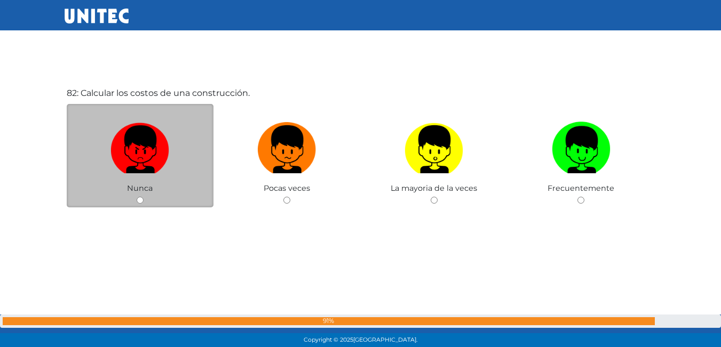
click at [139, 198] on input "radio" at bounding box center [140, 200] width 7 height 7
radio input "true"
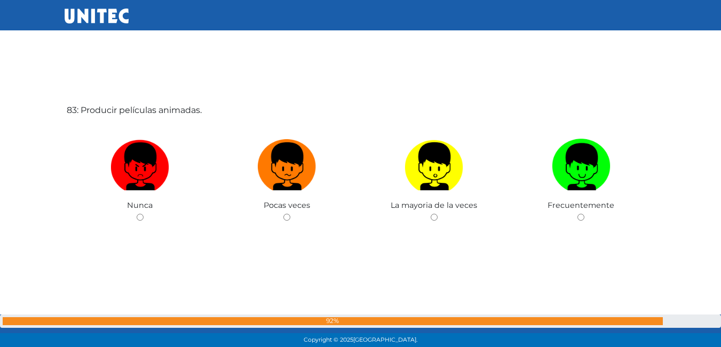
scroll to position [28533, 0]
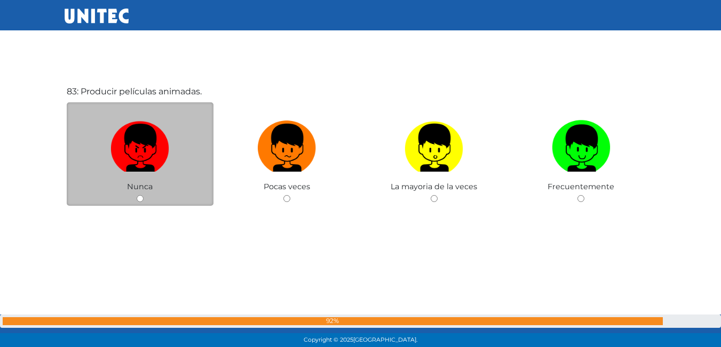
click at [141, 201] on input "radio" at bounding box center [140, 198] width 7 height 7
radio input "true"
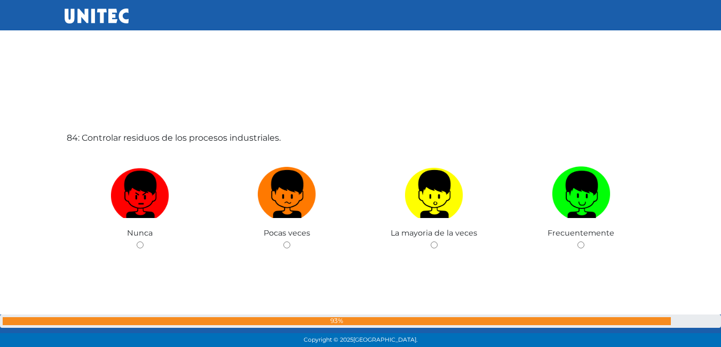
scroll to position [28853, 0]
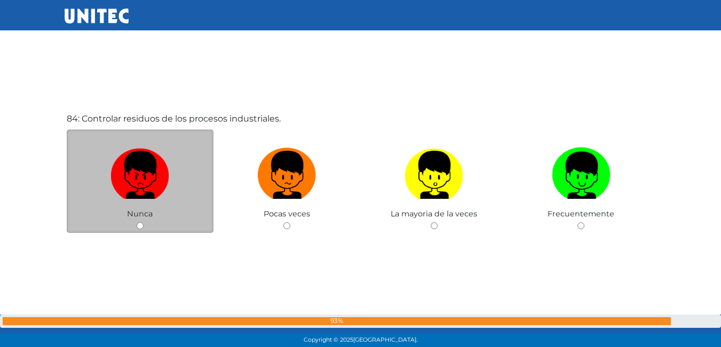
click at [140, 222] on input "radio" at bounding box center [140, 225] width 7 height 7
radio input "true"
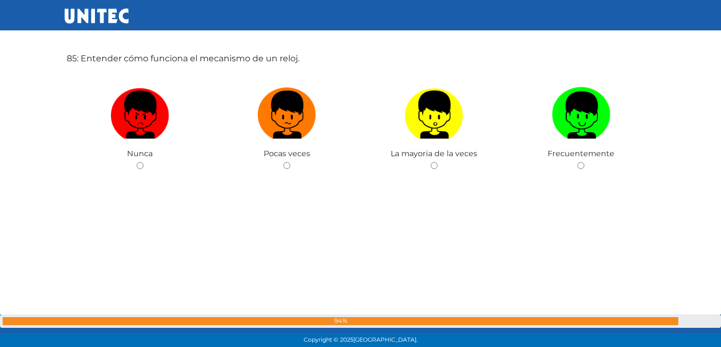
scroll to position [29280, 0]
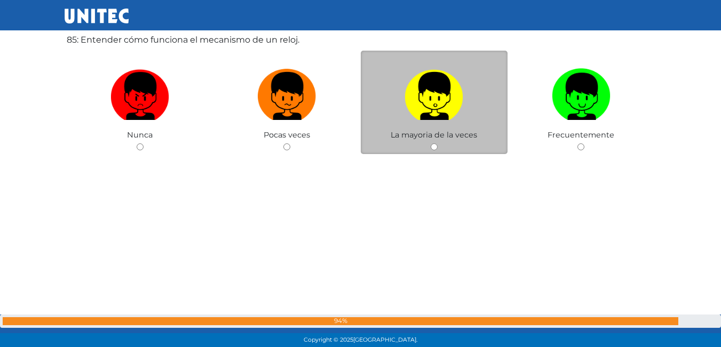
click at [436, 149] on input "radio" at bounding box center [434, 147] width 7 height 7
radio input "true"
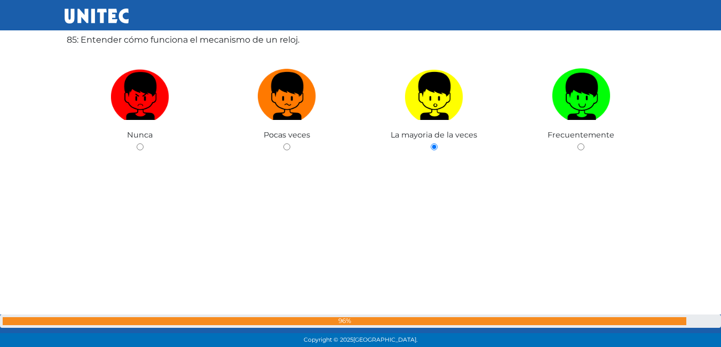
scroll to position [29493, 0]
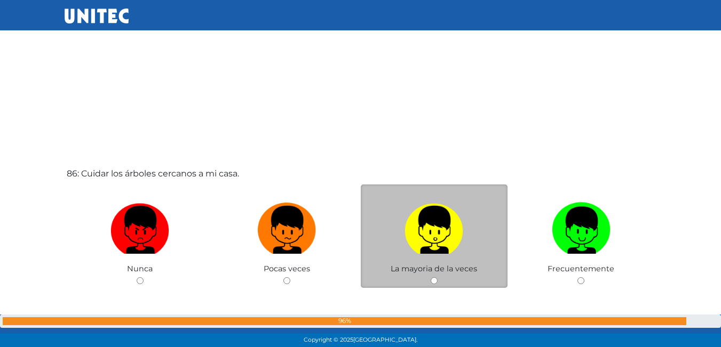
click at [431, 278] on input "radio" at bounding box center [434, 280] width 7 height 7
radio input "true"
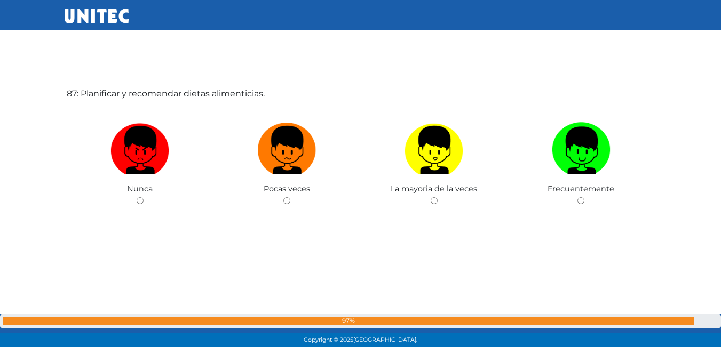
scroll to position [29921, 0]
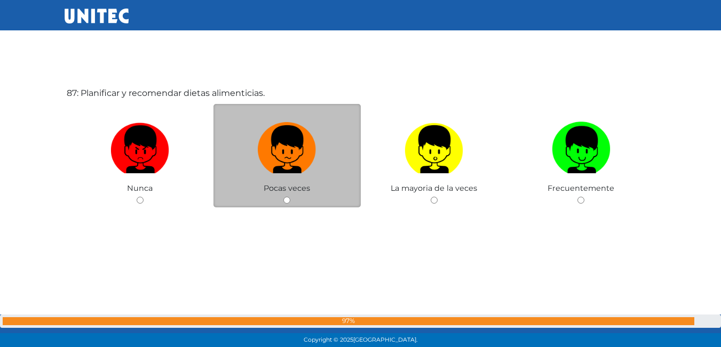
click at [288, 198] on input "radio" at bounding box center [286, 200] width 7 height 7
radio input "true"
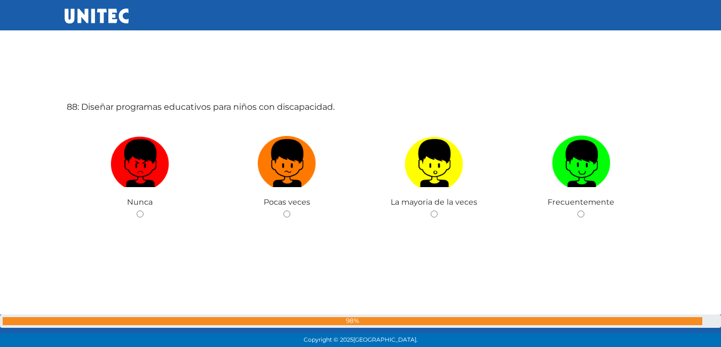
scroll to position [30268, 0]
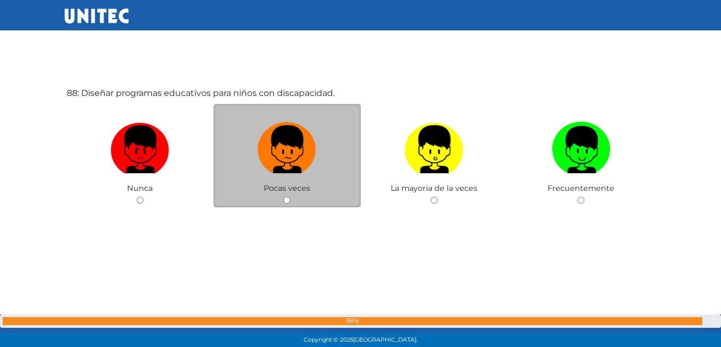
click at [290, 199] on input "radio" at bounding box center [286, 200] width 7 height 7
radio input "true"
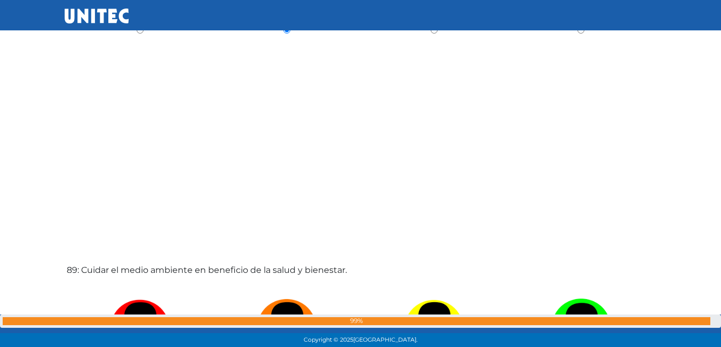
scroll to position [30508, 0]
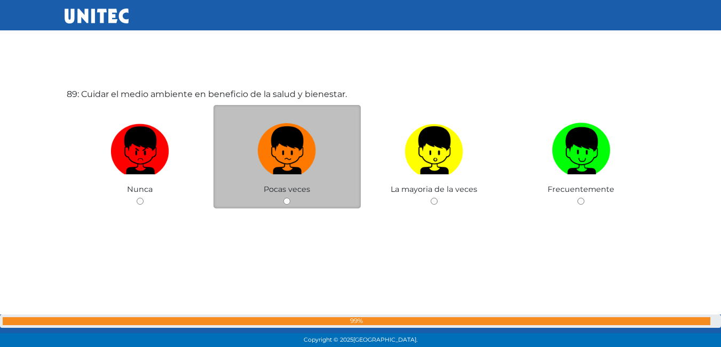
click at [284, 202] on input "radio" at bounding box center [286, 201] width 7 height 7
radio input "true"
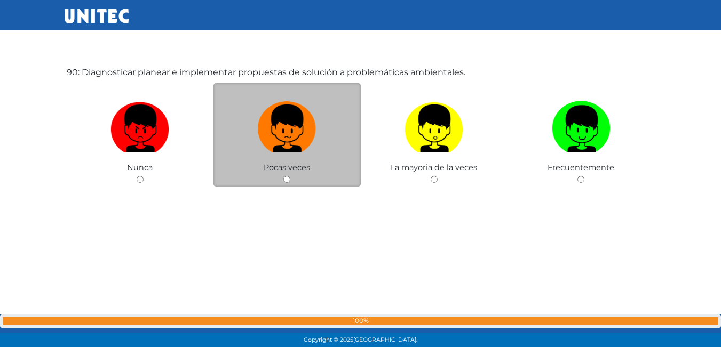
scroll to position [30964, 0]
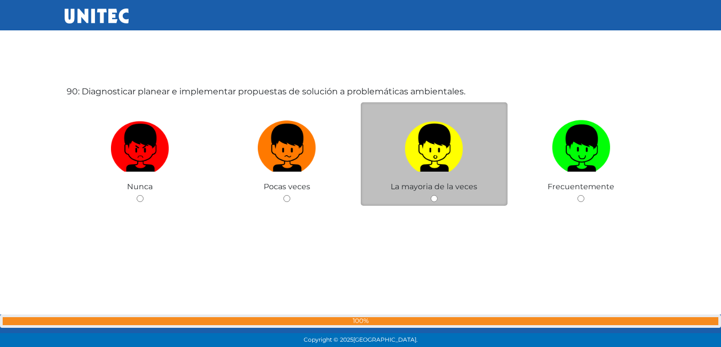
click at [436, 196] on input "radio" at bounding box center [434, 198] width 7 height 7
radio input "true"
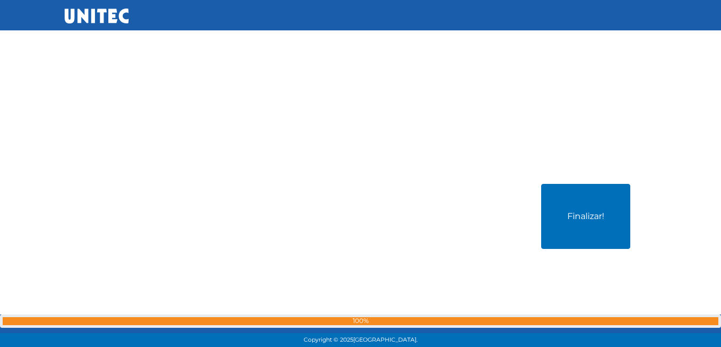
scroll to position [31216, 0]
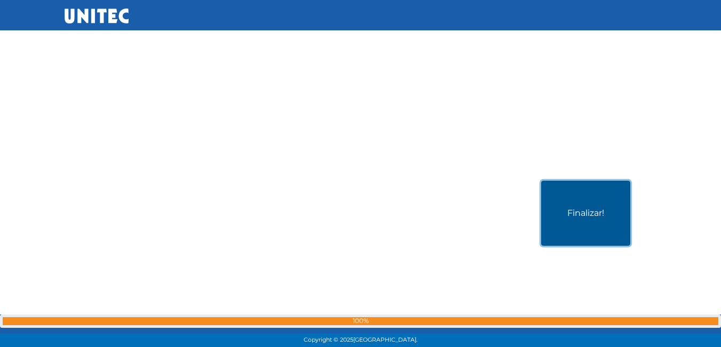
click at [579, 226] on button "Finalizar!" at bounding box center [585, 213] width 89 height 65
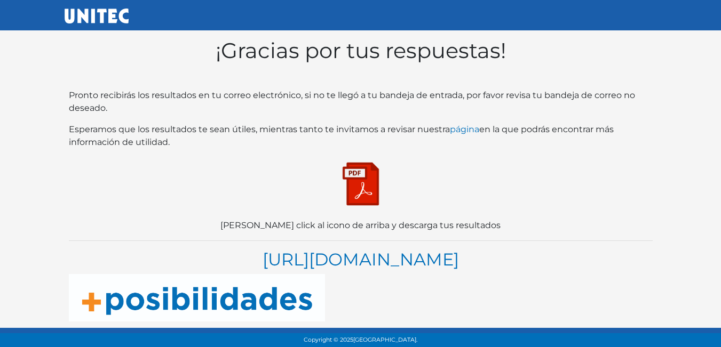
scroll to position [21, 0]
click at [362, 249] on link "[URL][DOMAIN_NAME]" at bounding box center [360, 259] width 196 height 21
click at [367, 168] on img at bounding box center [360, 183] width 53 height 53
